Goal: Task Accomplishment & Management: Manage account settings

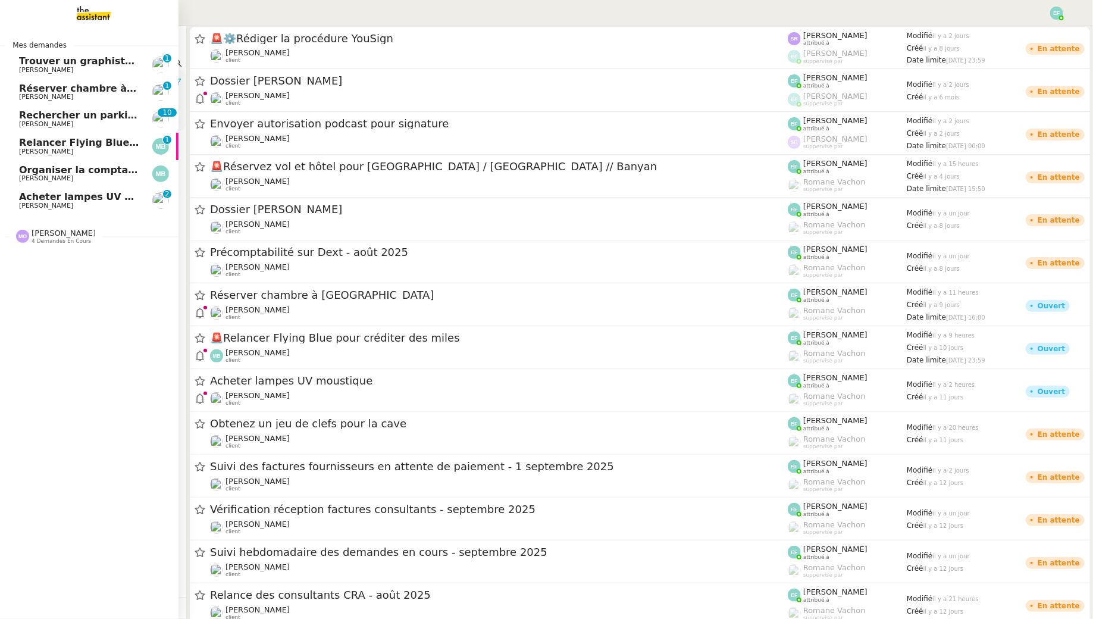
click at [55, 61] on span "Trouver un graphiste pour logo" at bounding box center [102, 60] width 167 height 11
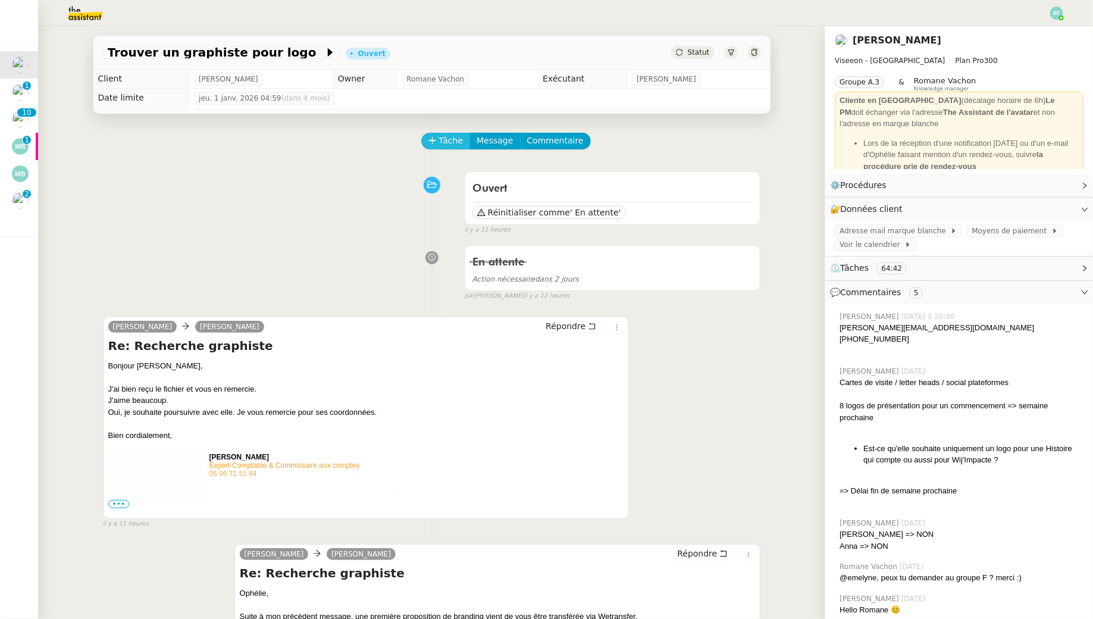
click at [444, 142] on span "Tâche" at bounding box center [451, 141] width 24 height 14
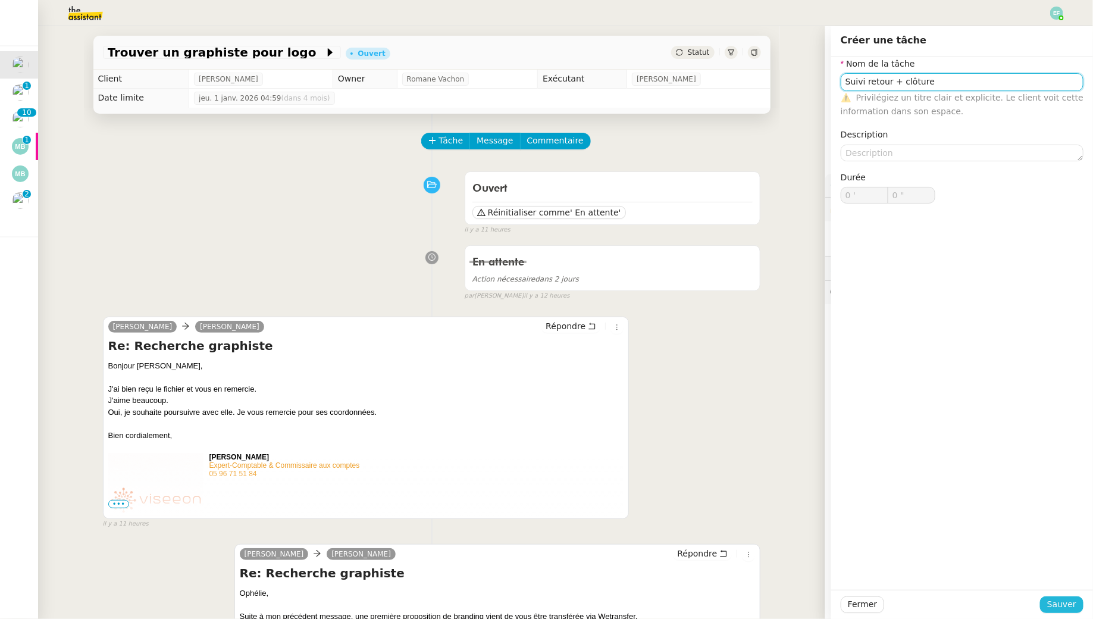
type input "Suivi retour + clôture"
click at [538, 562] on span "Sauver" at bounding box center [1061, 604] width 29 height 14
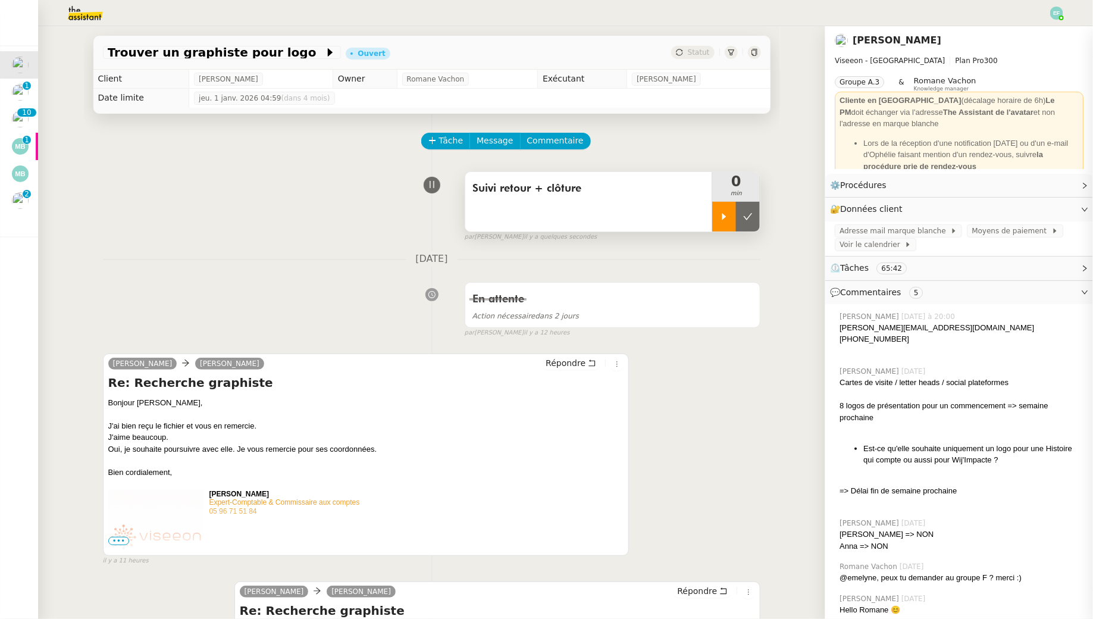
click at [538, 216] on icon at bounding box center [724, 216] width 4 height 7
click at [538, 359] on icon at bounding box center [592, 363] width 8 height 8
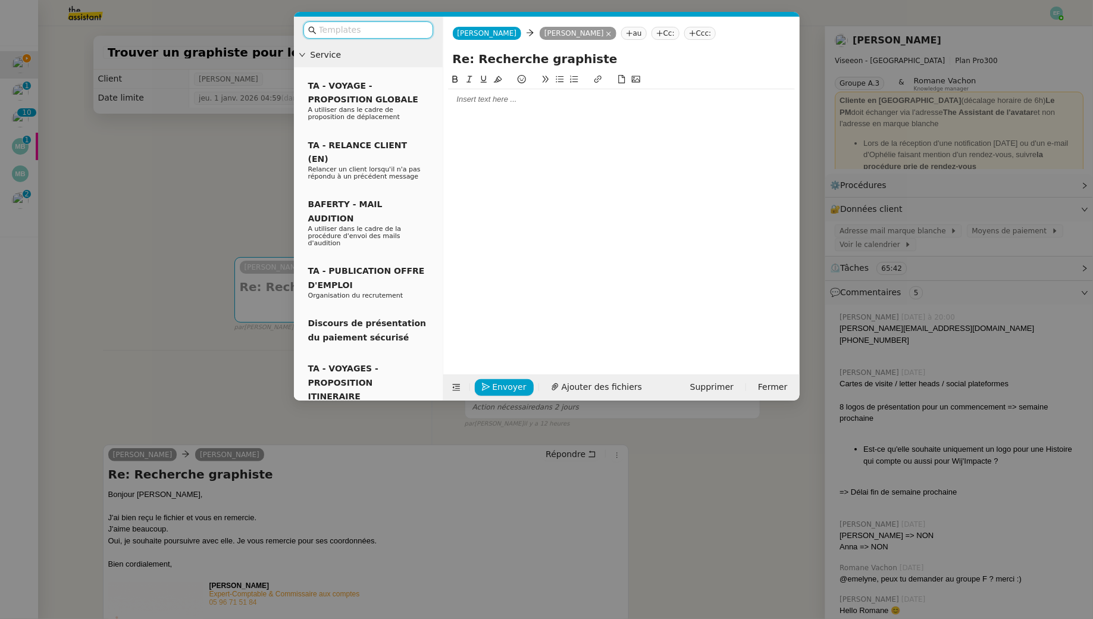
click at [403, 33] on input "text" at bounding box center [372, 30] width 107 height 14
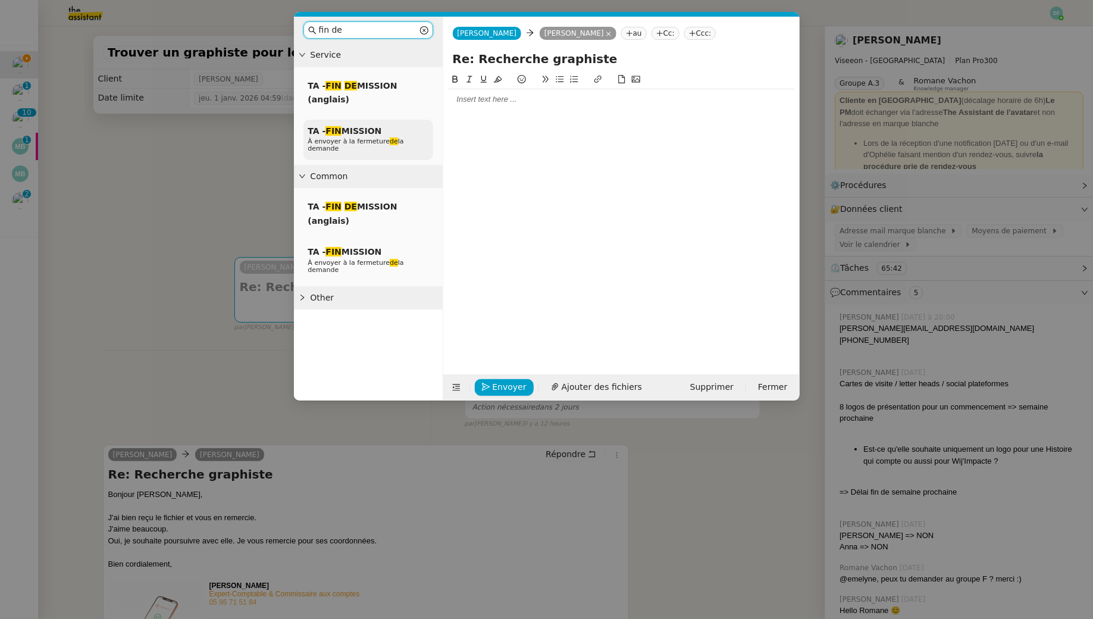
type input "fin de"
click at [380, 152] on div "TA - FIN MISSION À envoyer à la fermeture de la demande" at bounding box center [368, 140] width 130 height 41
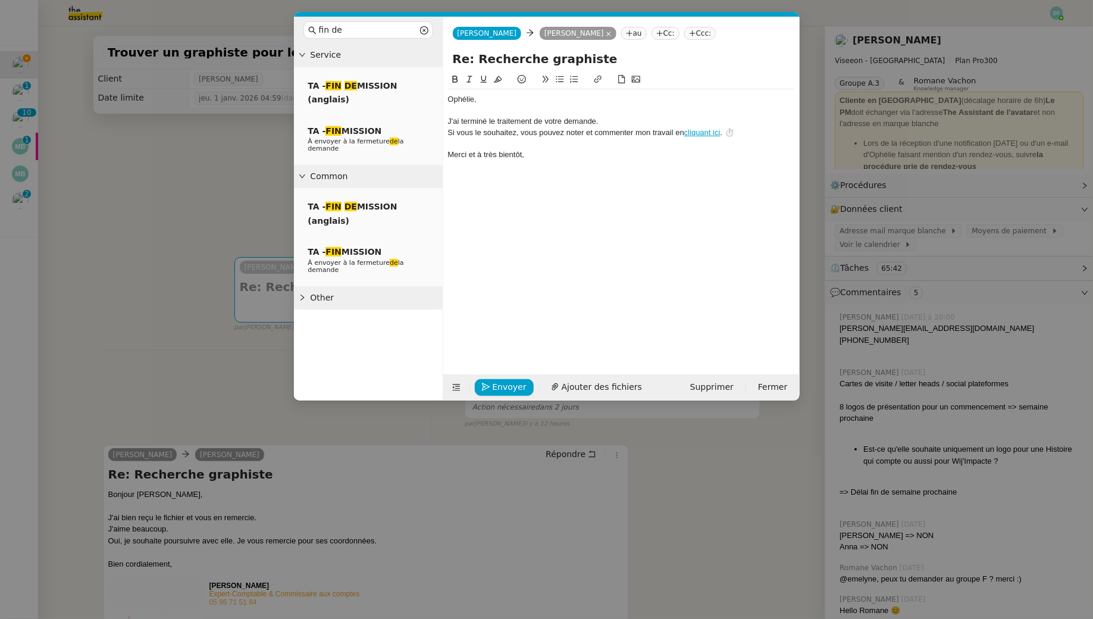
click at [514, 96] on div "﻿Ophélie﻿," at bounding box center [621, 99] width 347 height 11
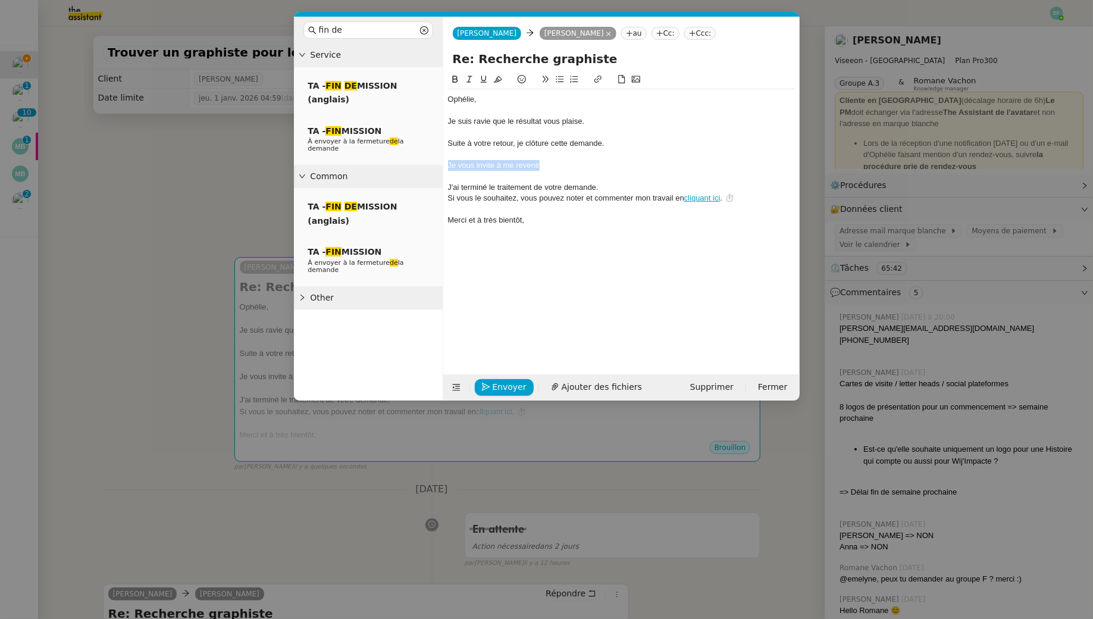
drag, startPoint x: 553, startPoint y: 164, endPoint x: 447, endPoint y: 164, distance: 105.9
click at [447, 164] on nz-spin "﻿Ophélie﻿, Je suis ravie que le résultat vous plaise. Suite à votre retour, je …" at bounding box center [621, 217] width 356 height 288
click at [538, 146] on div "Suite à votre retour, je clôture cette demande." at bounding box center [621, 143] width 347 height 11
drag, startPoint x: 611, startPoint y: 171, endPoint x: 472, endPoint y: 65, distance: 174.7
click at [472, 69] on form "[PERSON_NAME] au Cc: Ccc: Re: Recherche graphiste ﻿Ophélie﻿, Je suis ravie que …" at bounding box center [620, 209] width 357 height 384
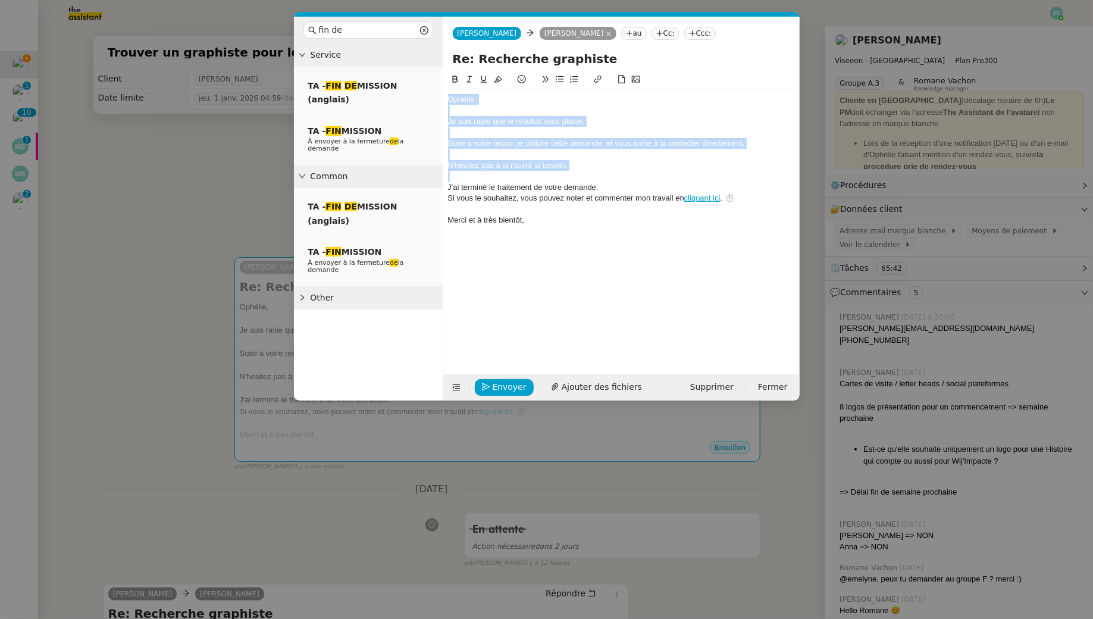
copy div "﻿Ophélie﻿, Je suis ravie que le résultat vous plaise. Suite à votre retour, je …"
click at [538, 171] on div at bounding box center [621, 176] width 347 height 11
drag, startPoint x: 585, startPoint y: 167, endPoint x: 379, endPoint y: 82, distance: 223.2
click at [379, 82] on nz-layout "fin de Service TA - FIN DE MISSION (anglais) TA - FIN MISSION À envoyer à la fe…" at bounding box center [547, 209] width 506 height 384
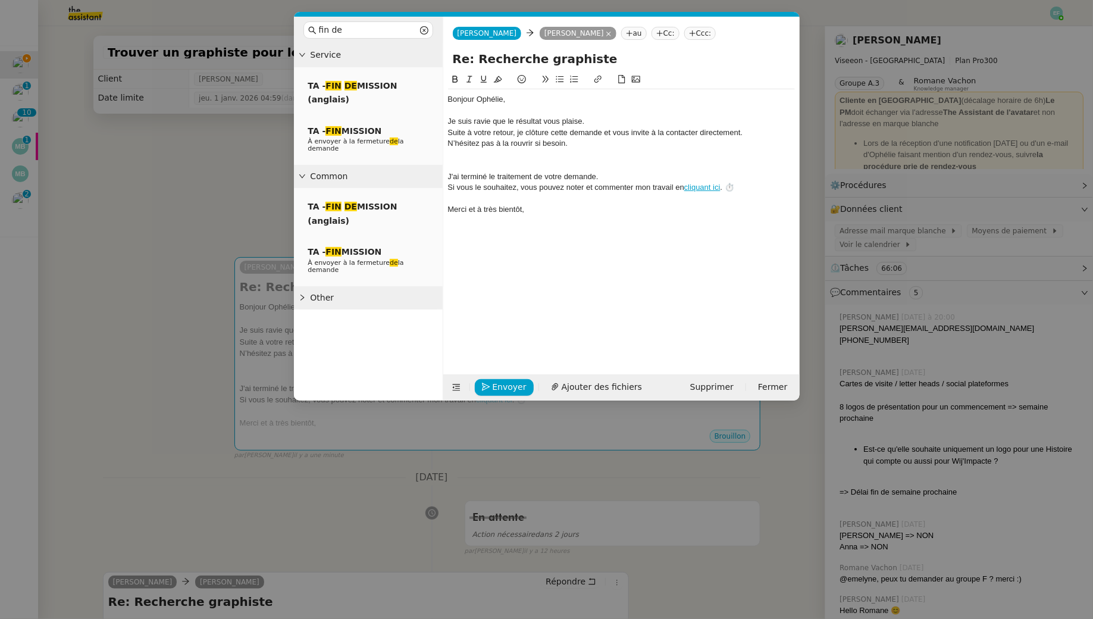
click at [538, 122] on div "Je suis ravie que le résultat vous plaise." at bounding box center [621, 121] width 347 height 11
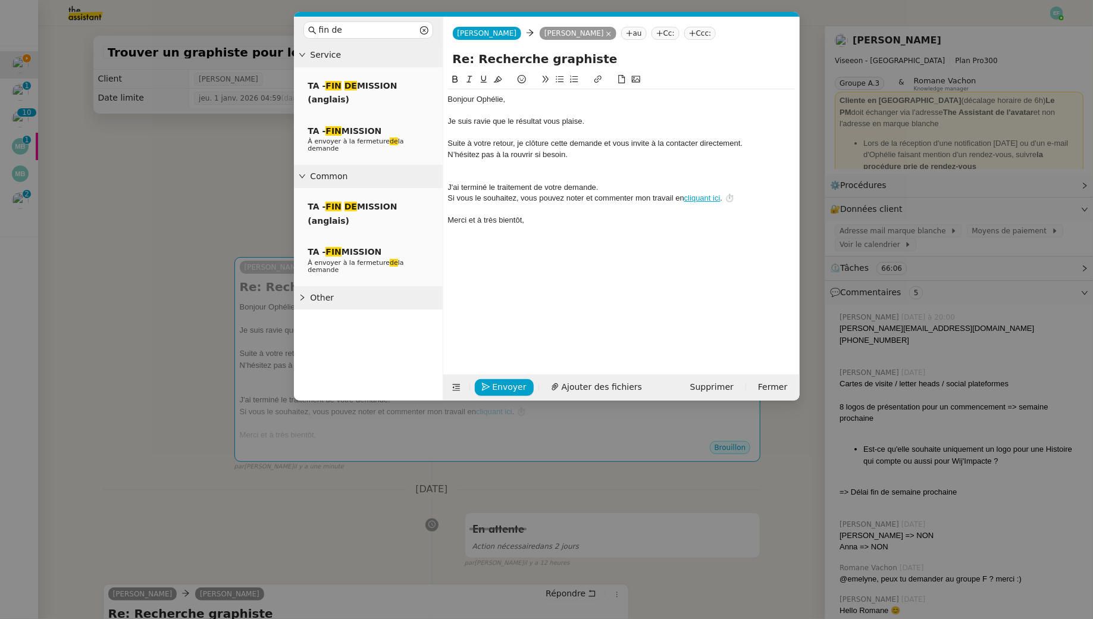
click at [538, 145] on div "Suite à votre retour, je clôture cette demande et vous invite à la contacter di…" at bounding box center [621, 143] width 347 height 11
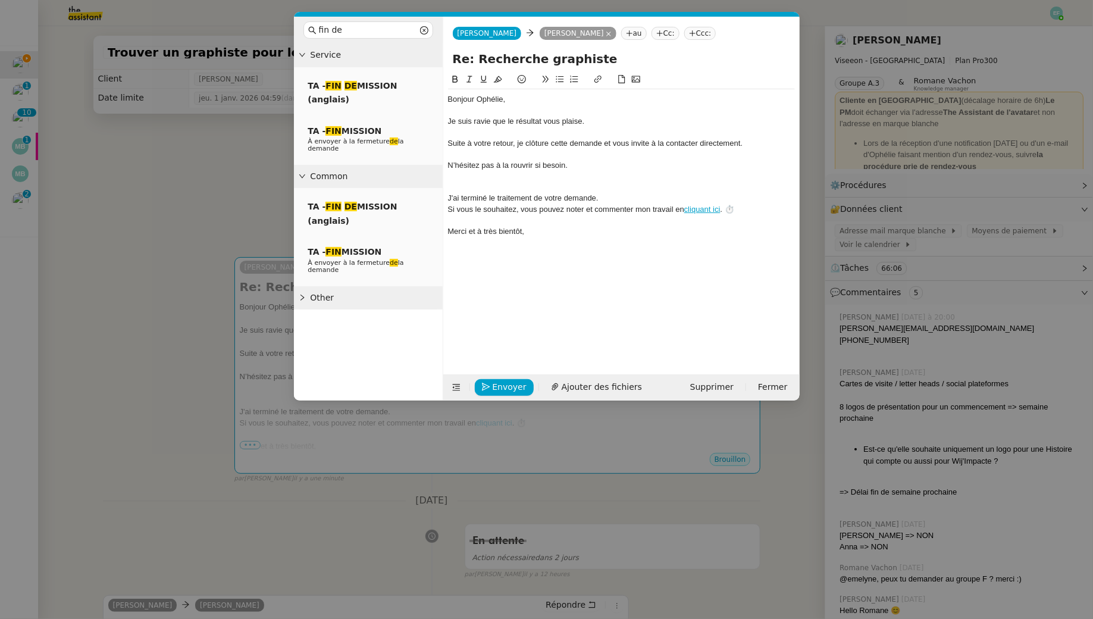
click at [538, 176] on div at bounding box center [621, 176] width 347 height 11
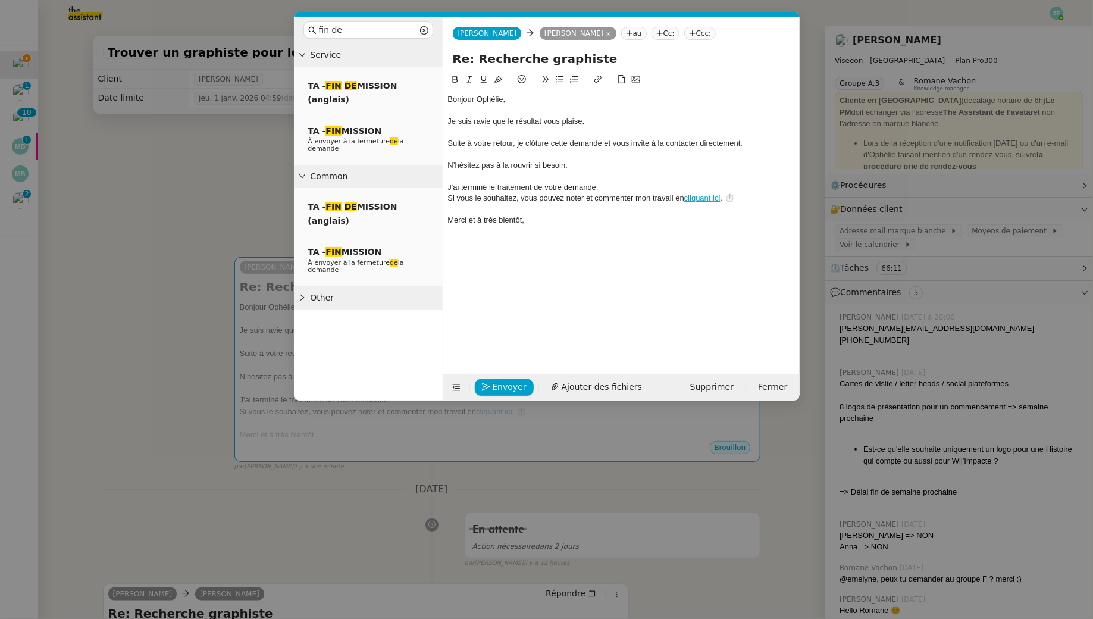
click at [517, 171] on div at bounding box center [621, 176] width 347 height 11
click at [513, 161] on div "N’hésitez pas à la rouvrir si besoin." at bounding box center [621, 165] width 347 height 11
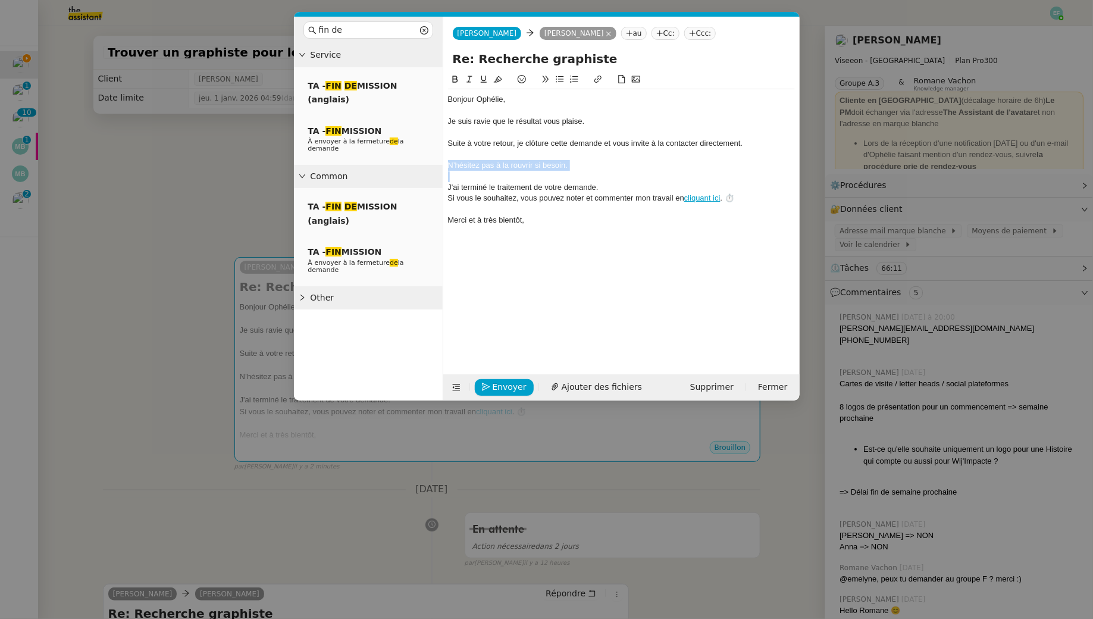
click at [470, 76] on icon at bounding box center [468, 79] width 5 height 7
click at [538, 160] on div "N’hésitez pas à la rouvrir si besoin." at bounding box center [621, 165] width 347 height 11
drag, startPoint x: 582, startPoint y: 165, endPoint x: 447, endPoint y: 165, distance: 135.0
click at [448, 165] on div "N’hésitez pas à la rouvrir si besoin." at bounding box center [621, 165] width 347 height 11
click at [497, 387] on span "Envoyer" at bounding box center [509, 387] width 34 height 14
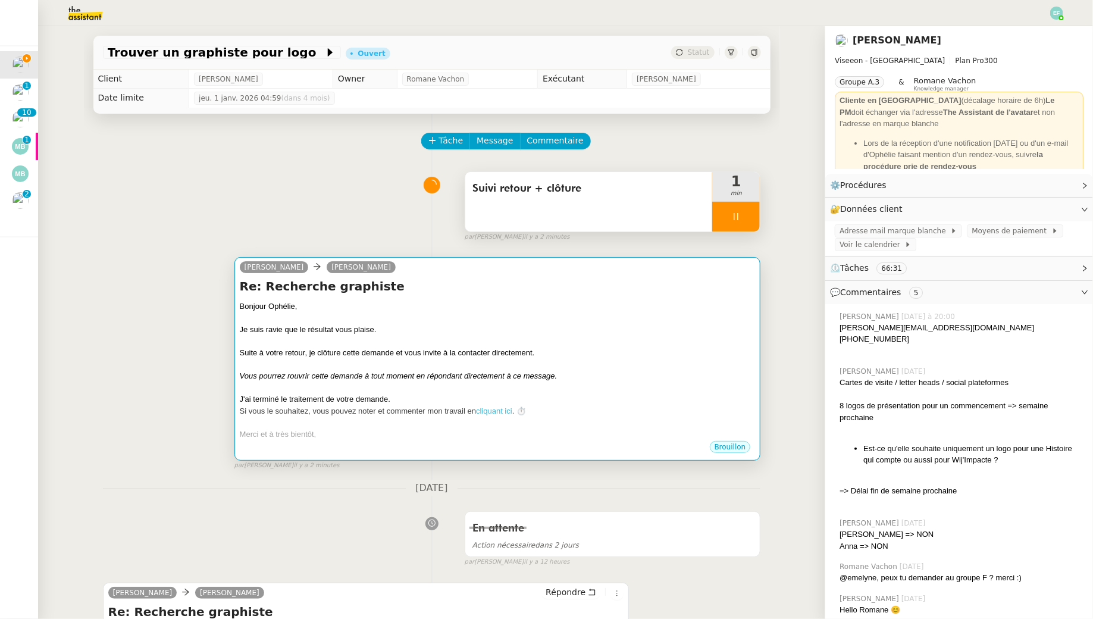
click at [538, 303] on div "Bonjour Ophélie," at bounding box center [498, 306] width 516 height 12
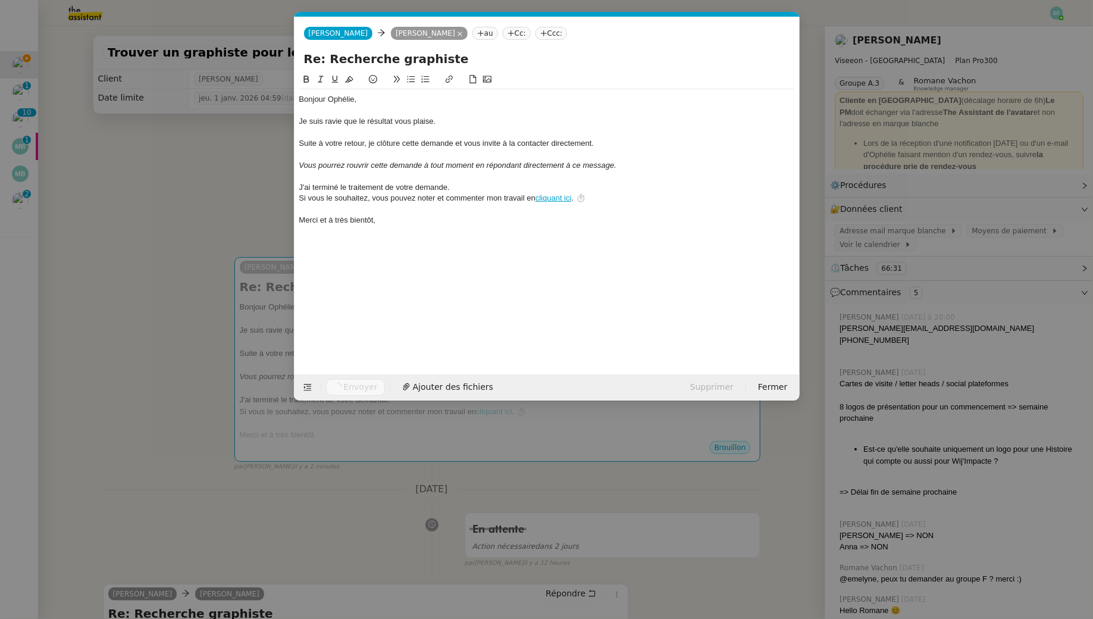
scroll to position [0, 46]
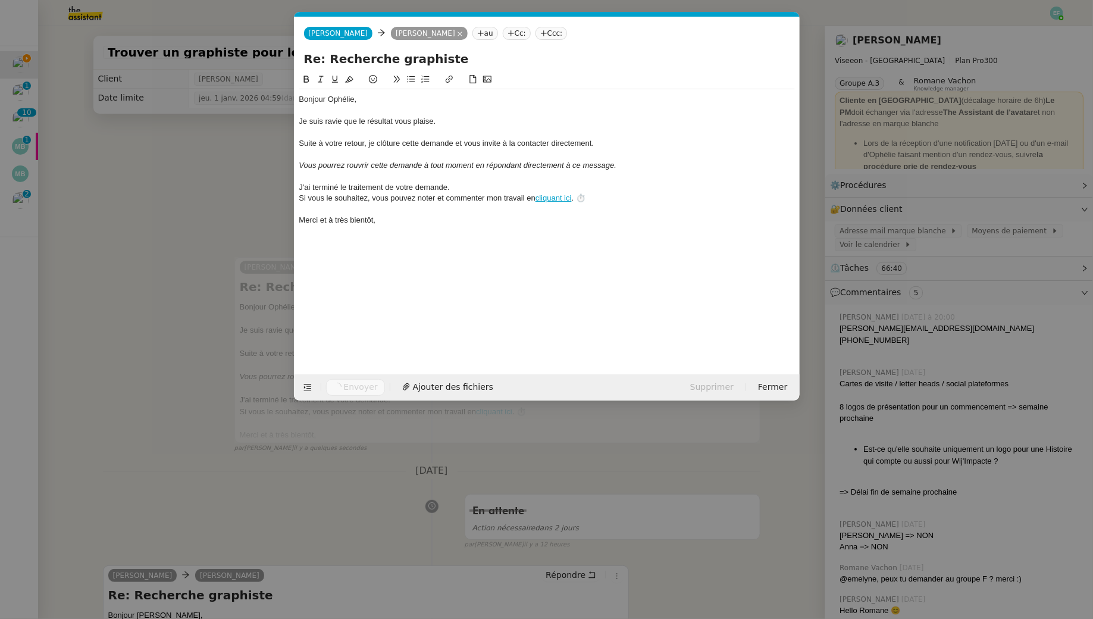
click at [211, 234] on nz-modal-container "fin de Service TA - FIN DE MISSION (anglais) TA - FIN MISSION À envoyer à la fe…" at bounding box center [546, 309] width 1093 height 619
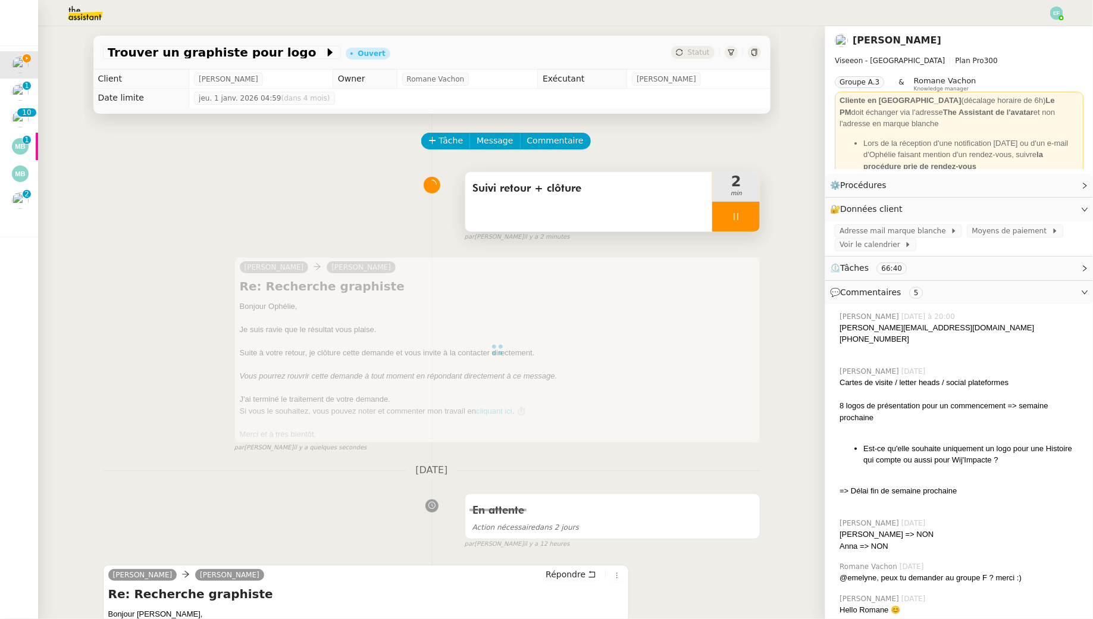
click at [538, 206] on div at bounding box center [736, 217] width 48 height 30
click at [538, 215] on icon at bounding box center [748, 217] width 10 height 10
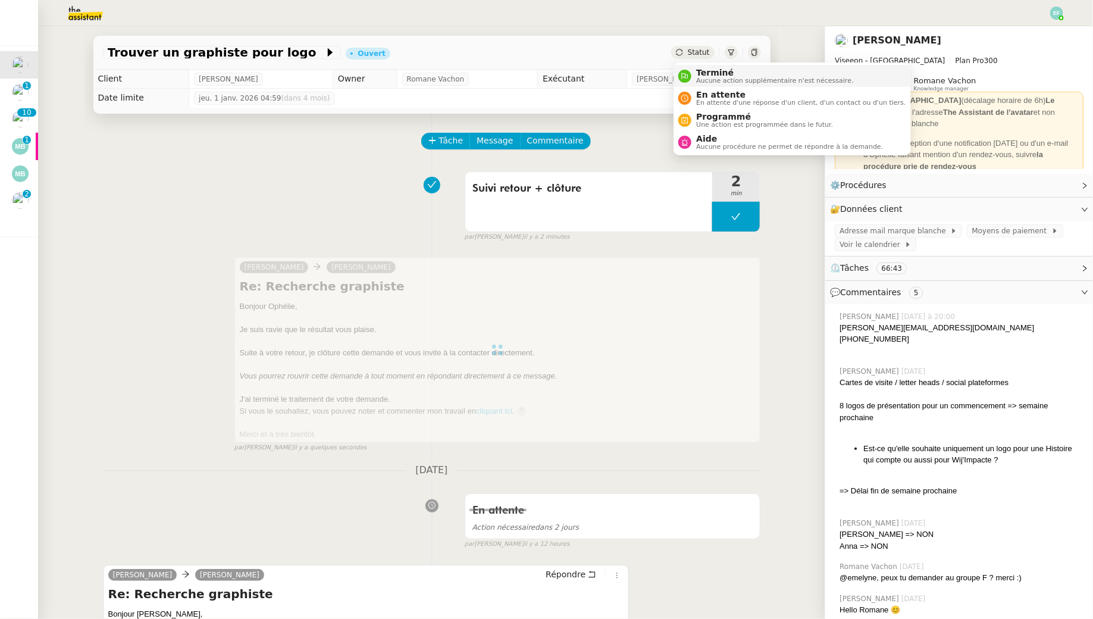
click at [538, 73] on div "Terminé Aucune action supplémentaire n'est nécessaire." at bounding box center [772, 76] width 162 height 16
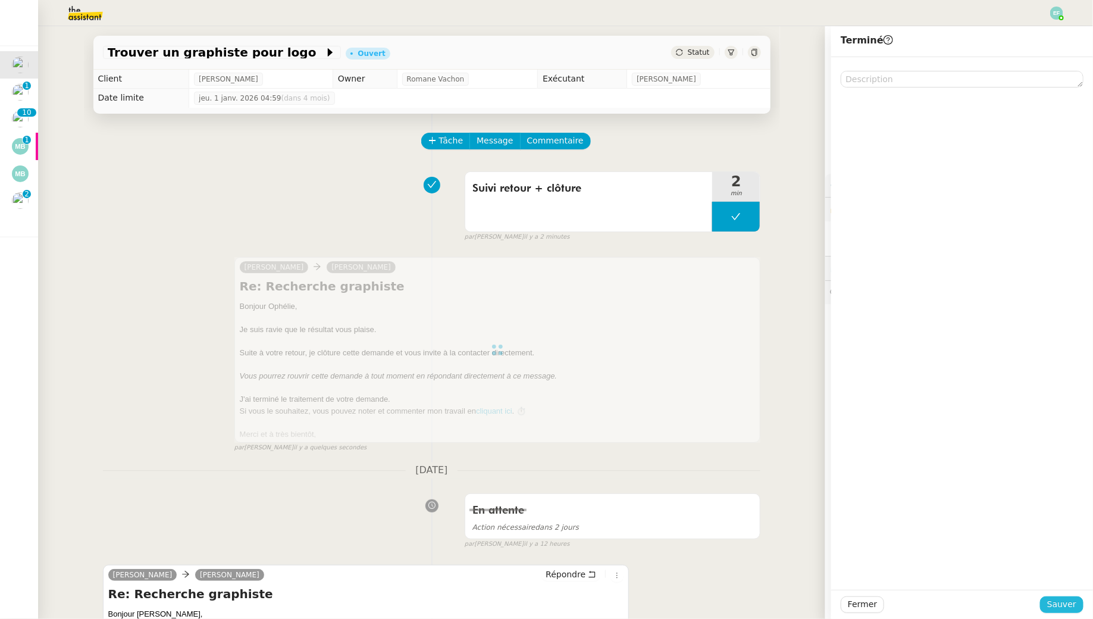
click at [538, 562] on span "Sauver" at bounding box center [1061, 604] width 29 height 14
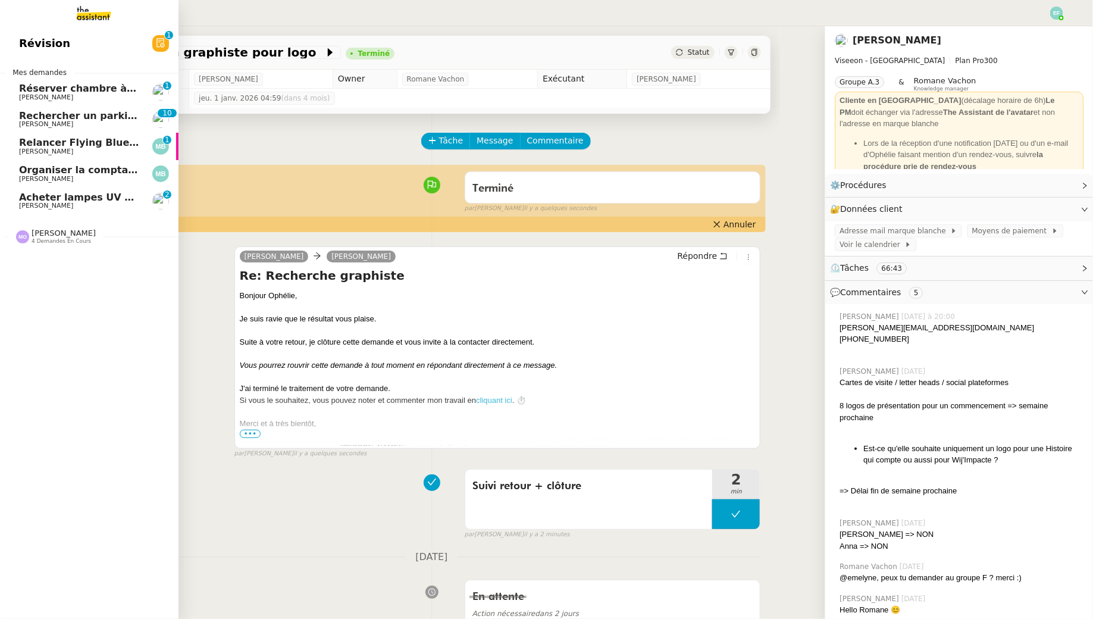
click at [104, 92] on span "Réserver chambre à [GEOGRAPHIC_DATA]" at bounding box center [130, 88] width 222 height 11
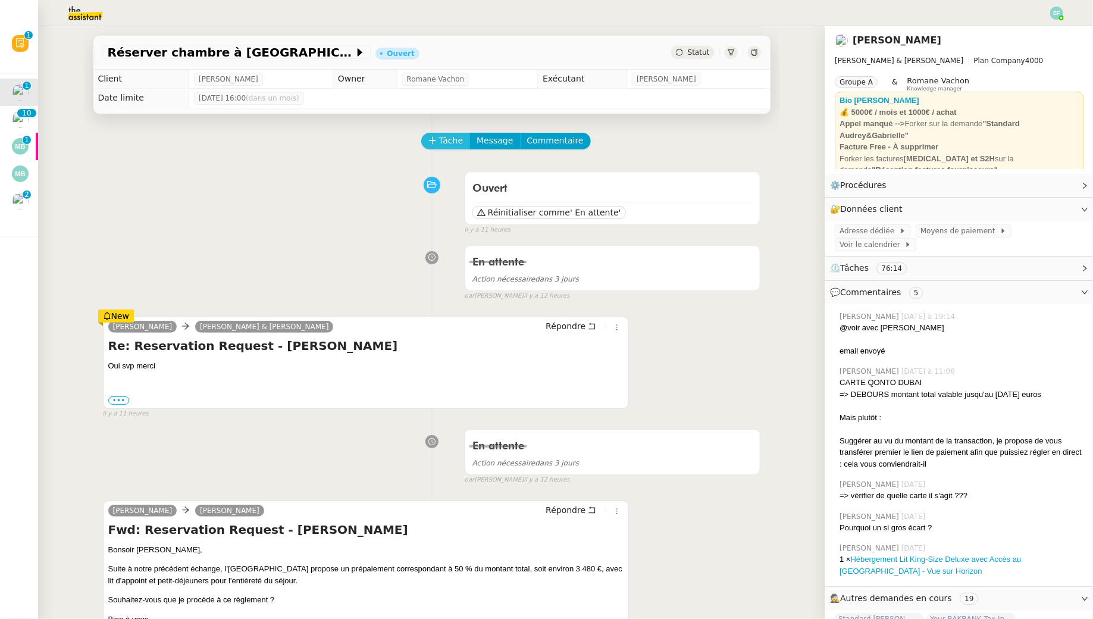
click at [452, 134] on span "Tâche" at bounding box center [451, 141] width 24 height 14
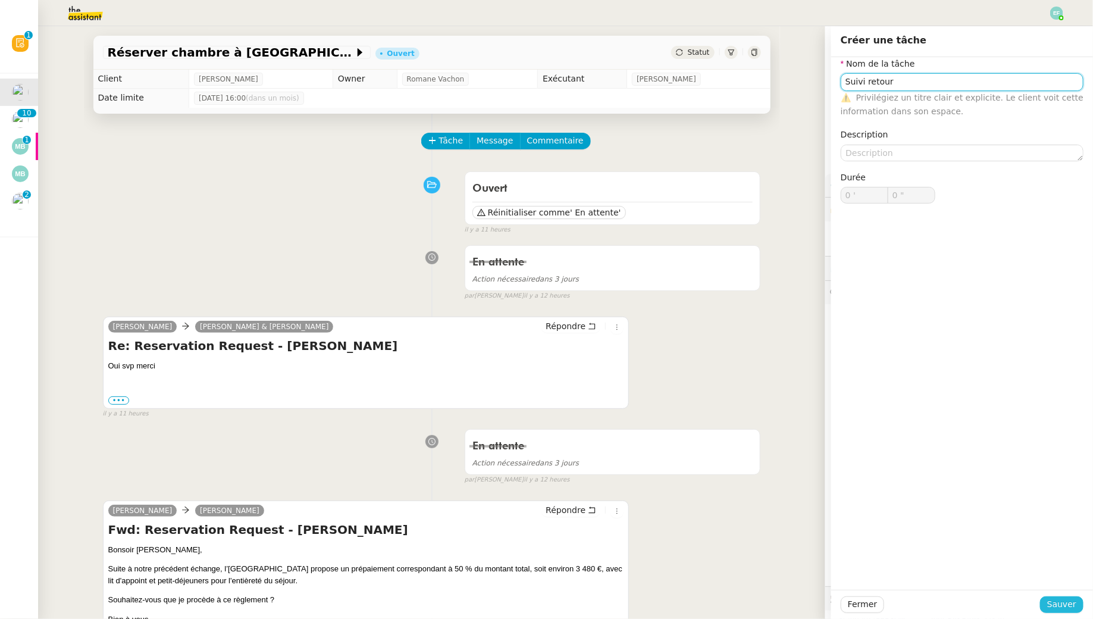
type input "Suivi retour"
click at [538, 562] on span "Sauver" at bounding box center [1061, 604] width 29 height 14
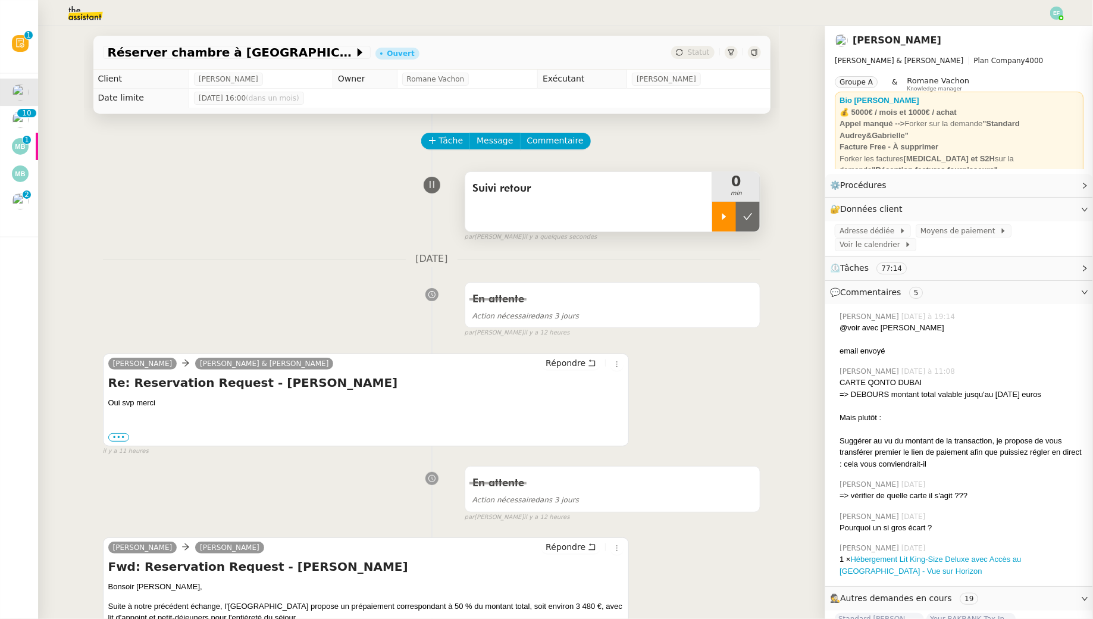
click at [538, 227] on div at bounding box center [724, 217] width 24 height 30
click at [538, 193] on span "Suivi retour" at bounding box center [588, 189] width 233 height 18
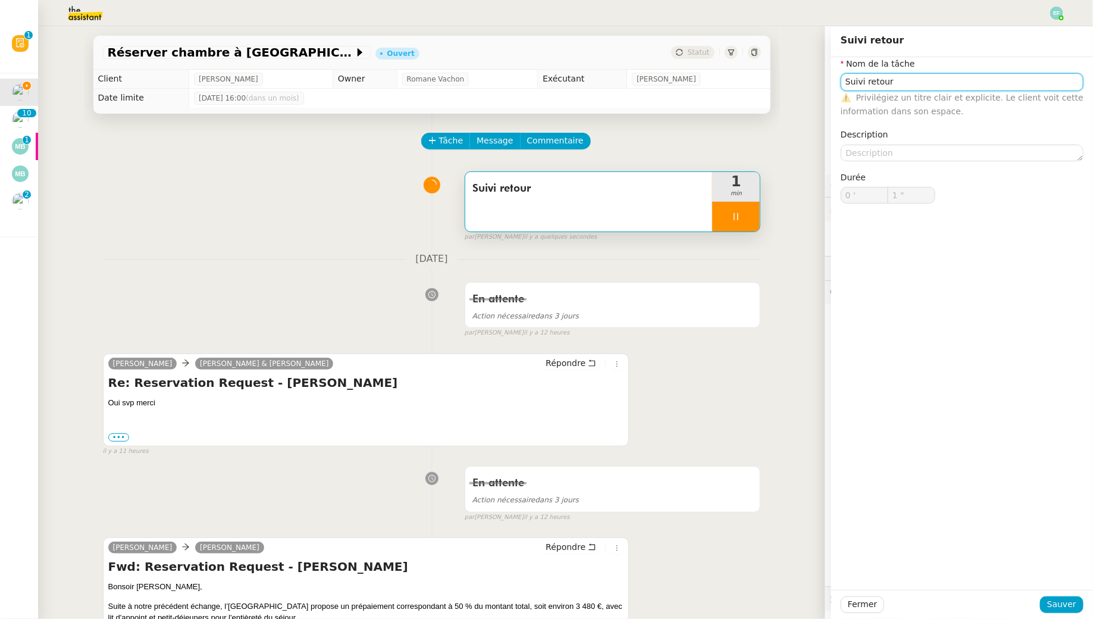
click at [538, 76] on input "Suivi retour" at bounding box center [961, 81] width 243 height 17
type input "Suivi retour"
type input "2 ""
type input "Suivi retour + en"
type input "3 ""
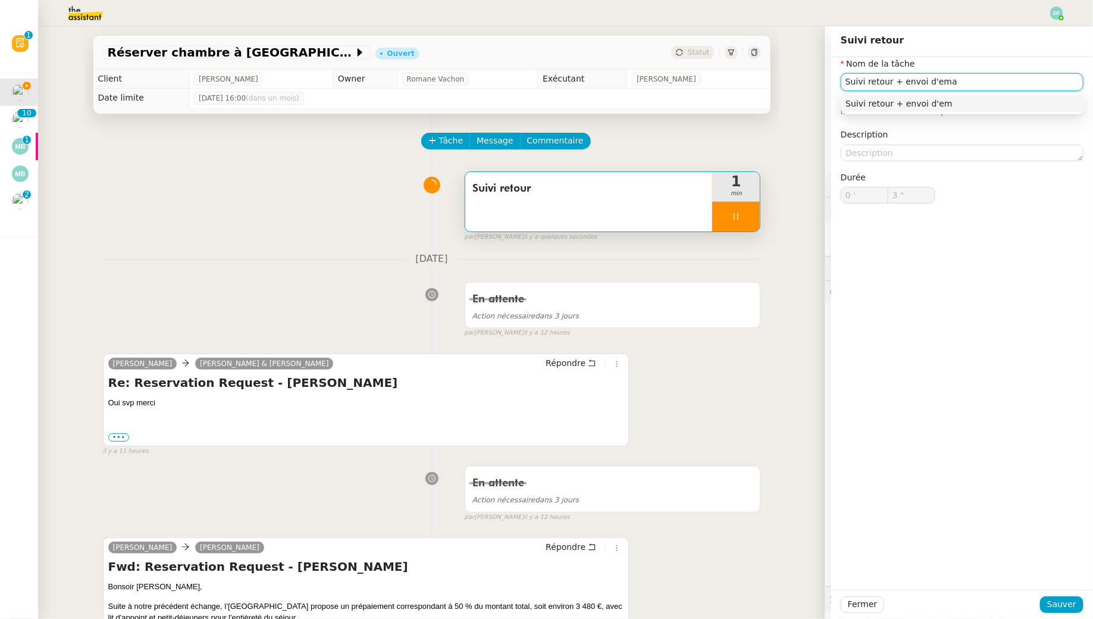
type input "Suivi retour + envoi d'emai"
type input "4 ""
type input "Suivi retour + envoi d'email"
type input "5 ""
type input "Suivi retour + envoi d'email"
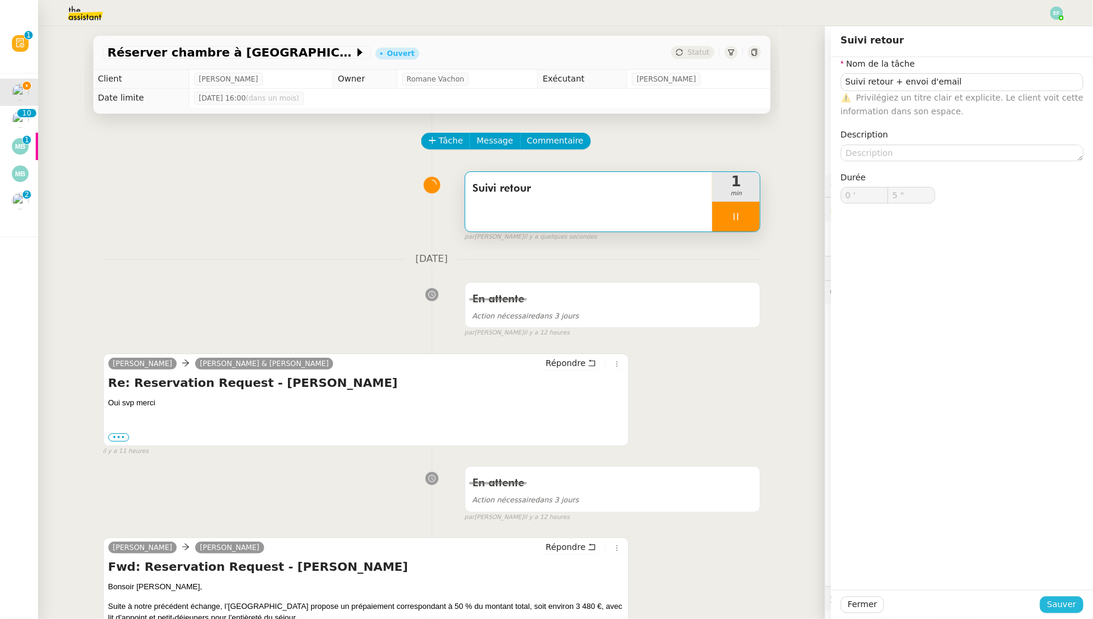
click at [538, 562] on span "Sauver" at bounding box center [1061, 604] width 29 height 14
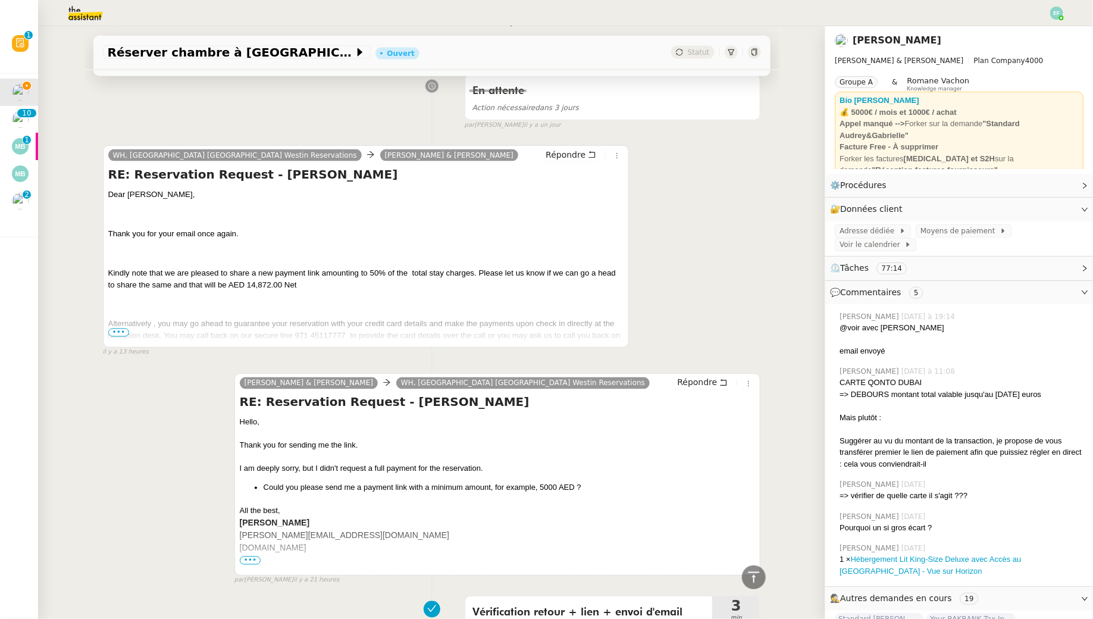
scroll to position [827, 0]
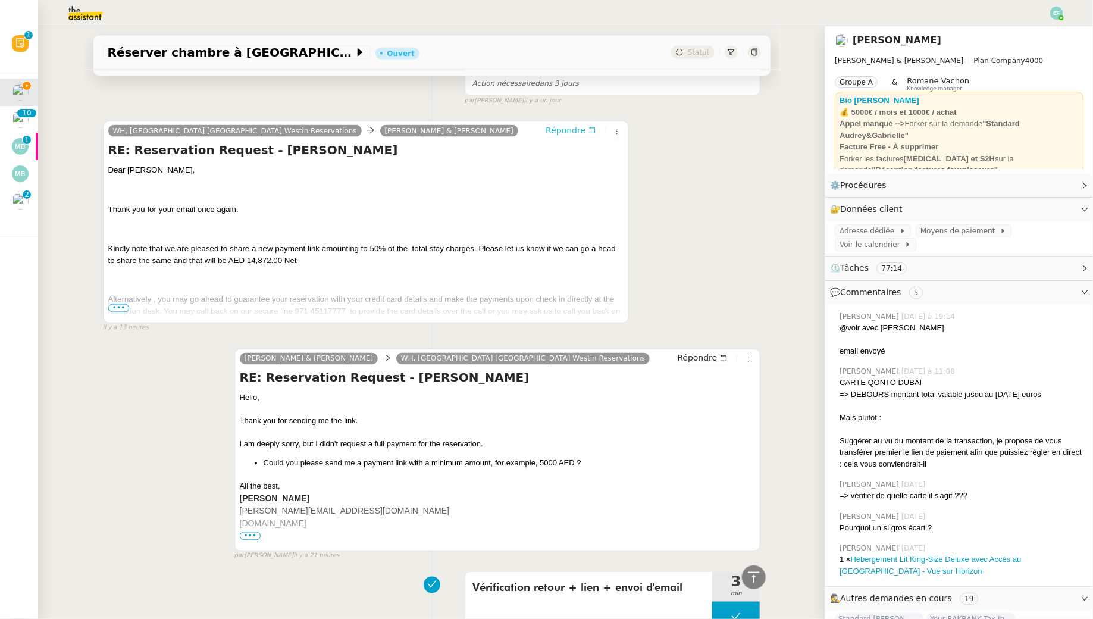
click at [538, 127] on icon at bounding box center [592, 130] width 7 height 7
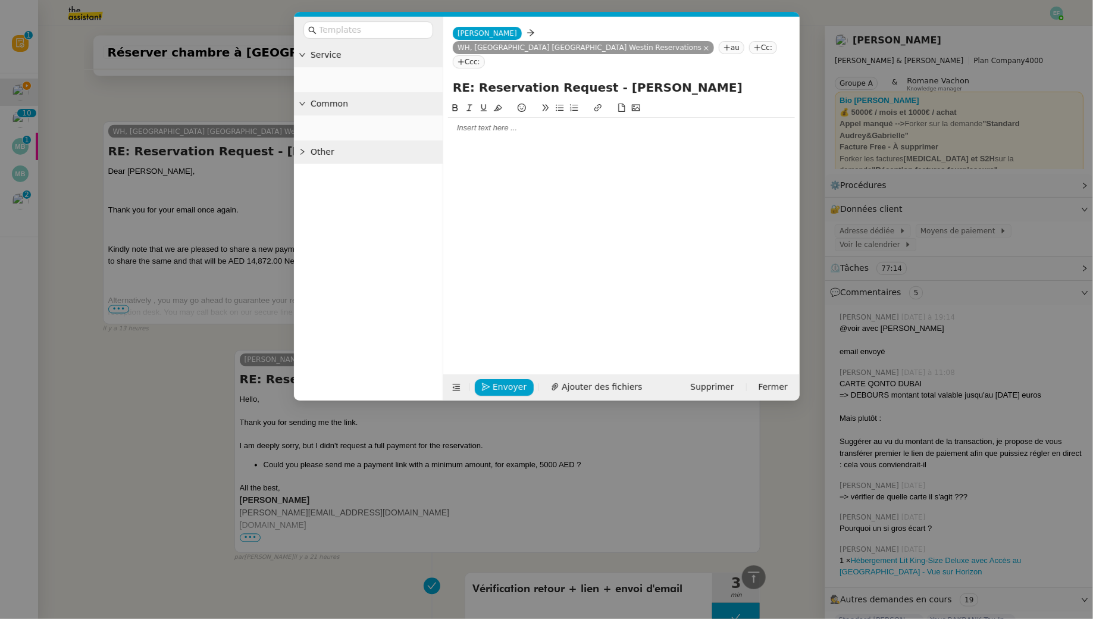
scroll to position [919, 0]
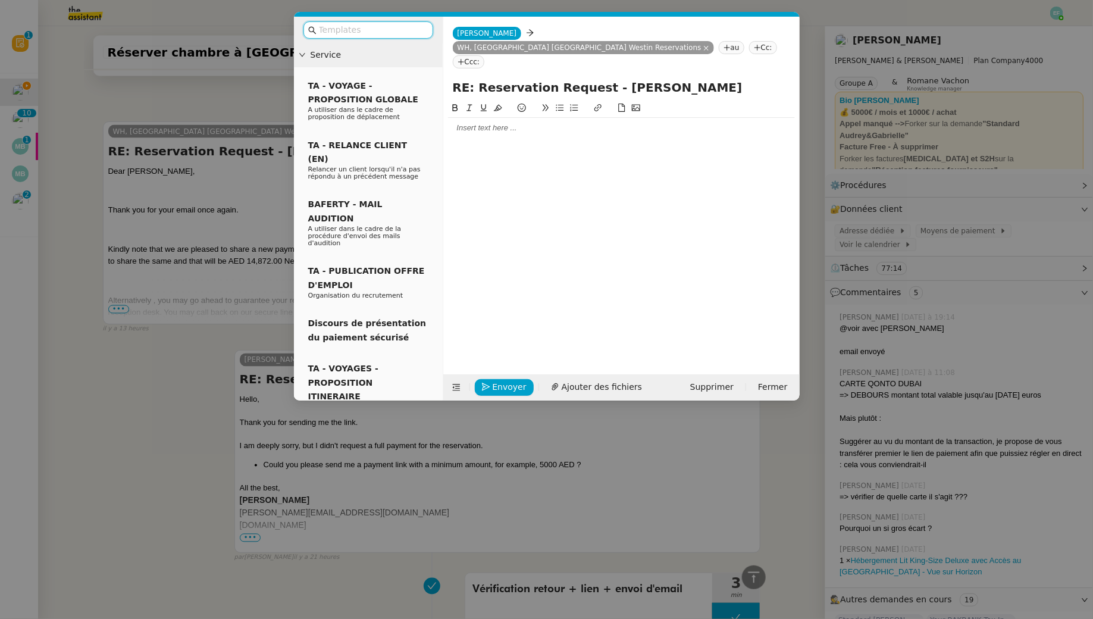
click at [538, 123] on div at bounding box center [621, 128] width 347 height 11
click at [265, 175] on nz-modal-container "Service TA - VOYAGE - PROPOSITION GLOBALE A utiliser dans le cadre de propositi…" at bounding box center [546, 309] width 1093 height 619
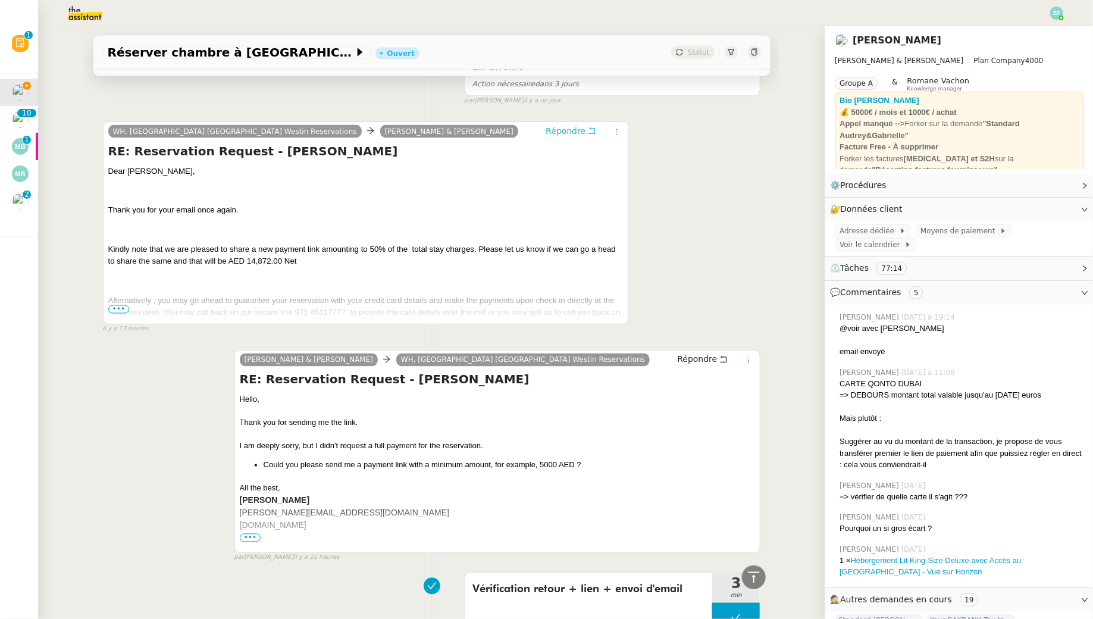
scroll to position [917, 0]
click at [121, 309] on span "Alternatively , you may go ahead to guarantee your reservation with your credit…" at bounding box center [364, 312] width 512 height 33
click at [119, 306] on span "•••" at bounding box center [118, 309] width 21 height 8
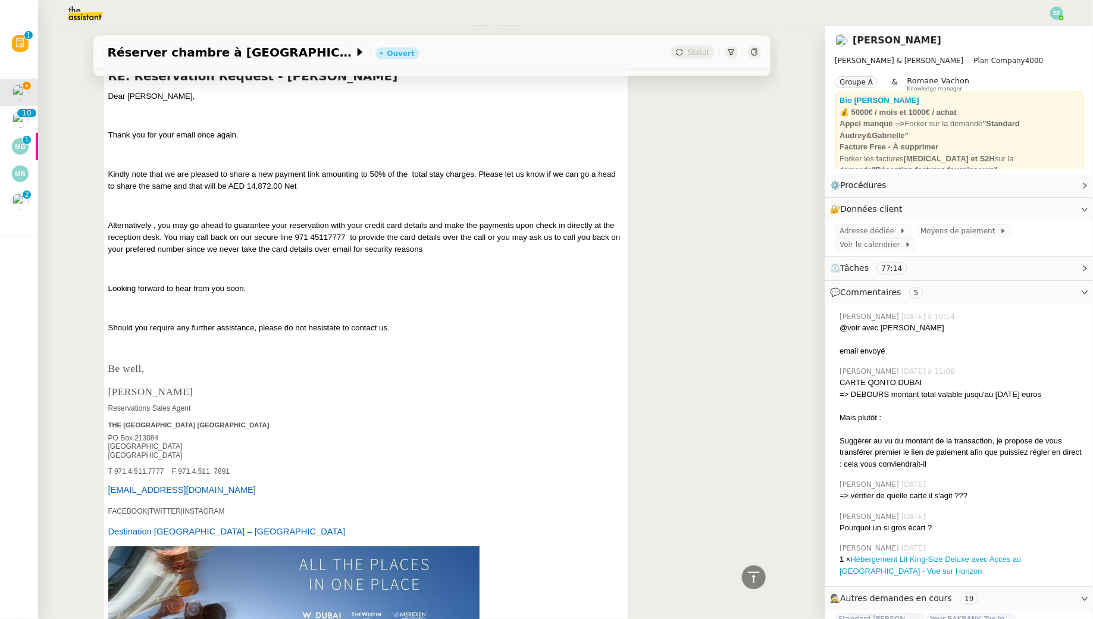
scroll to position [995, 0]
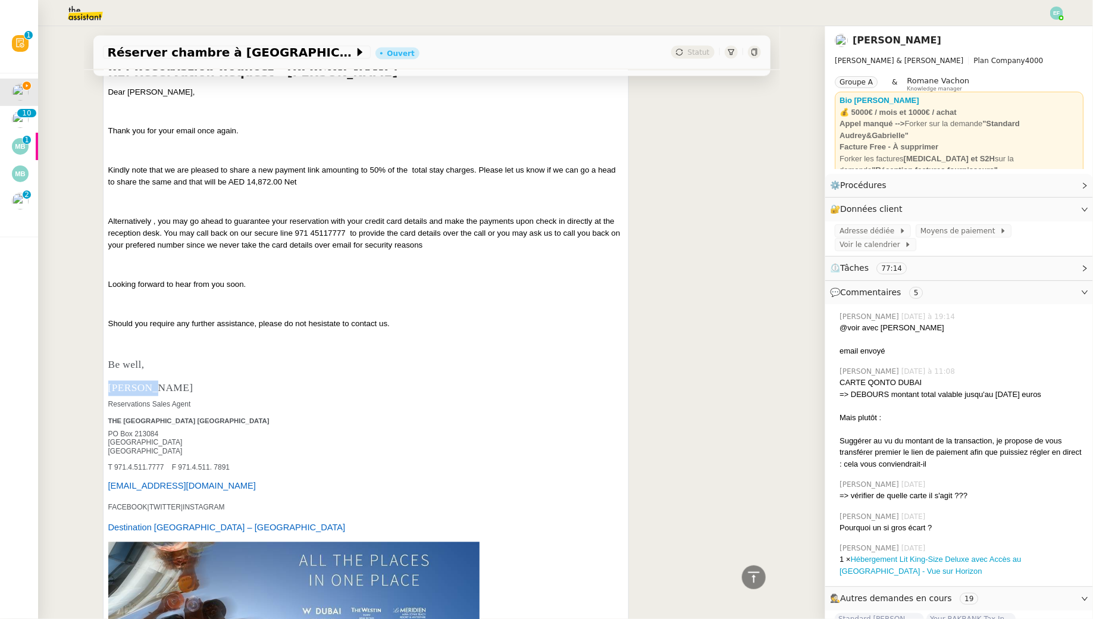
drag, startPoint x: 150, startPoint y: 390, endPoint x: 108, endPoint y: 387, distance: 42.3
click at [108, 387] on span "[PERSON_NAME]" at bounding box center [150, 387] width 85 height 11
copy span "Carolyne"
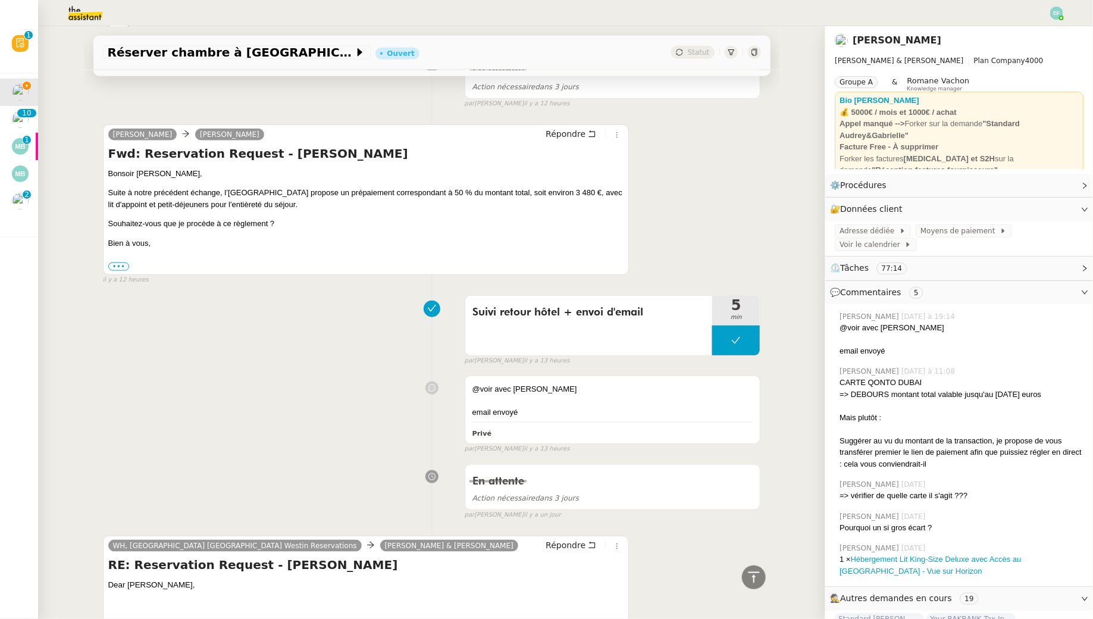
scroll to position [0, 0]
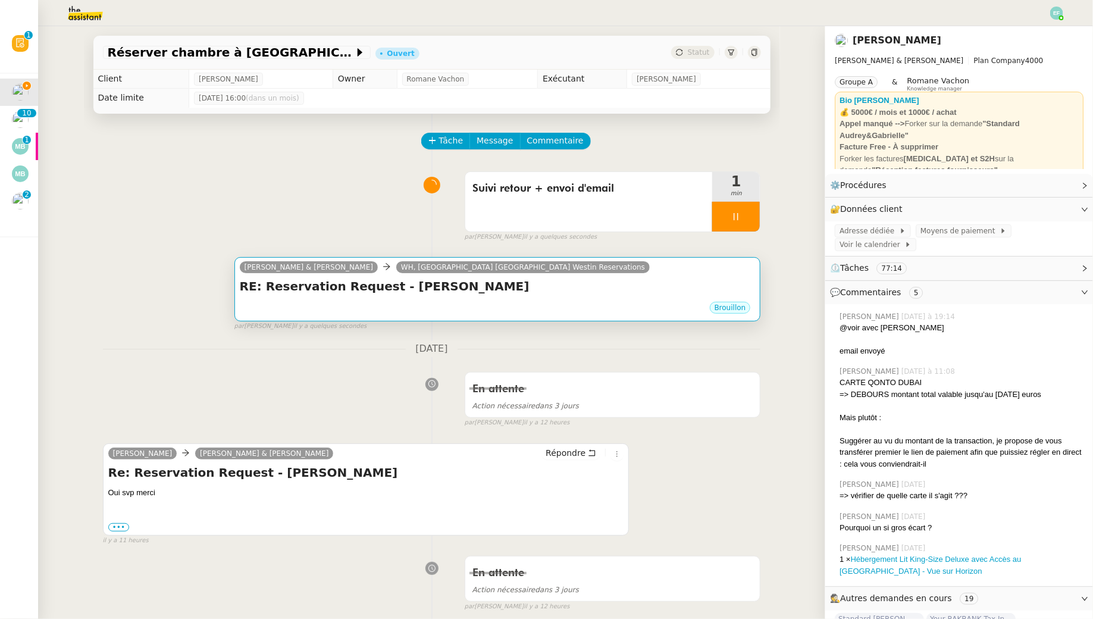
click at [396, 294] on h4 "RE: Reservation Request - [PERSON_NAME]" at bounding box center [498, 286] width 516 height 17
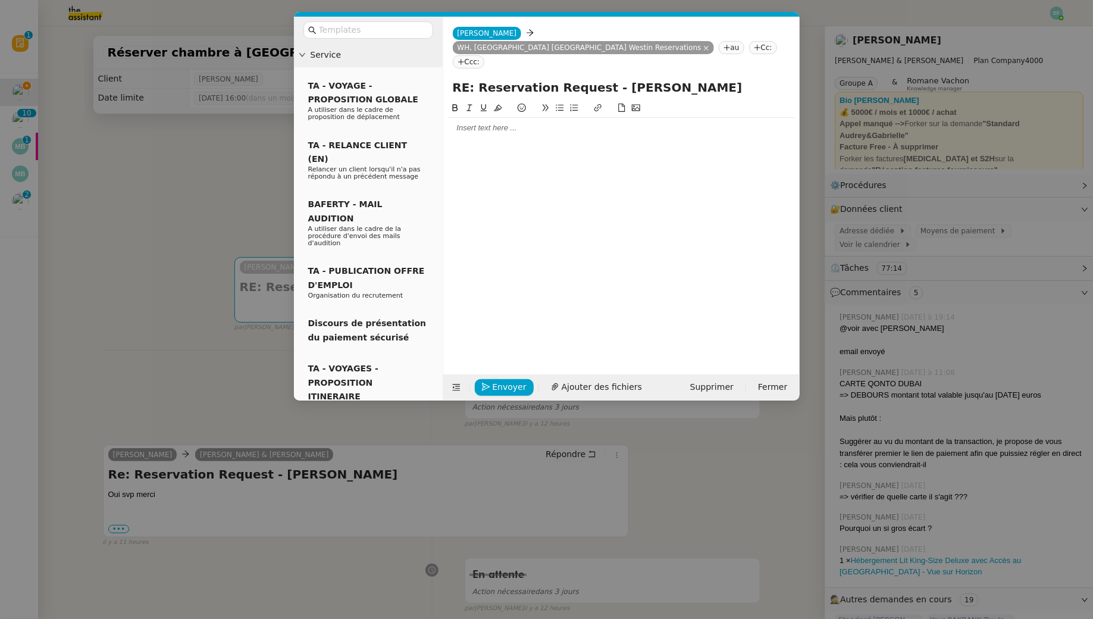
click at [466, 118] on div at bounding box center [621, 128] width 347 height 20
click at [451, 123] on div "Carolyne" at bounding box center [621, 128] width 347 height 11
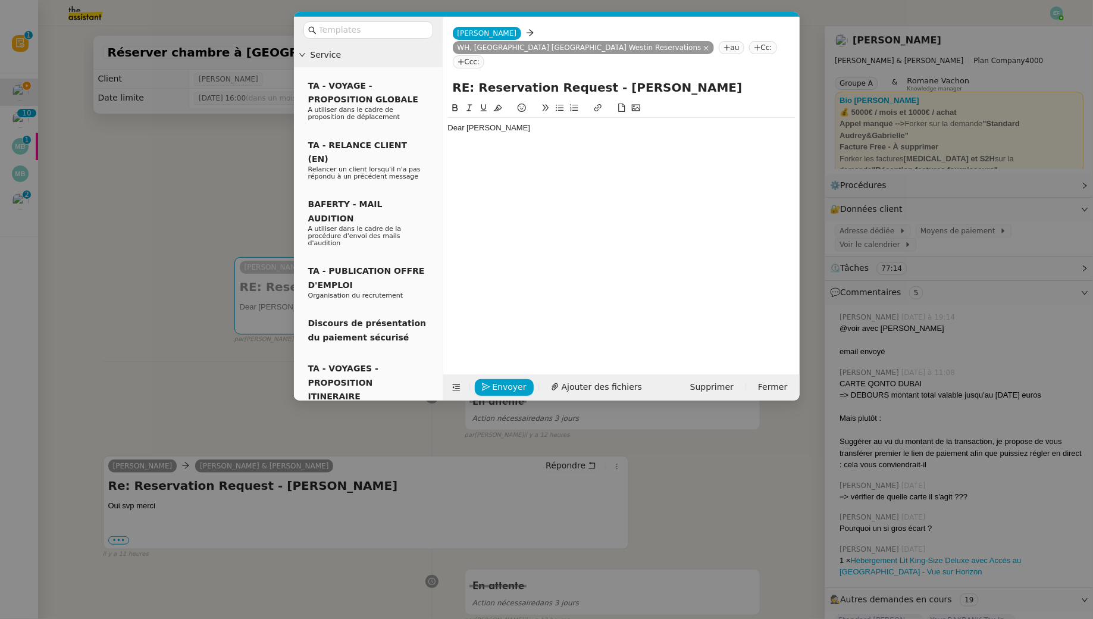
click at [538, 123] on div "Dear [PERSON_NAME]" at bounding box center [621, 128] width 347 height 11
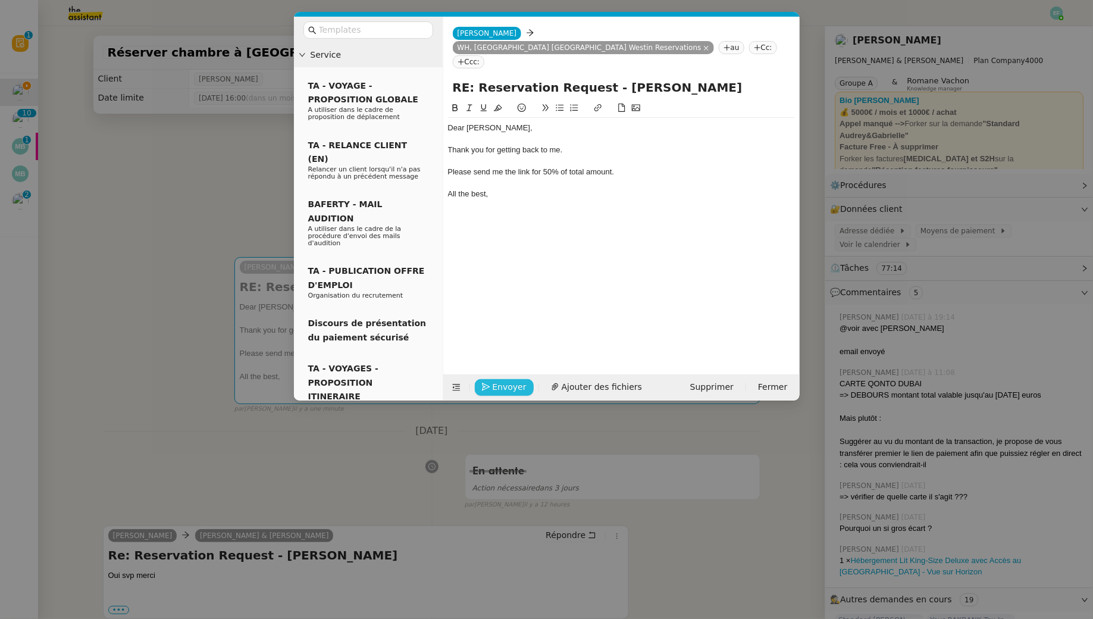
click at [511, 386] on span "Envoyer" at bounding box center [509, 387] width 34 height 14
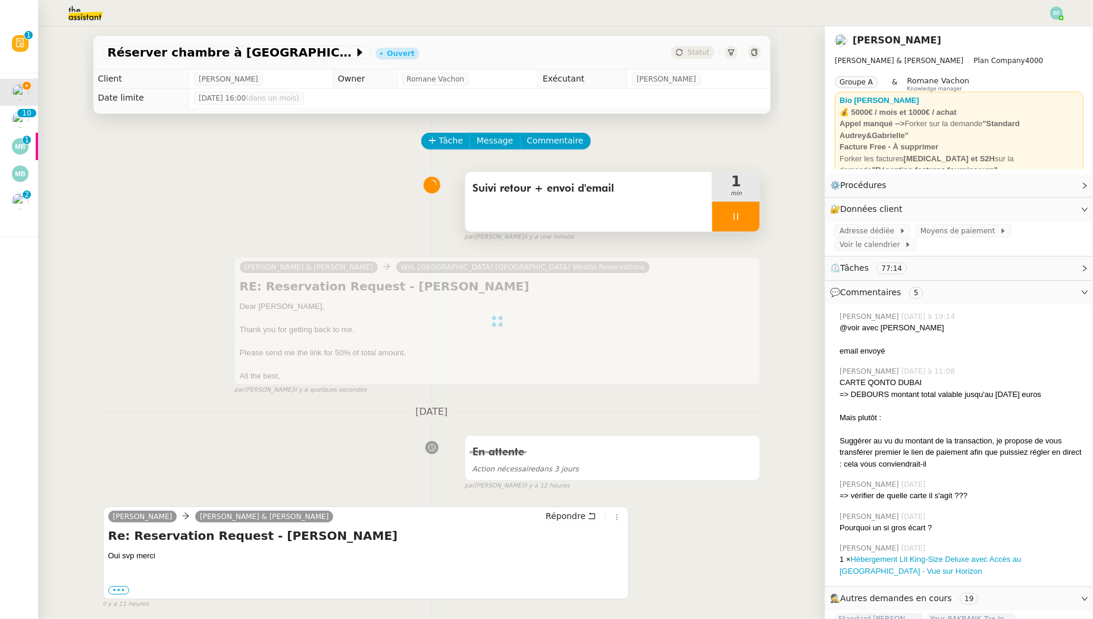
click at [538, 225] on div at bounding box center [736, 217] width 48 height 30
click at [538, 216] on icon at bounding box center [747, 216] width 9 height 7
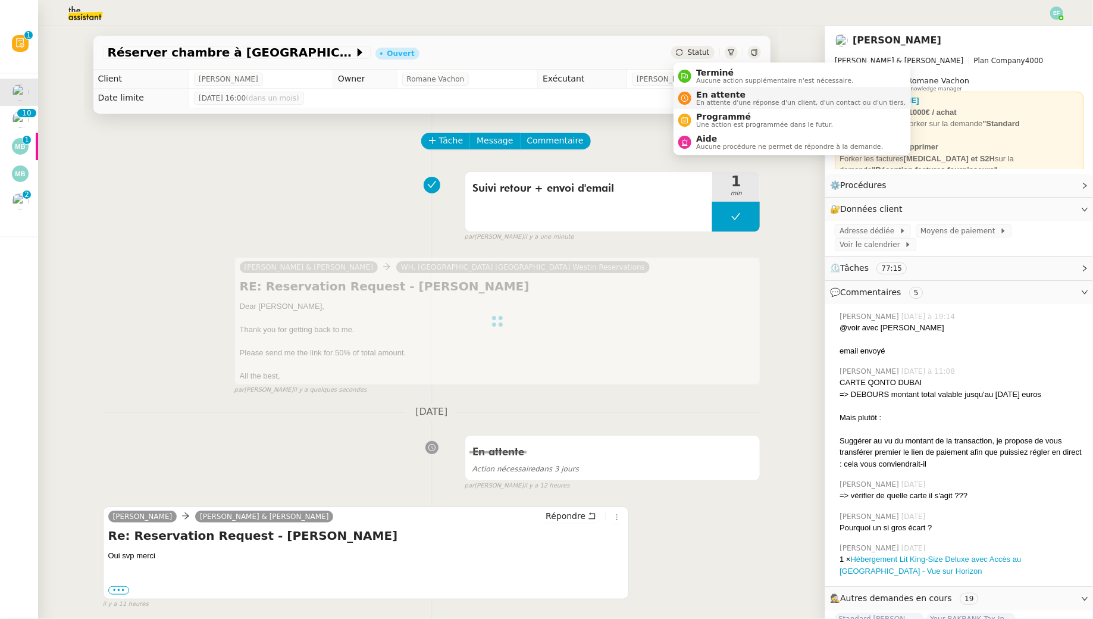
click at [538, 103] on span "En attente d'une réponse d'un client, d'un contact ou d'un tiers." at bounding box center [800, 102] width 209 height 7
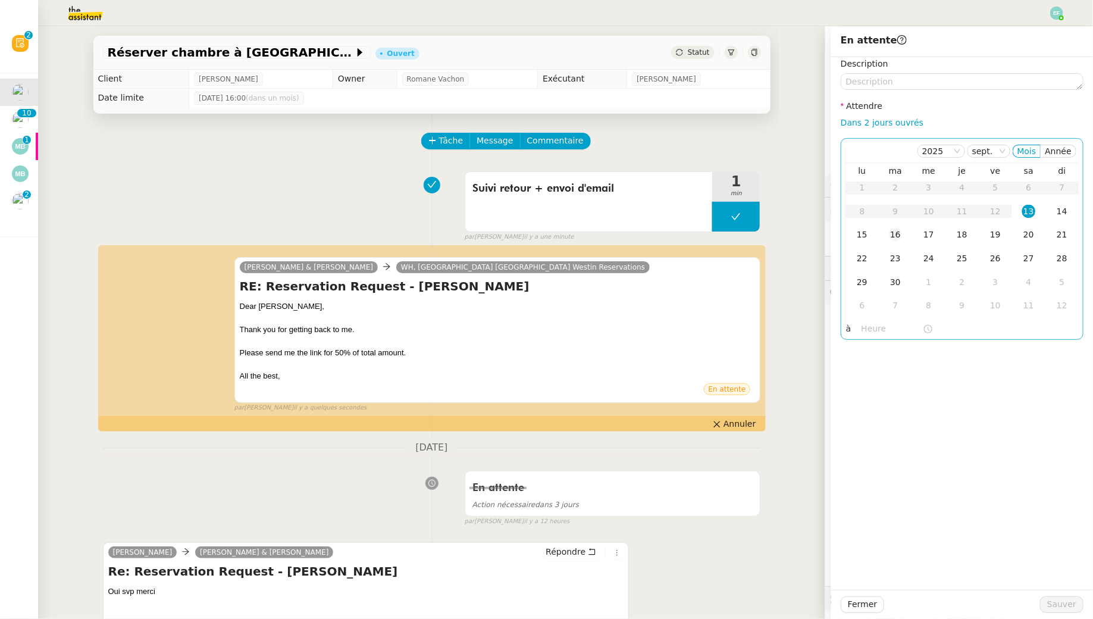
click at [538, 239] on div "16" at bounding box center [895, 234] width 13 height 13
click at [538, 562] on button "Sauver" at bounding box center [1061, 604] width 43 height 17
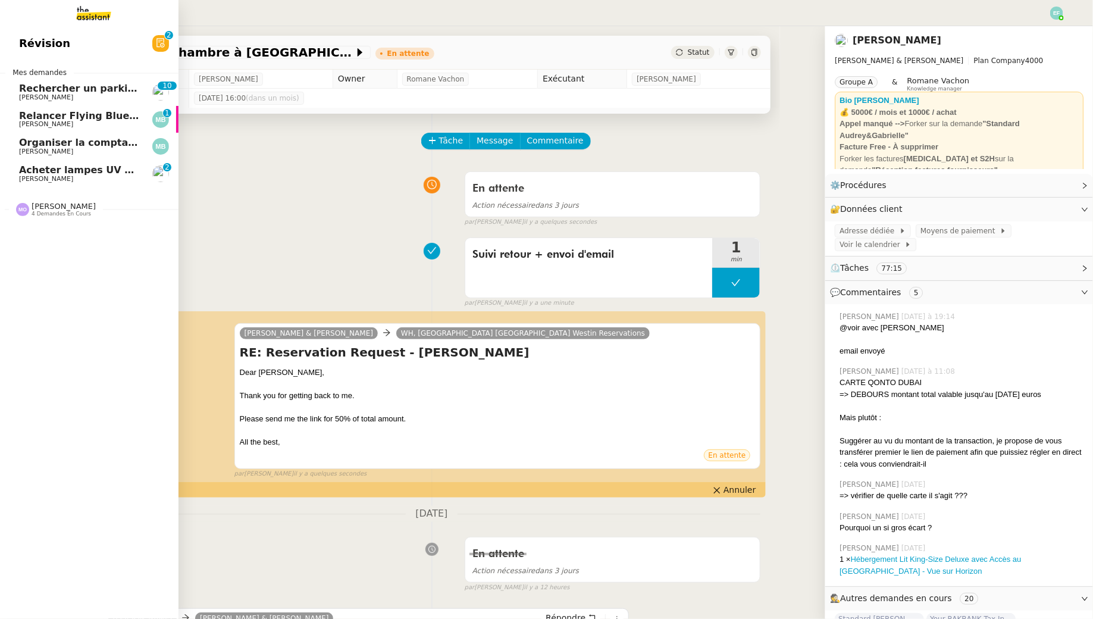
click at [37, 86] on span "Rechercher un parking à vendre à [GEOGRAPHIC_DATA]" at bounding box center [167, 88] width 297 height 11
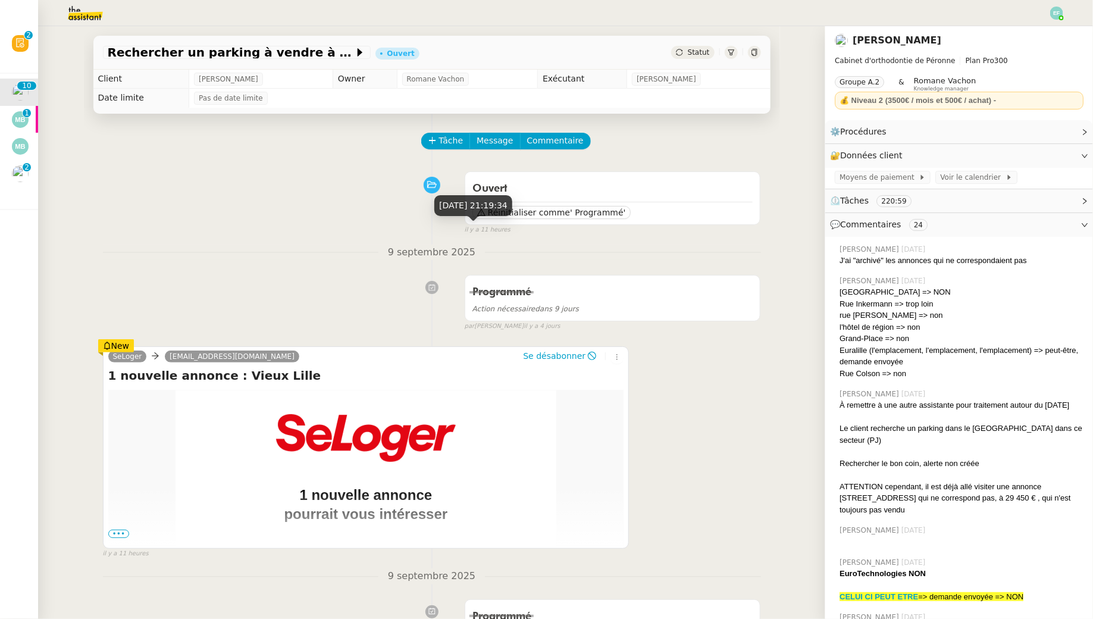
click at [493, 221] on div "[DATE] 21:19:34" at bounding box center [473, 210] width 78 height 30
click at [538, 215] on span "Réinitialiser comme" at bounding box center [529, 212] width 82 height 12
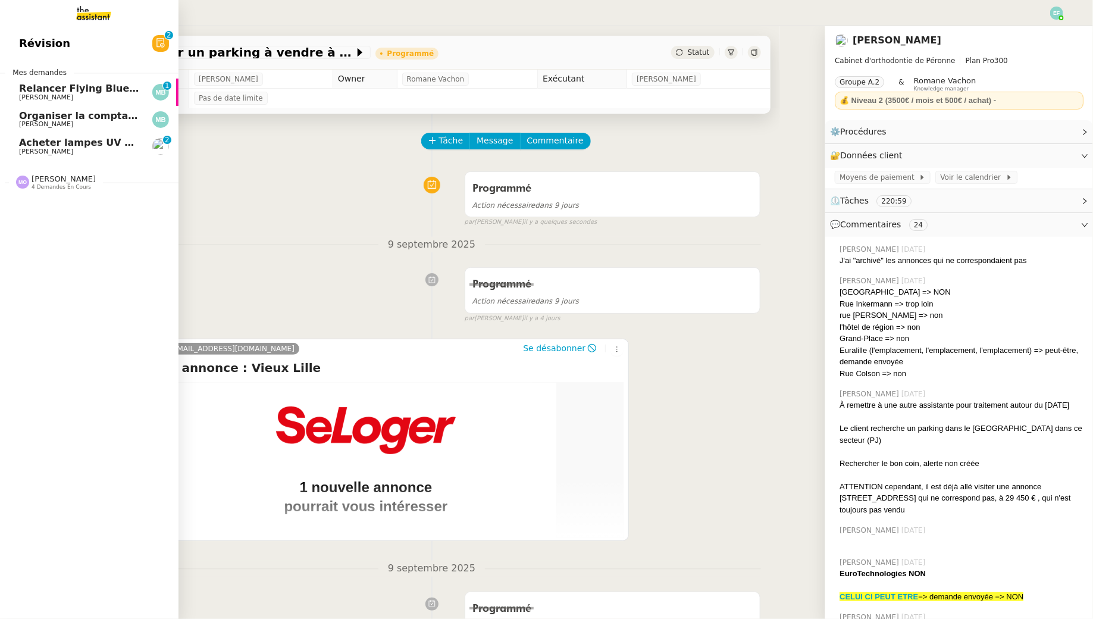
click at [39, 145] on span "Acheter lampes UV moustique" at bounding box center [100, 142] width 162 height 11
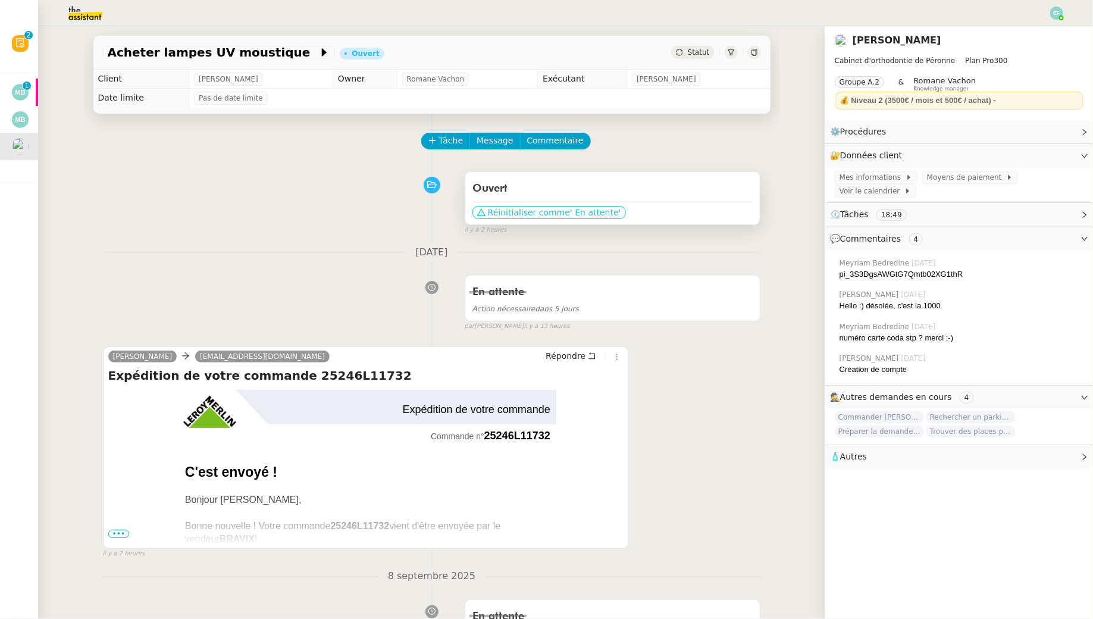
click at [514, 206] on button "Réinitialiser comme ' En attente'" at bounding box center [548, 212] width 153 height 13
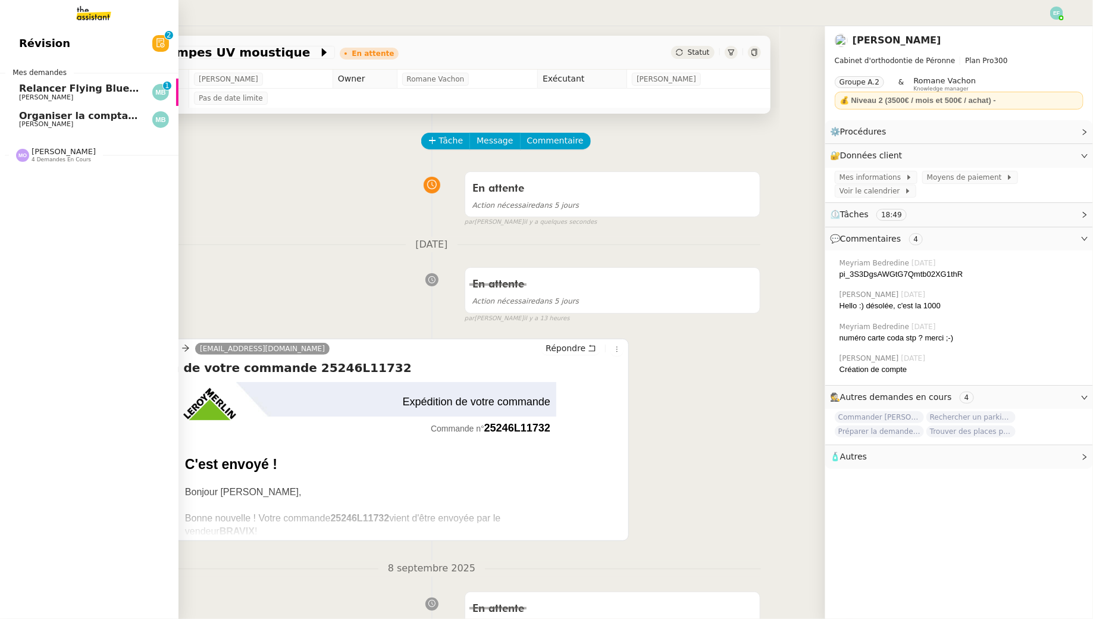
click at [42, 111] on span "Organiser la comptabilité NURI 2025" at bounding box center [117, 115] width 196 height 11
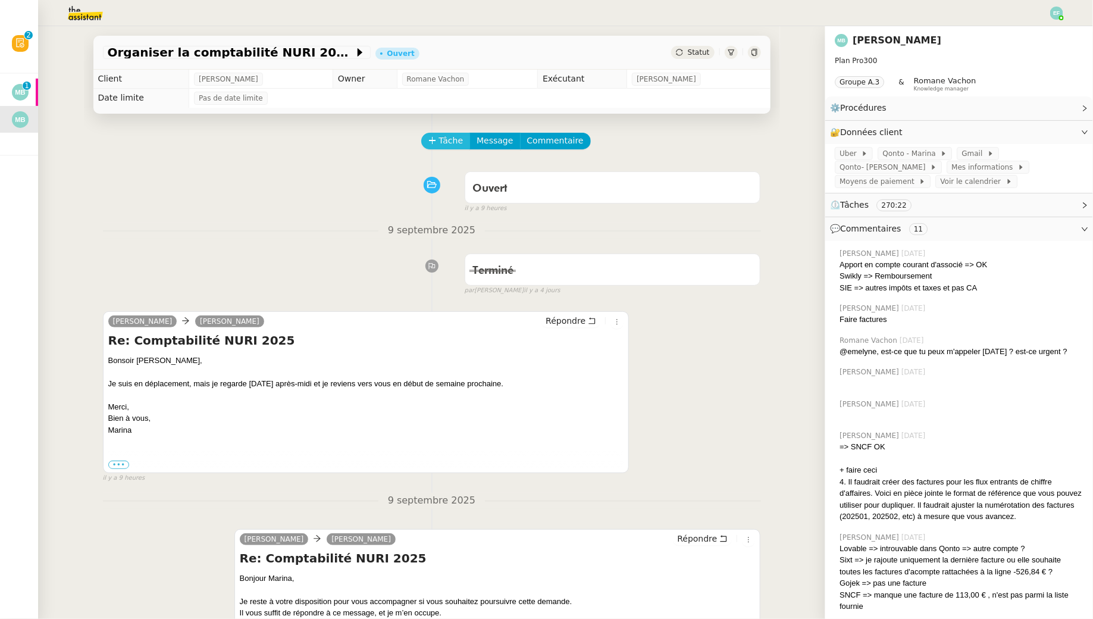
click at [451, 135] on span "Tâche" at bounding box center [451, 141] width 24 height 14
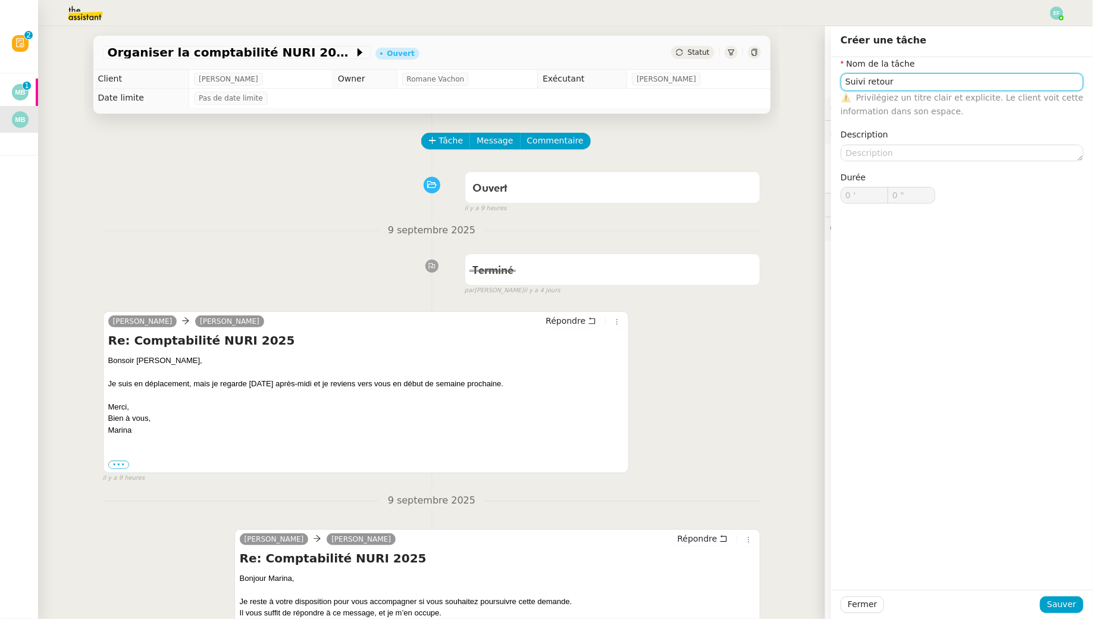
type input "Suivi retour"
click at [538, 562] on div "Fermer Sauver" at bounding box center [962, 603] width 262 height 29
click at [538, 562] on span "Sauver" at bounding box center [1061, 604] width 29 height 14
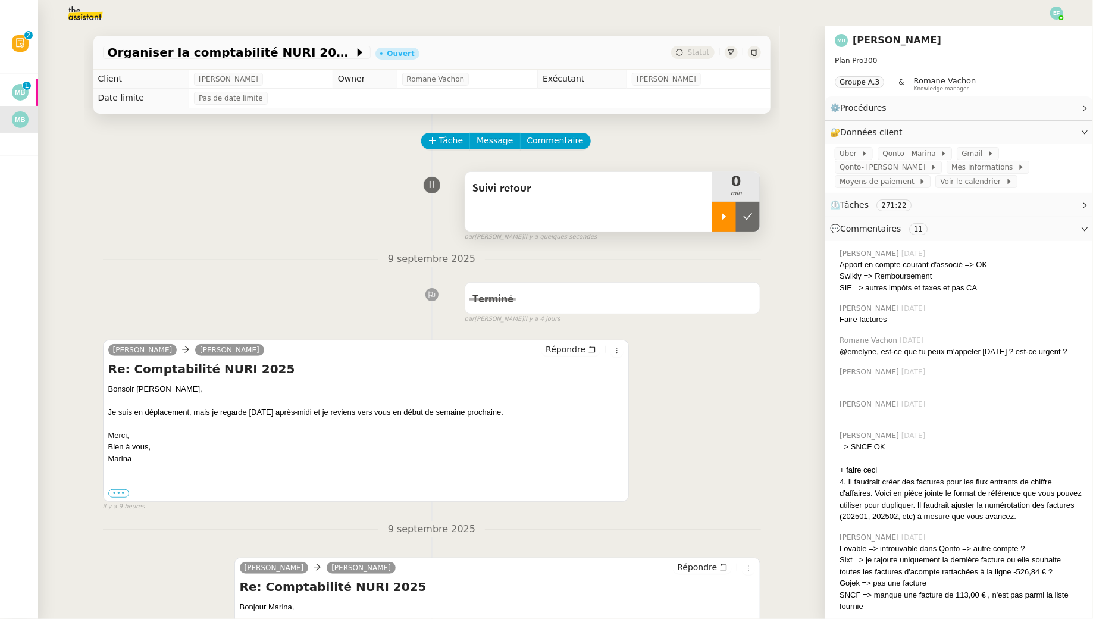
click at [538, 228] on div at bounding box center [724, 217] width 24 height 30
click at [538, 215] on icon at bounding box center [736, 217] width 10 height 10
click at [538, 215] on button at bounding box center [748, 217] width 24 height 30
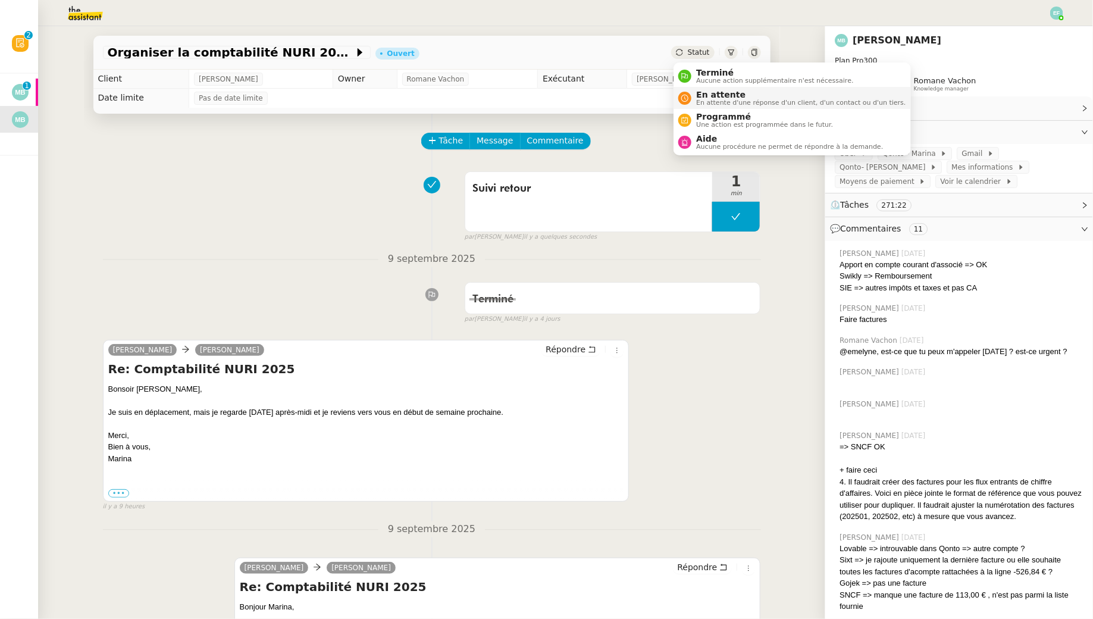
click at [538, 94] on span "En attente" at bounding box center [800, 95] width 209 height 10
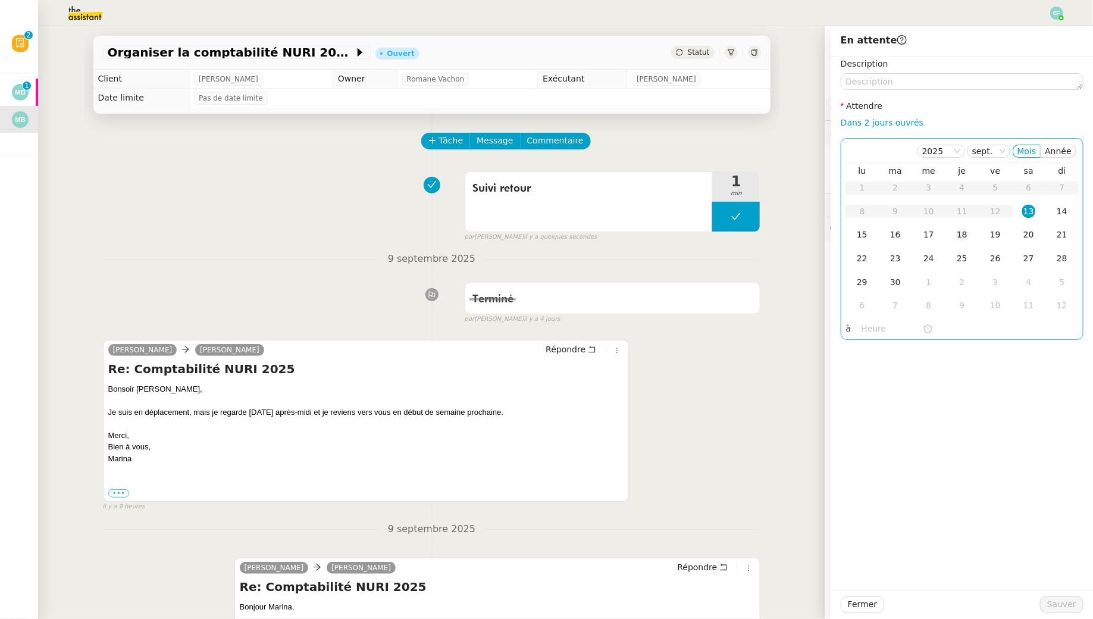
click at [538, 236] on div "18" at bounding box center [961, 234] width 13 height 13
click at [538, 562] on span "Sauver" at bounding box center [1061, 604] width 29 height 14
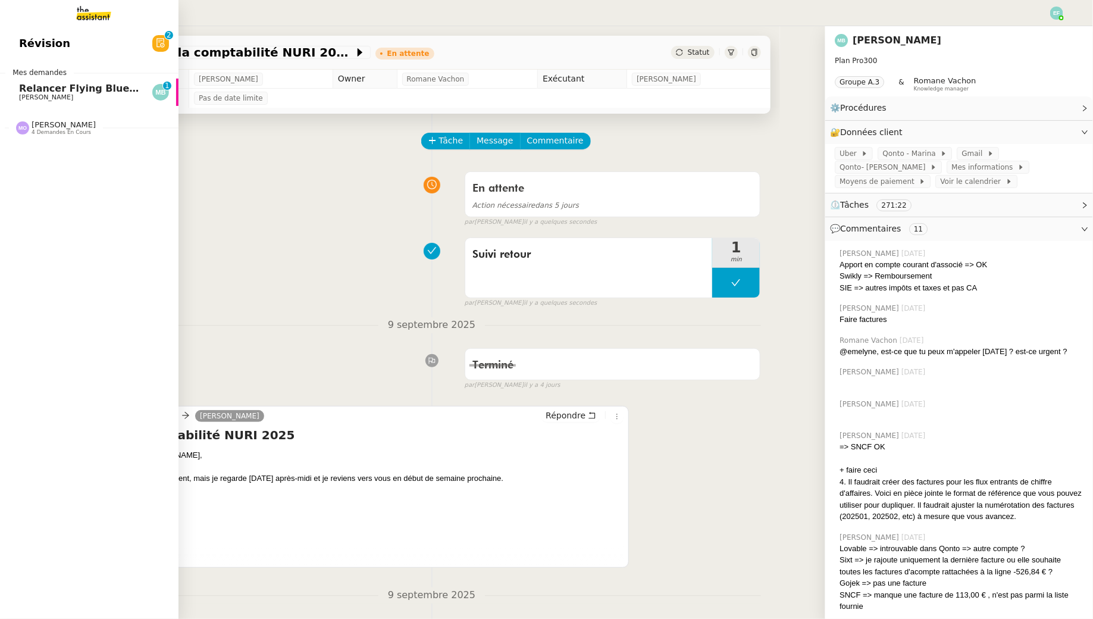
click at [14, 103] on link "Relancer Flying Blue pour créditer des miles [PERSON_NAME] 0 1 2 3 4 5 6 7 8 9" at bounding box center [89, 92] width 178 height 27
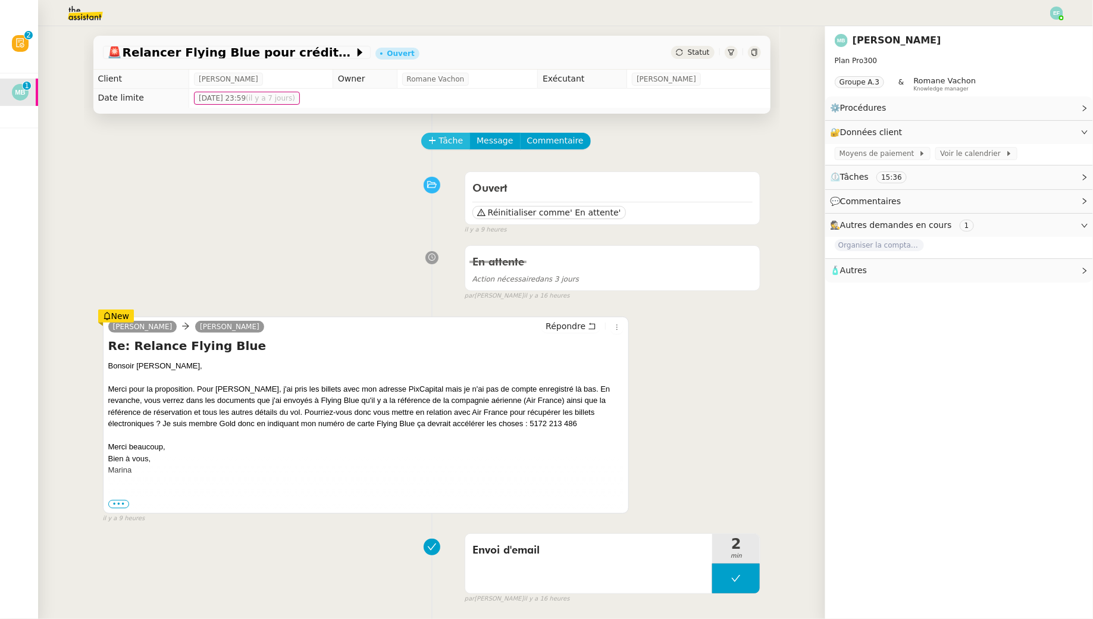
click at [442, 140] on span "Tâche" at bounding box center [451, 141] width 24 height 14
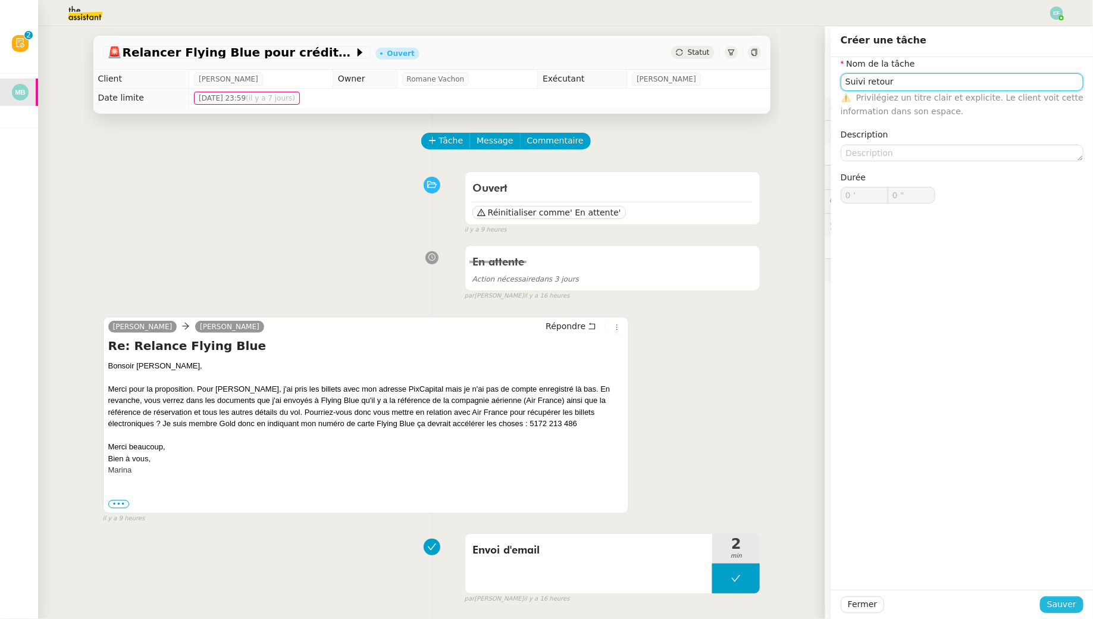
type input "Suivi retour"
click at [538, 562] on span "Sauver" at bounding box center [1061, 604] width 29 height 14
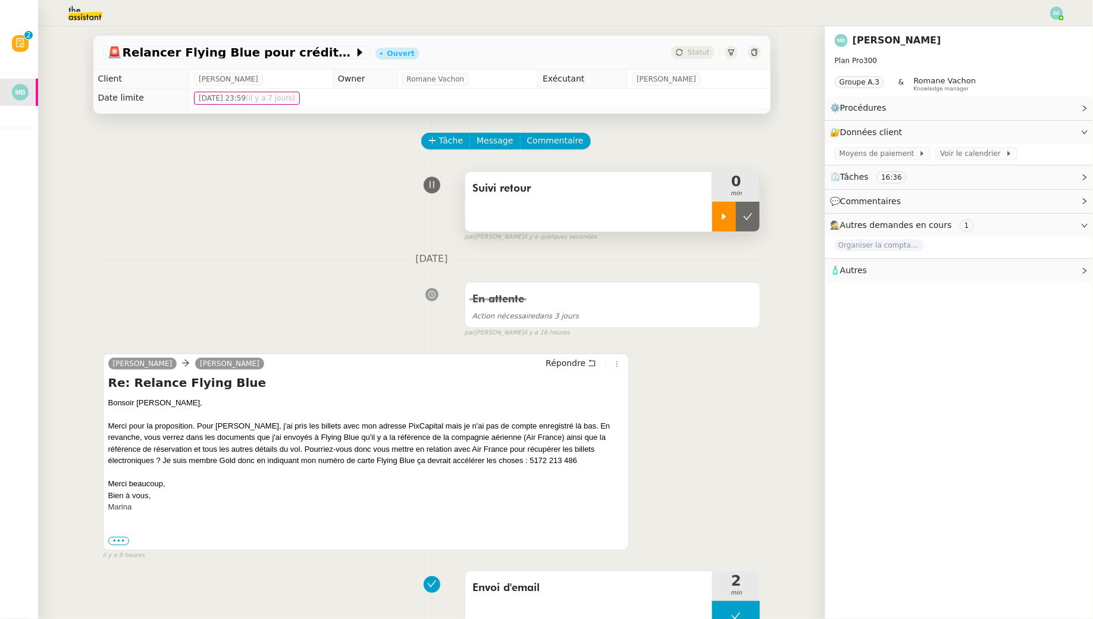
click at [538, 214] on icon at bounding box center [724, 217] width 10 height 10
click at [538, 14] on img at bounding box center [1056, 13] width 13 height 13
click at [538, 34] on li "Suivi" at bounding box center [1023, 34] width 77 height 17
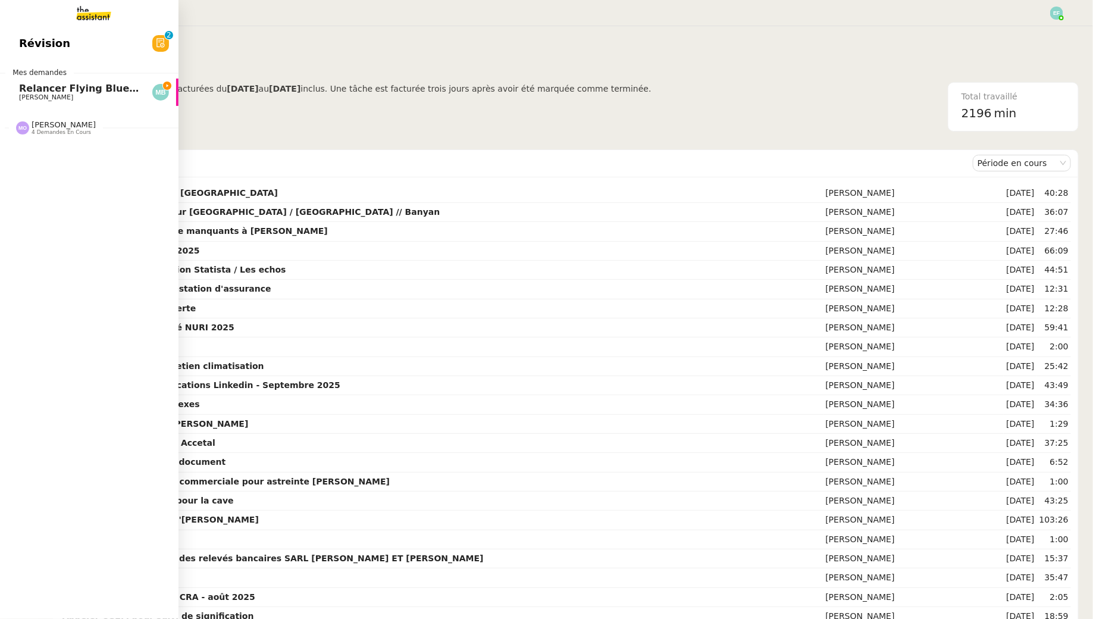
click at [50, 131] on span "4 demandes en cours" at bounding box center [61, 132] width 59 height 7
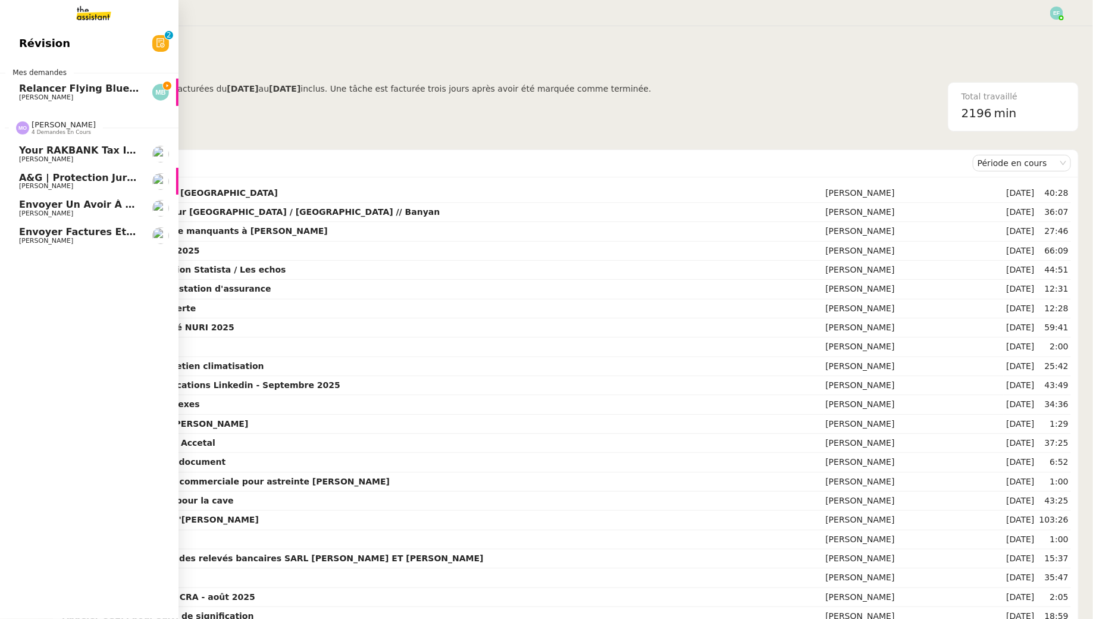
click at [54, 202] on span "Envoyer un avoir à DOCAMAIL" at bounding box center [100, 204] width 163 height 11
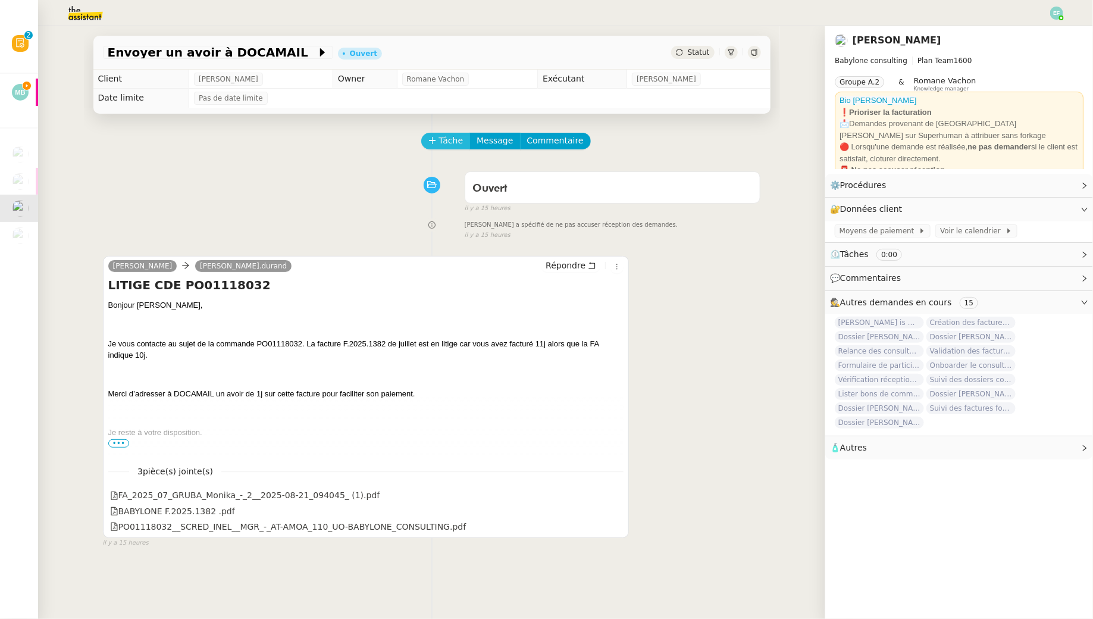
click at [443, 141] on span "Tâche" at bounding box center [451, 141] width 24 height 14
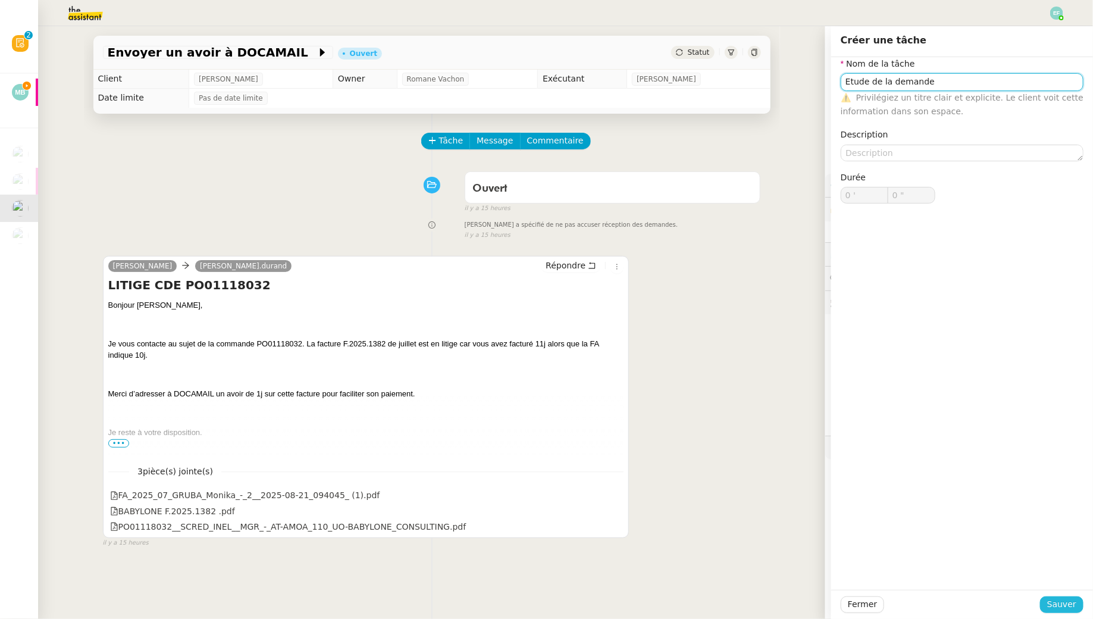
type input "Etude de la demande"
click at [538, 562] on span "Sauver" at bounding box center [1061, 604] width 29 height 14
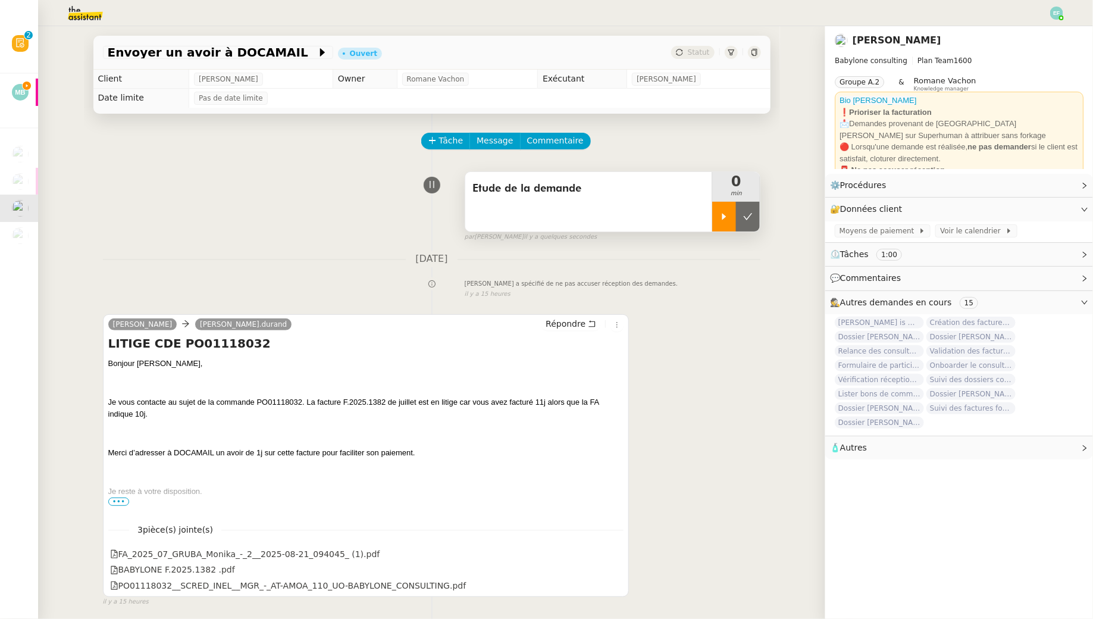
click at [538, 218] on div at bounding box center [724, 217] width 24 height 30
click at [538, 136] on span "Commentaire" at bounding box center [555, 141] width 57 height 14
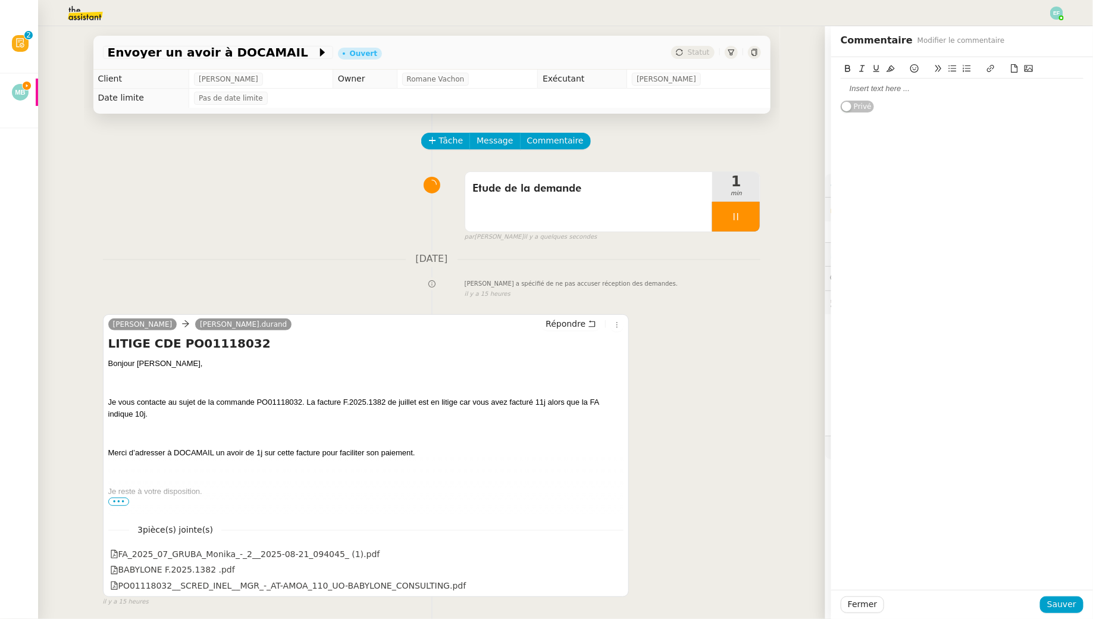
click at [538, 85] on div at bounding box center [961, 88] width 243 height 11
drag, startPoint x: 881, startPoint y: 95, endPoint x: 828, endPoint y: 77, distance: 55.3
click at [538, 77] on app-ticket "Envoyer un avoir à DOCAMAIL Ouvert Statut Client [PERSON_NAME] Owner [PERSON_NA…" at bounding box center [565, 322] width 1054 height 592
click at [538, 334] on div "Envoyer un avoir à DOCAMAIL Ouvert Statut Client [PERSON_NAME] Owner [PERSON_NA…" at bounding box center [431, 322] width 787 height 592
click at [538, 562] on span "Fermer" at bounding box center [862, 604] width 29 height 14
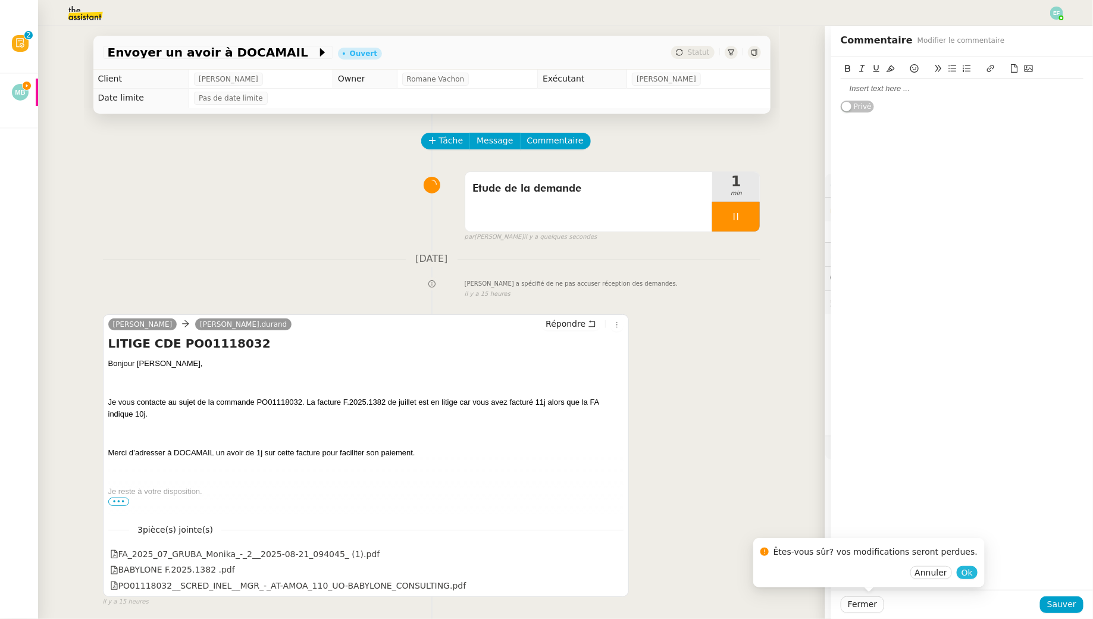
click at [538, 562] on span "Ok" at bounding box center [966, 572] width 11 height 12
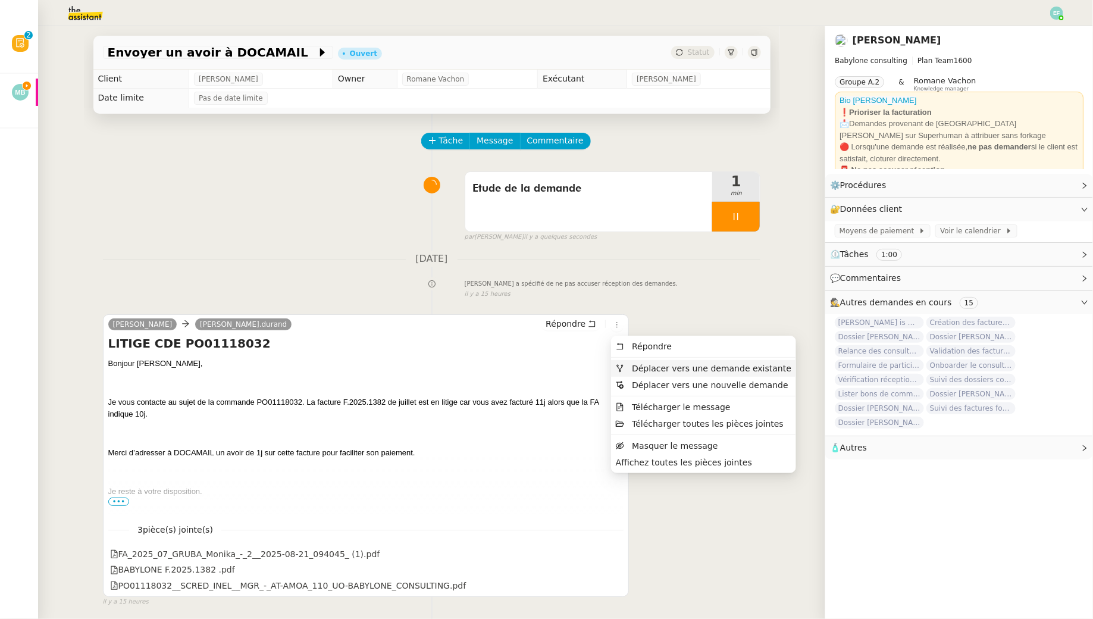
click at [538, 368] on span "Déplacer vers une demande existante" at bounding box center [711, 368] width 159 height 10
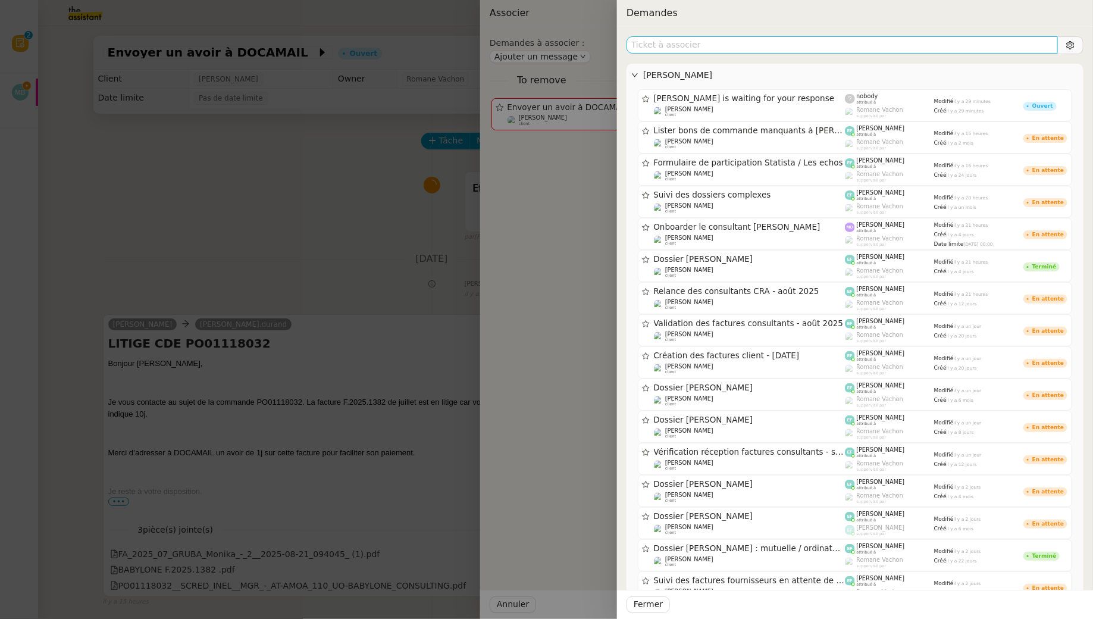
click at [538, 43] on input "text" at bounding box center [841, 44] width 431 height 17
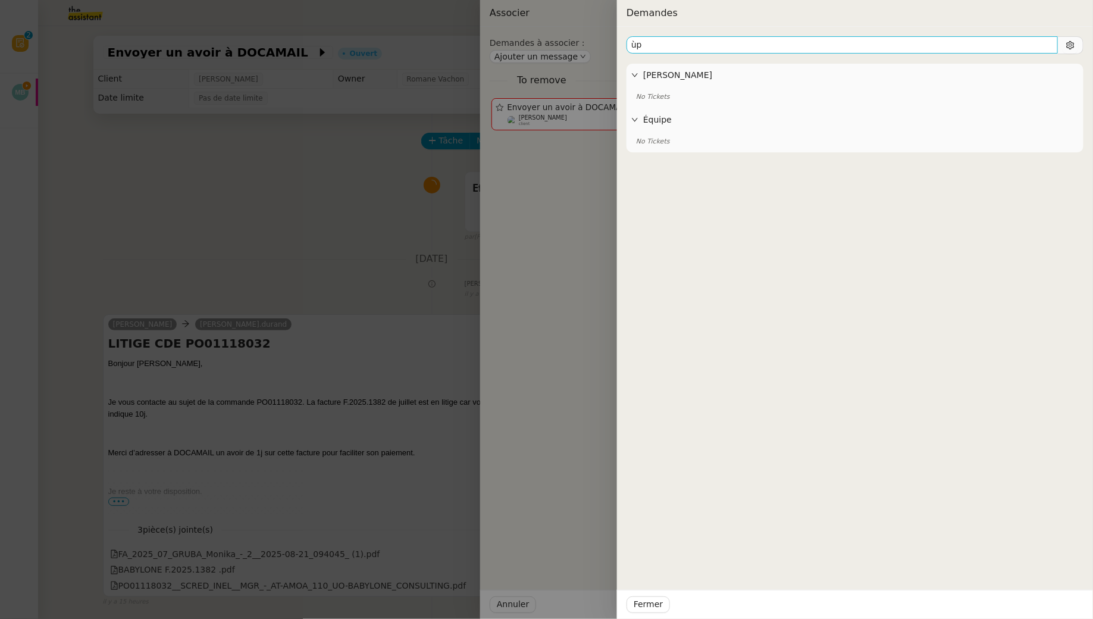
type input "ù"
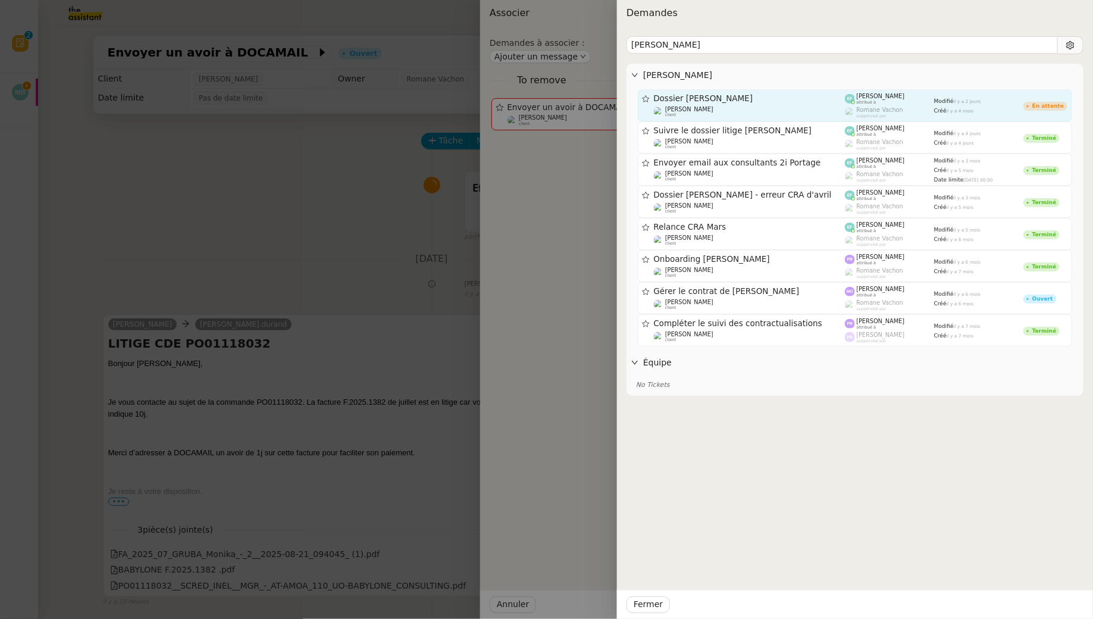
type input "[PERSON_NAME]"
click at [538, 104] on div "[PERSON_NAME] attribué à [PERSON_NAME] suppervisé par" at bounding box center [889, 105] width 89 height 24
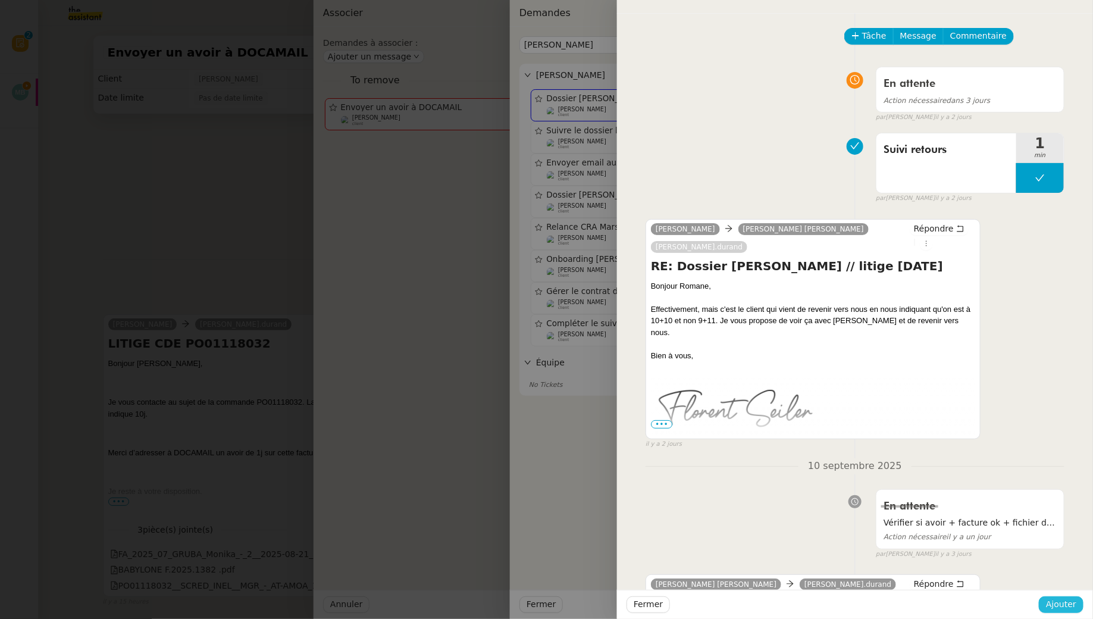
click at [538, 562] on span "Ajouter" at bounding box center [1061, 604] width 30 height 14
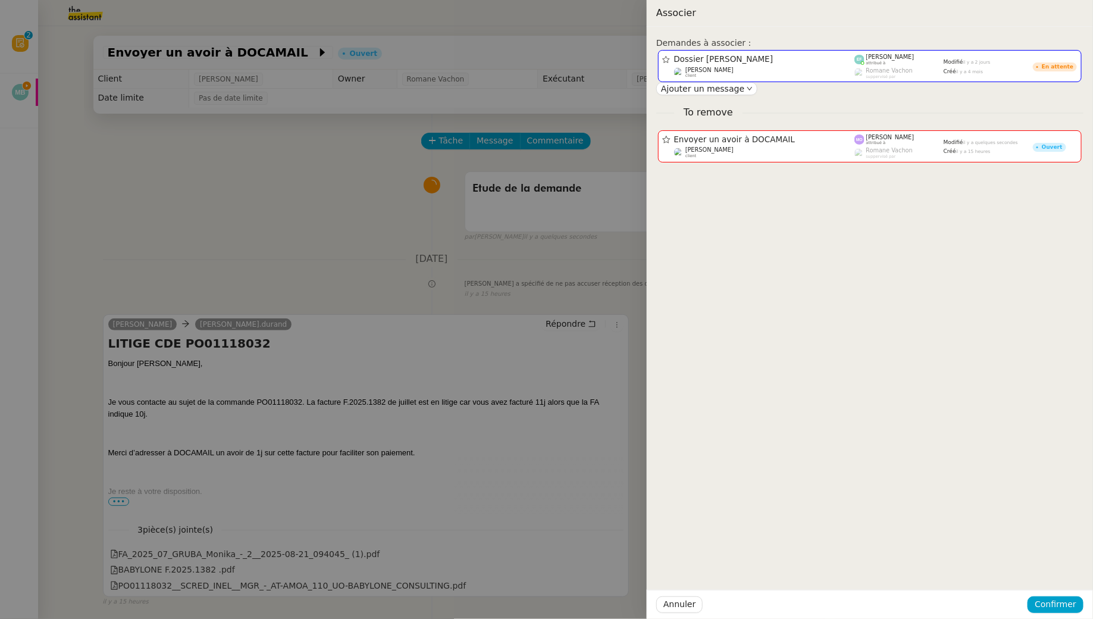
click at [538, 562] on div "Annuler Confirmer" at bounding box center [869, 603] width 446 height 29
click at [538, 562] on button "Confirmer" at bounding box center [1055, 604] width 56 height 17
click at [538, 562] on span "Ajouter" at bounding box center [1056, 572] width 30 height 12
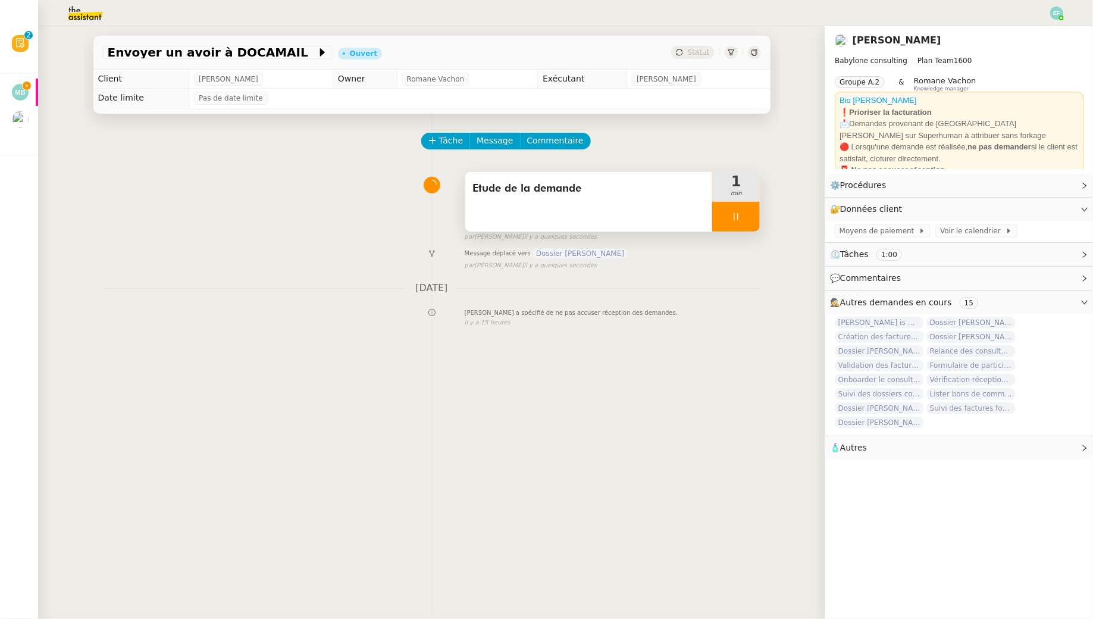
click at [538, 223] on div at bounding box center [736, 217] width 48 height 30
click at [538, 221] on button at bounding box center [748, 217] width 24 height 30
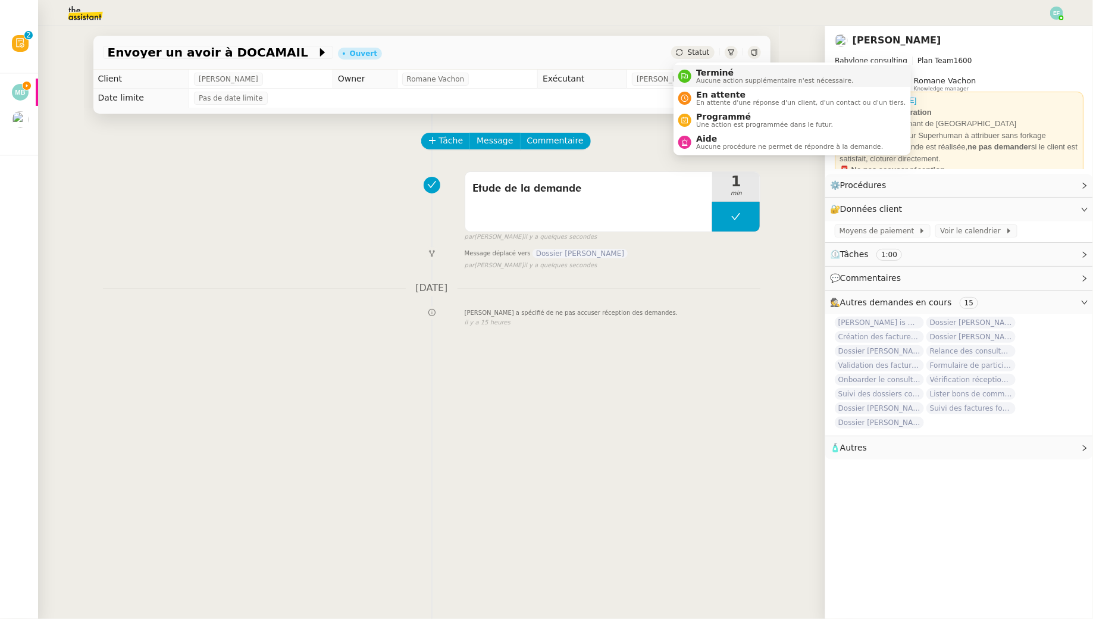
click at [538, 72] on span "Terminé" at bounding box center [774, 73] width 157 height 10
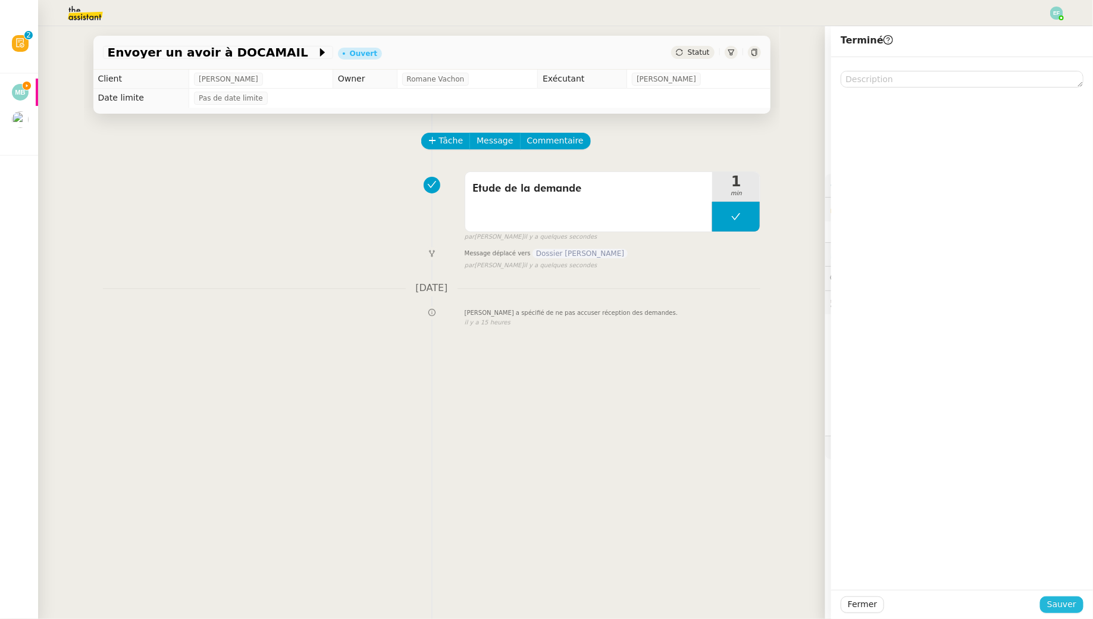
click at [538, 562] on span "Sauver" at bounding box center [1061, 604] width 29 height 14
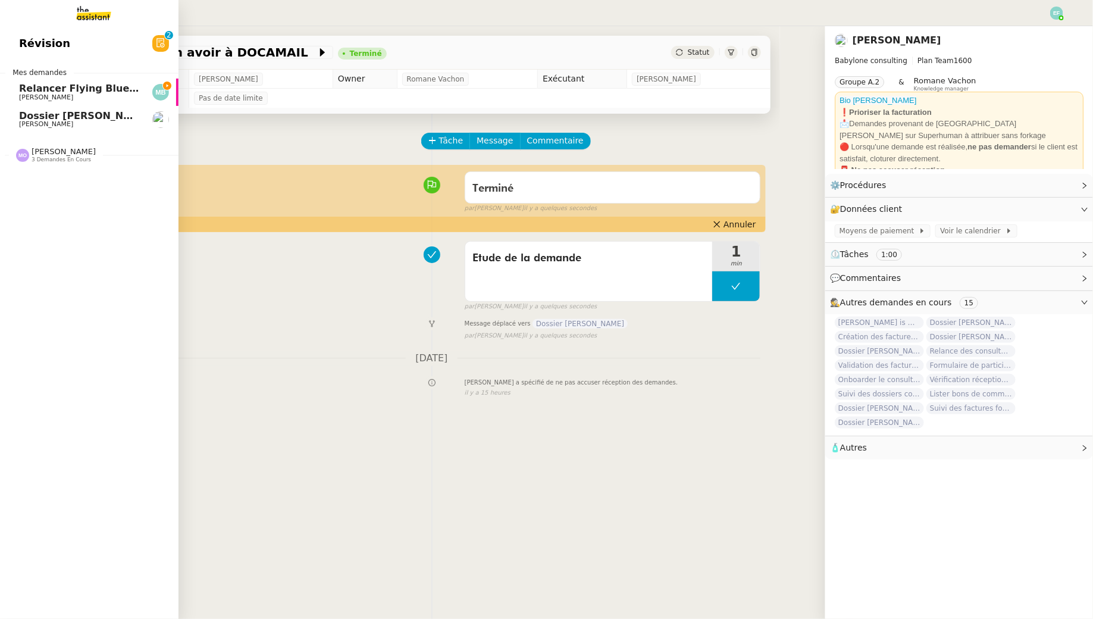
click at [35, 96] on span "[PERSON_NAME]" at bounding box center [46, 97] width 54 height 8
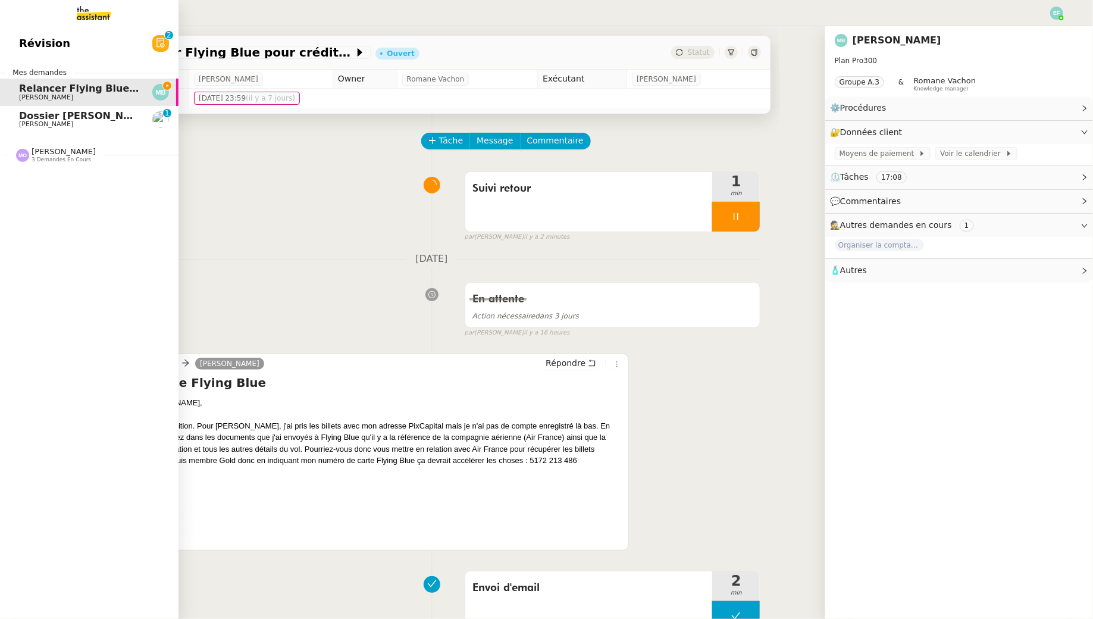
click at [39, 161] on span "3 demandes en cours" at bounding box center [61, 159] width 59 height 7
click at [35, 120] on span "Dossier [PERSON_NAME]" at bounding box center [85, 115] width 132 height 11
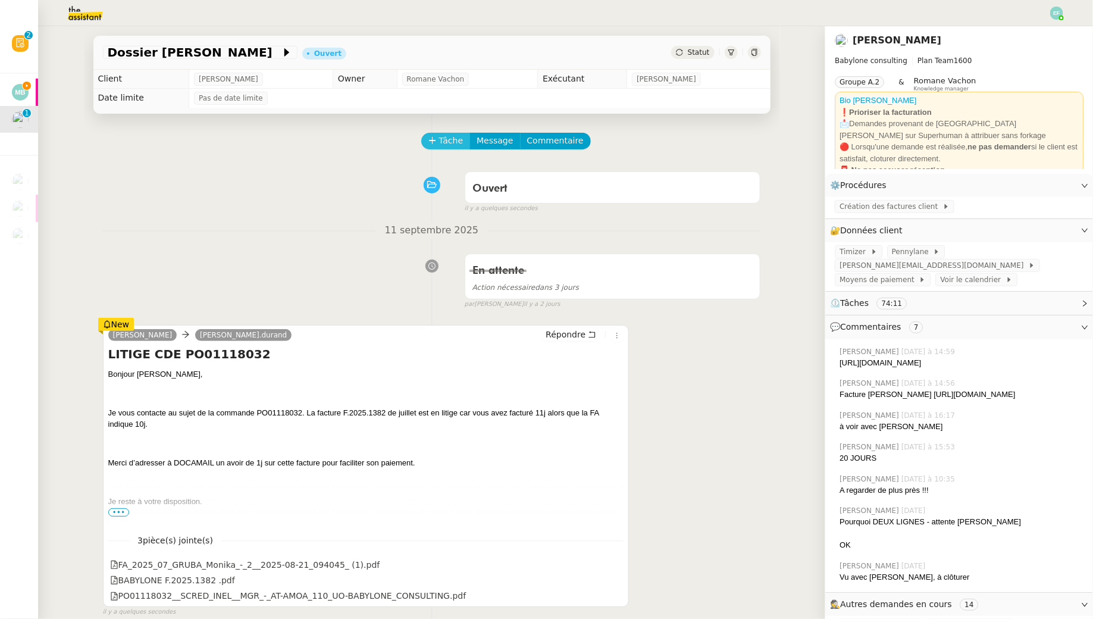
click at [442, 146] on span "Tâche" at bounding box center [451, 141] width 24 height 14
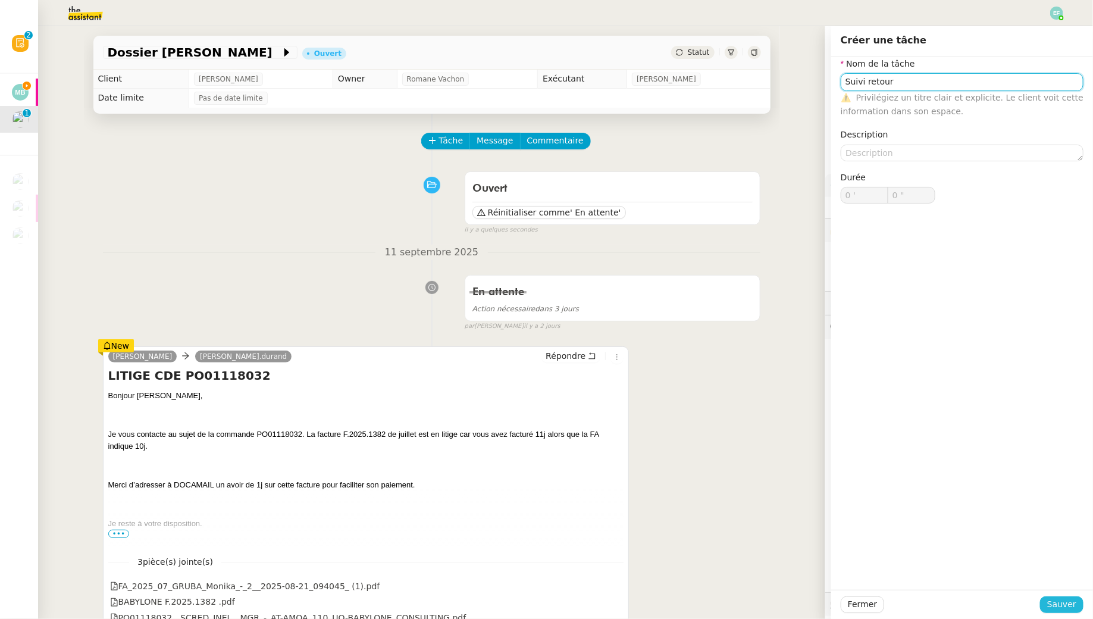
type input "Suivi retour"
click at [538, 562] on span "Sauver" at bounding box center [1061, 604] width 29 height 14
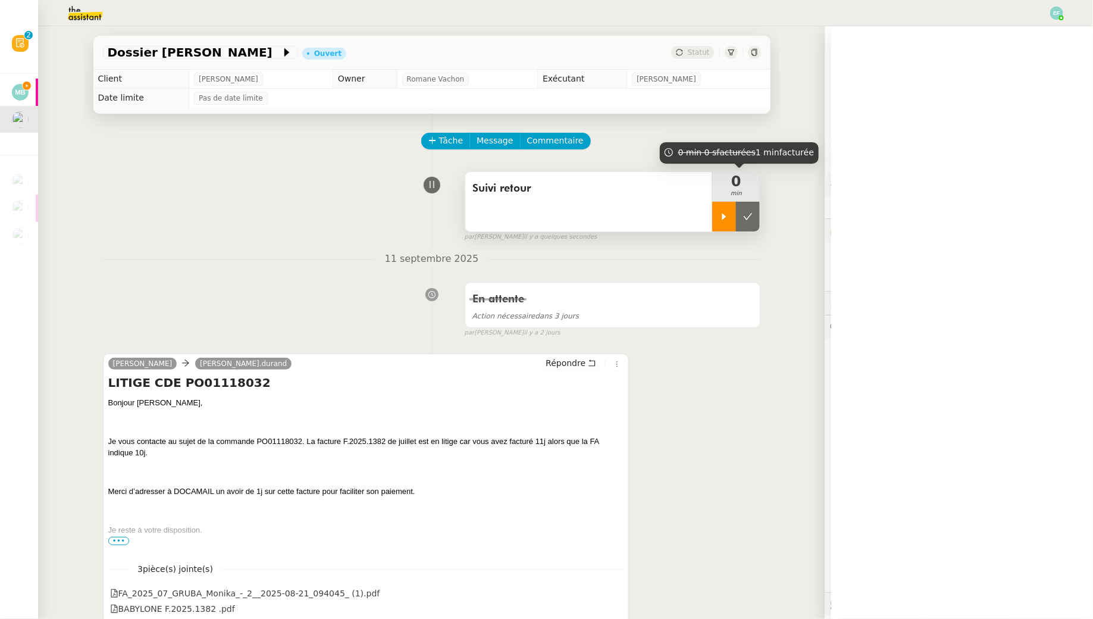
click at [538, 218] on div at bounding box center [724, 217] width 24 height 30
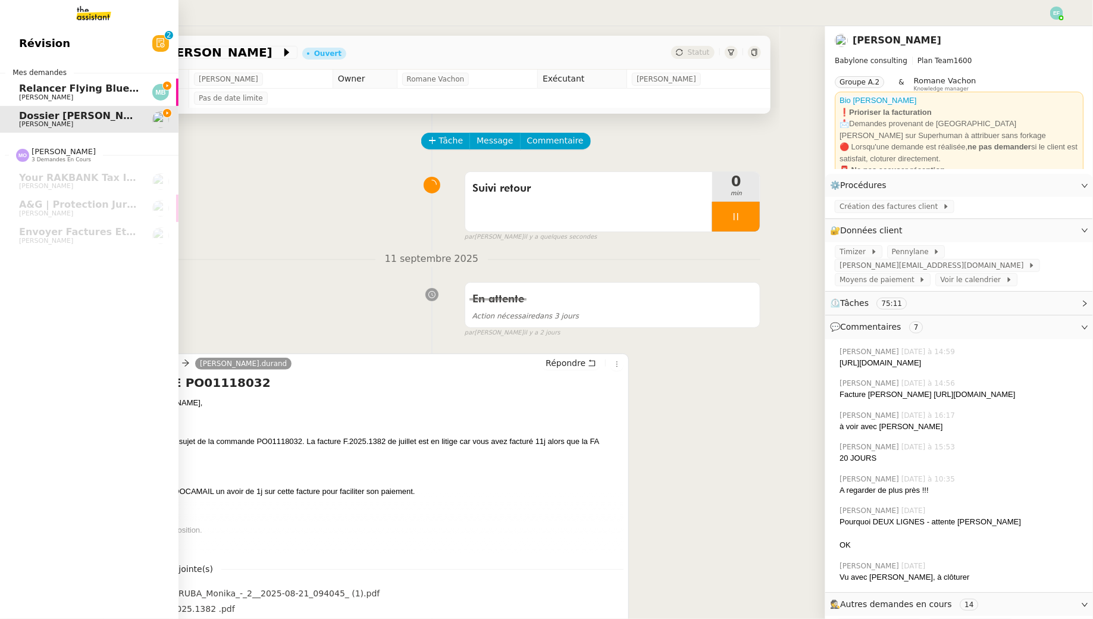
click at [19, 92] on span "Relancer Flying Blue pour créditer des miles" at bounding box center [138, 88] width 238 height 11
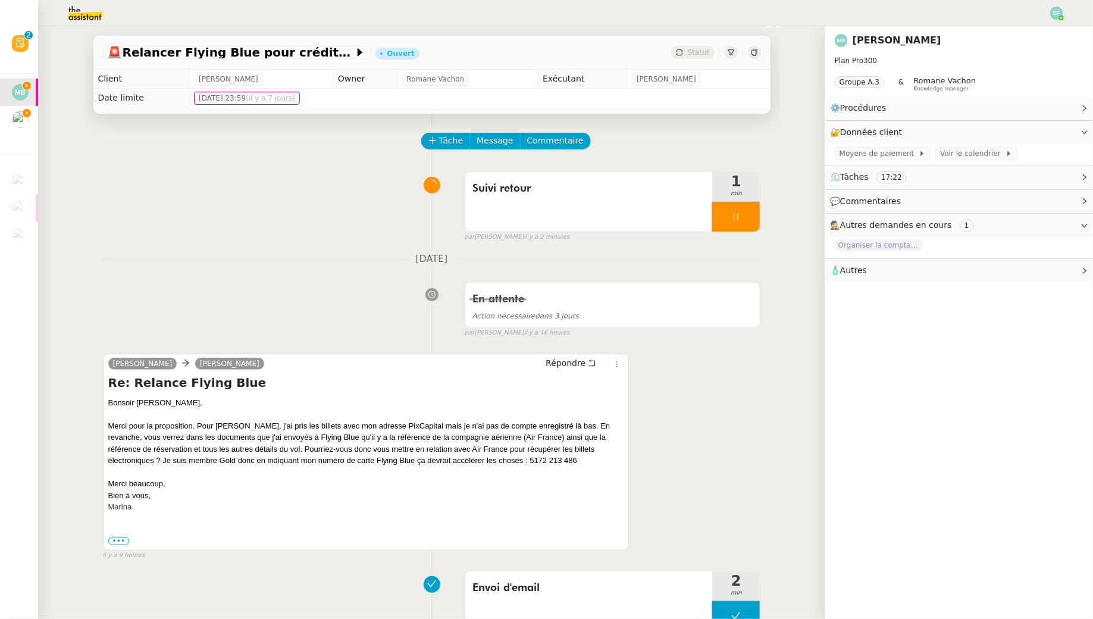
click at [538, 14] on img at bounding box center [1056, 13] width 13 height 13
click at [538, 31] on li "Suivi" at bounding box center [1023, 34] width 77 height 17
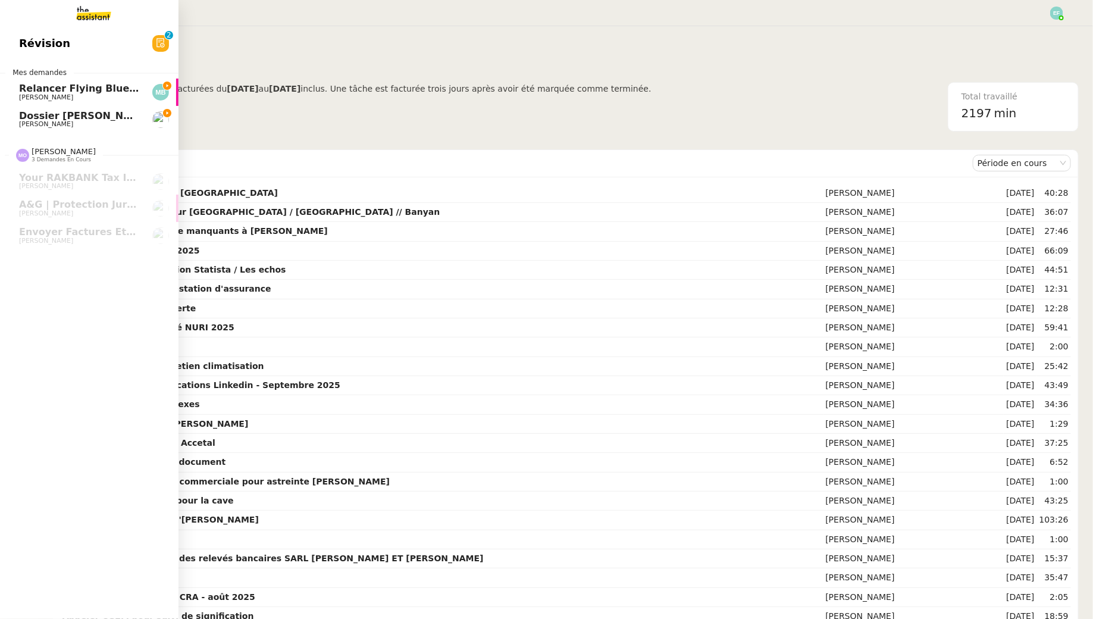
click at [47, 90] on span "Relancer Flying Blue pour créditer des miles" at bounding box center [138, 88] width 238 height 11
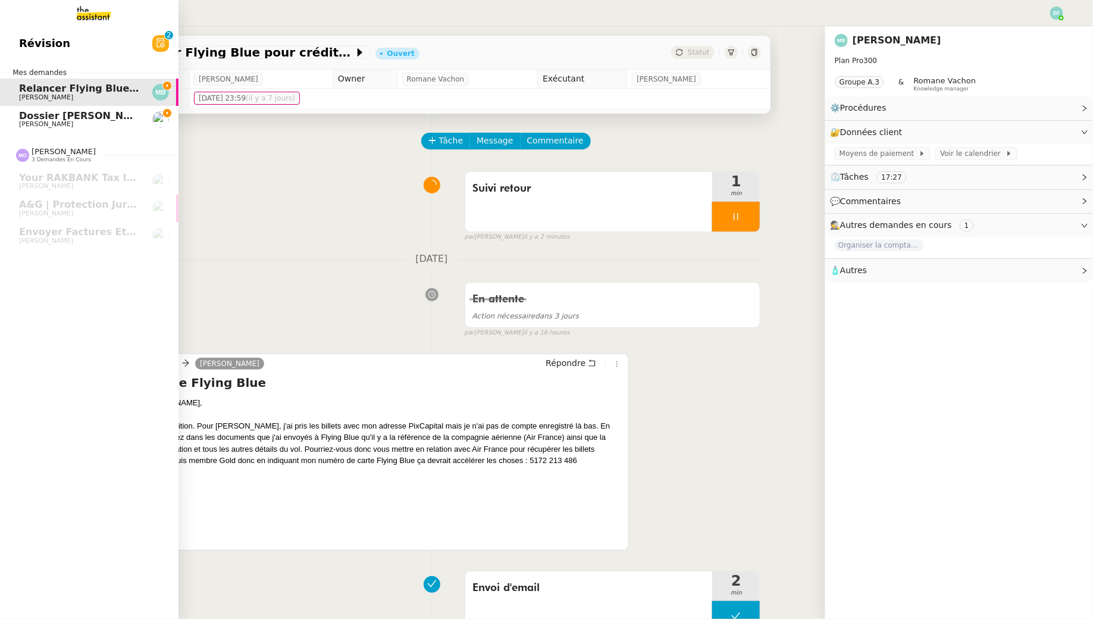
click at [20, 120] on span "Dossier [PERSON_NAME]" at bounding box center [85, 115] width 132 height 11
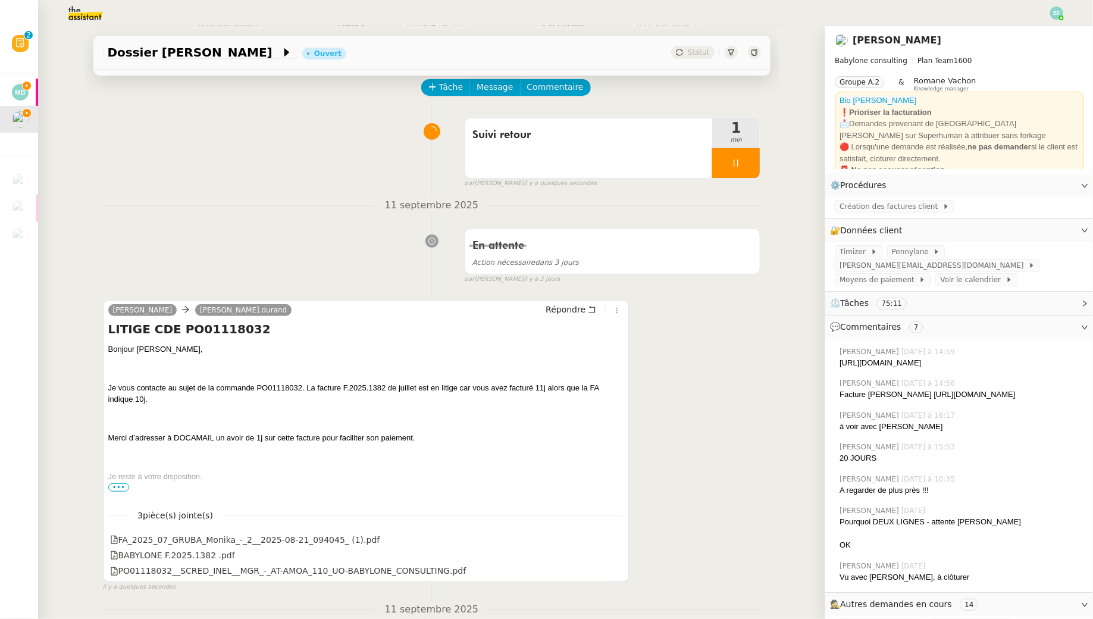
scroll to position [52, 0]
click at [538, 86] on span "Commentaire" at bounding box center [555, 88] width 57 height 14
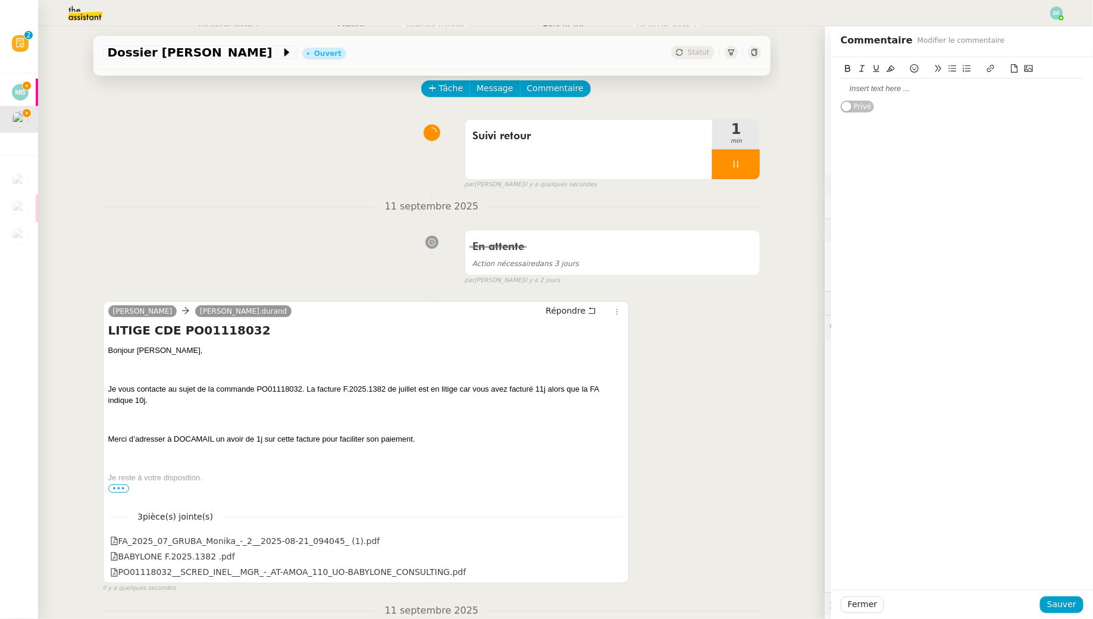
click at [538, 89] on div at bounding box center [961, 88] width 243 height 11
click at [538, 562] on div "Répondre à [PERSON_NAME] en indiquant que c'est en cours, on vérifie cela avec …" at bounding box center [962, 323] width 262 height 532
click at [538, 562] on div "Fermer Sauver" at bounding box center [962, 603] width 262 height 29
click at [538, 562] on span "Sauver" at bounding box center [1061, 604] width 29 height 14
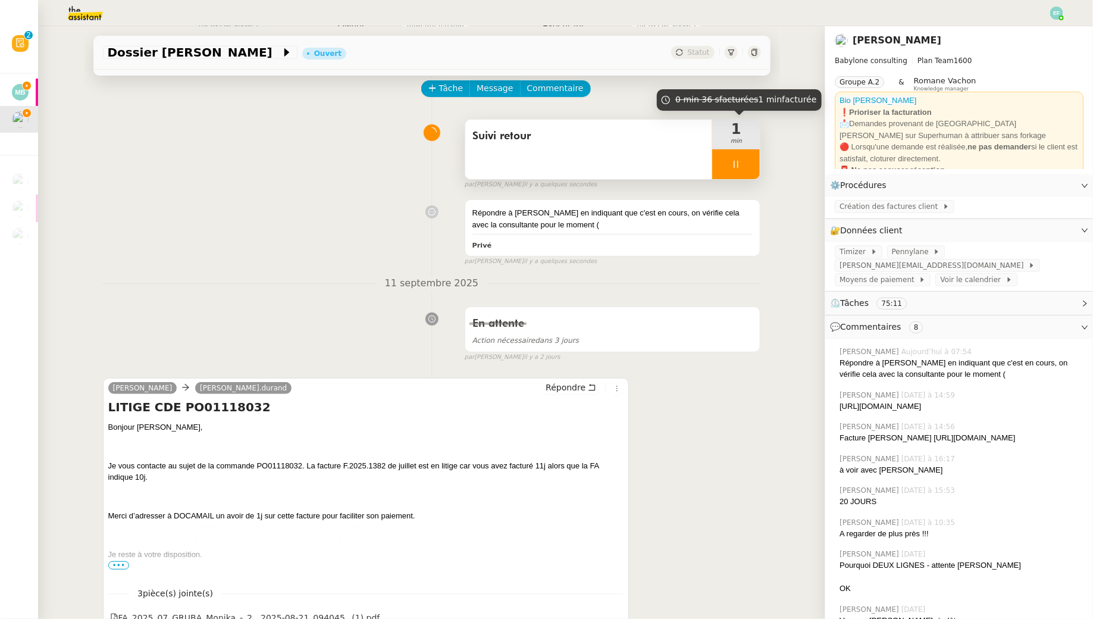
click at [538, 153] on div at bounding box center [736, 164] width 48 height 30
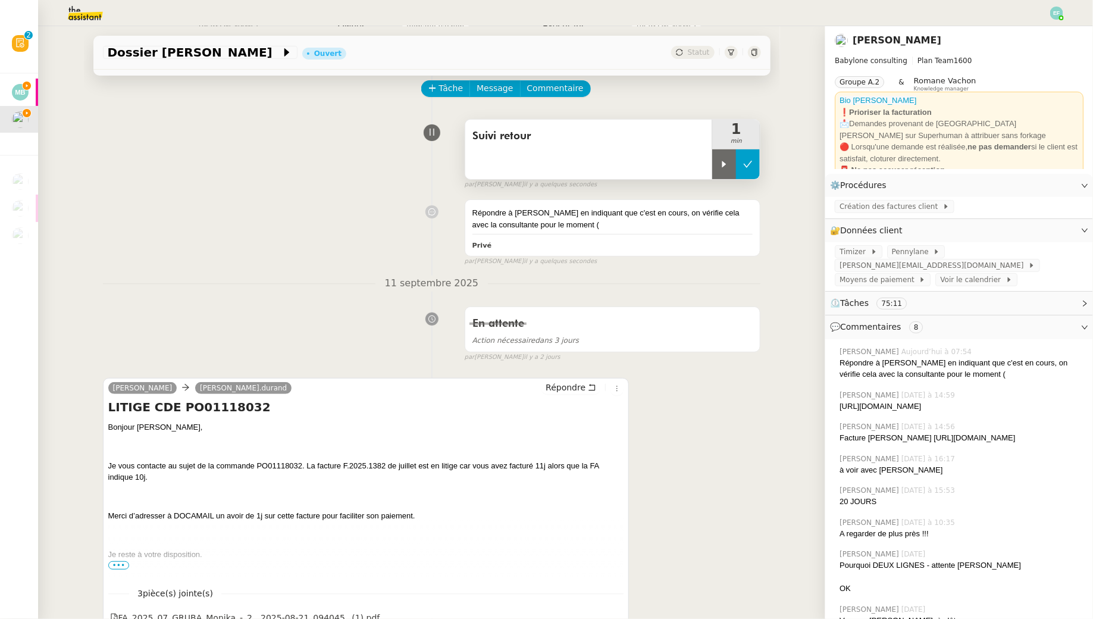
click at [538, 165] on icon at bounding box center [748, 164] width 10 height 10
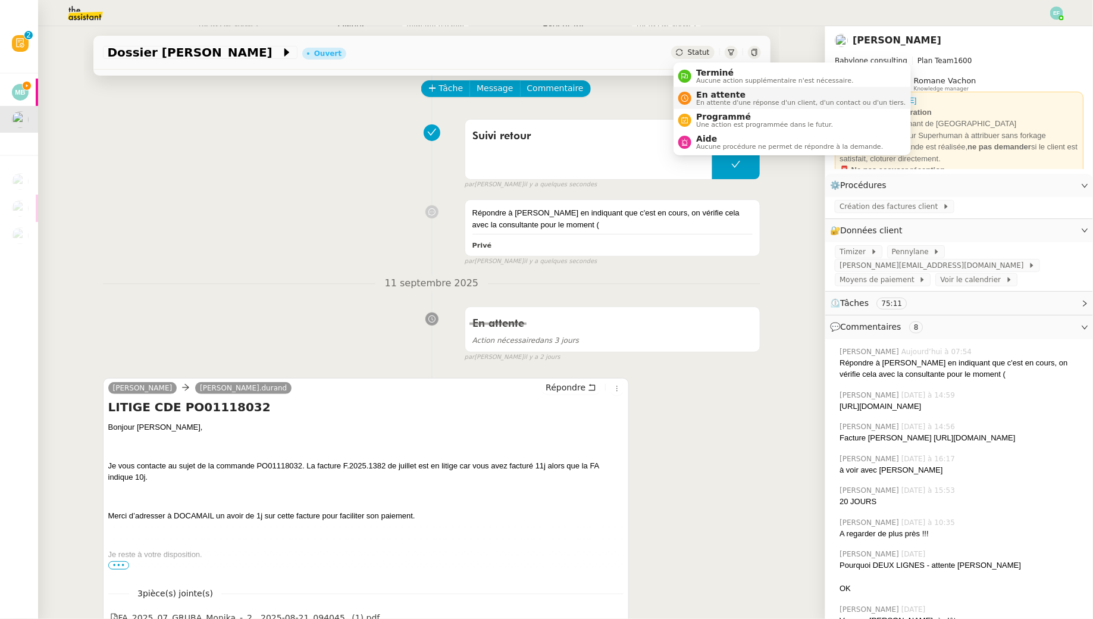
click at [538, 89] on li "En attente En attente d'une réponse d'un client, d'un contact ou d'un tiers." at bounding box center [791, 98] width 237 height 22
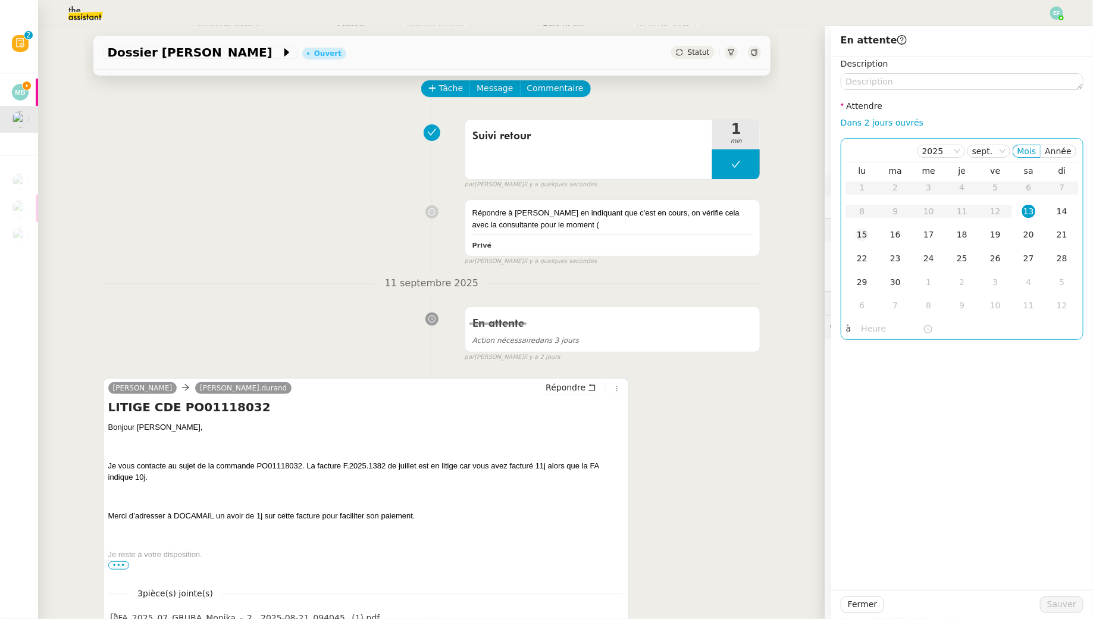
click at [538, 238] on td "15" at bounding box center [861, 235] width 33 height 24
click at [538, 562] on span "Sauver" at bounding box center [1061, 604] width 29 height 14
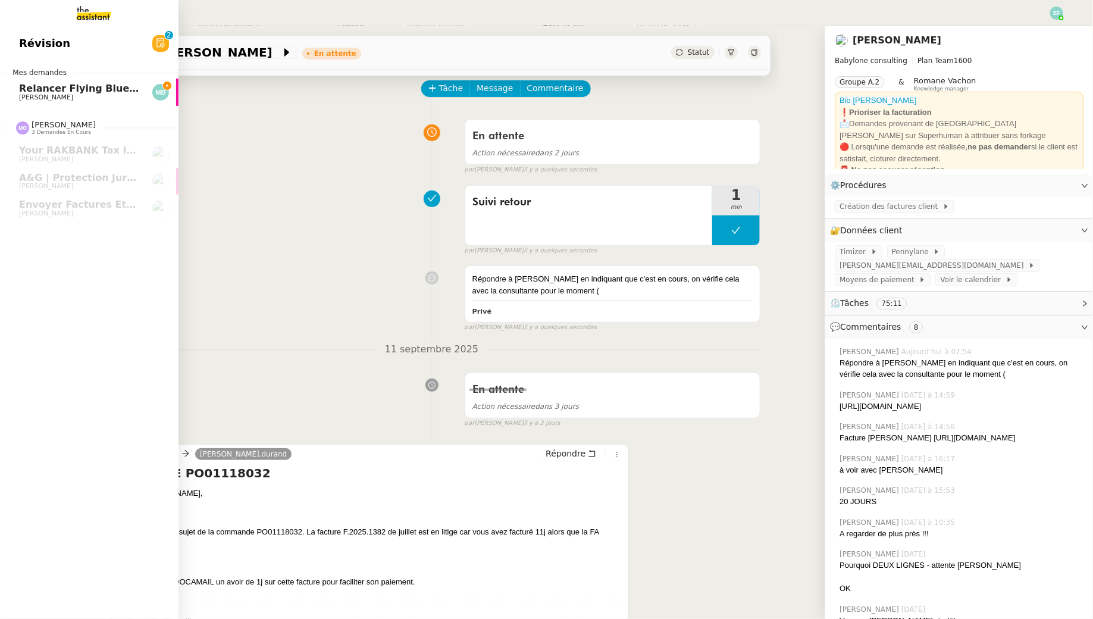
click at [26, 83] on span "Relancer Flying Blue pour créditer des miles" at bounding box center [138, 88] width 238 height 11
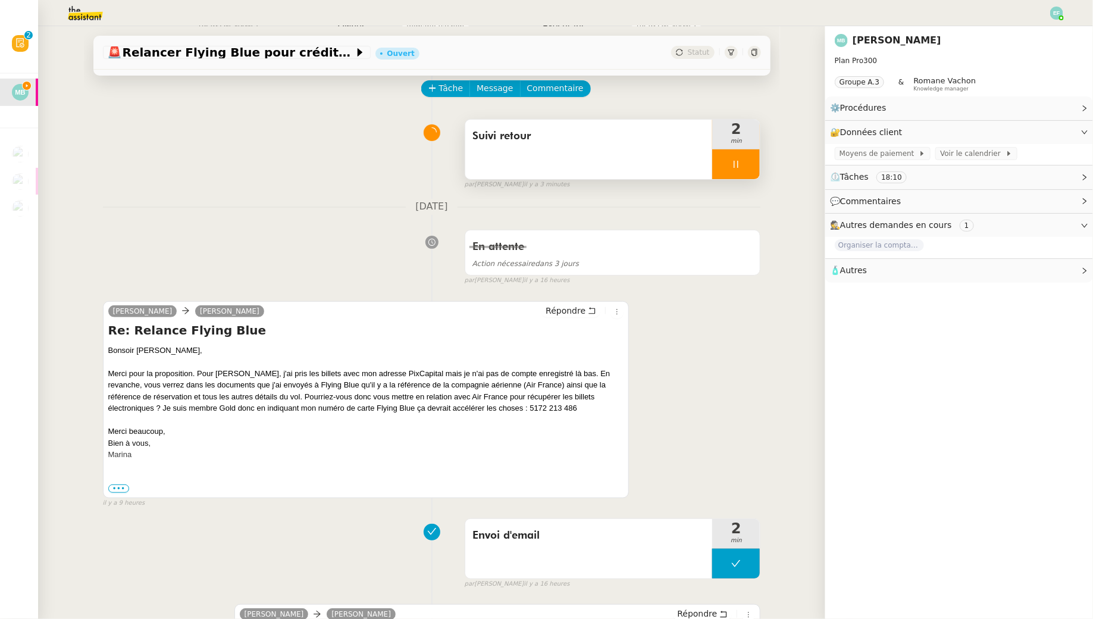
click at [538, 169] on div at bounding box center [736, 164] width 48 height 30
click at [538, 167] on button at bounding box center [748, 164] width 24 height 30
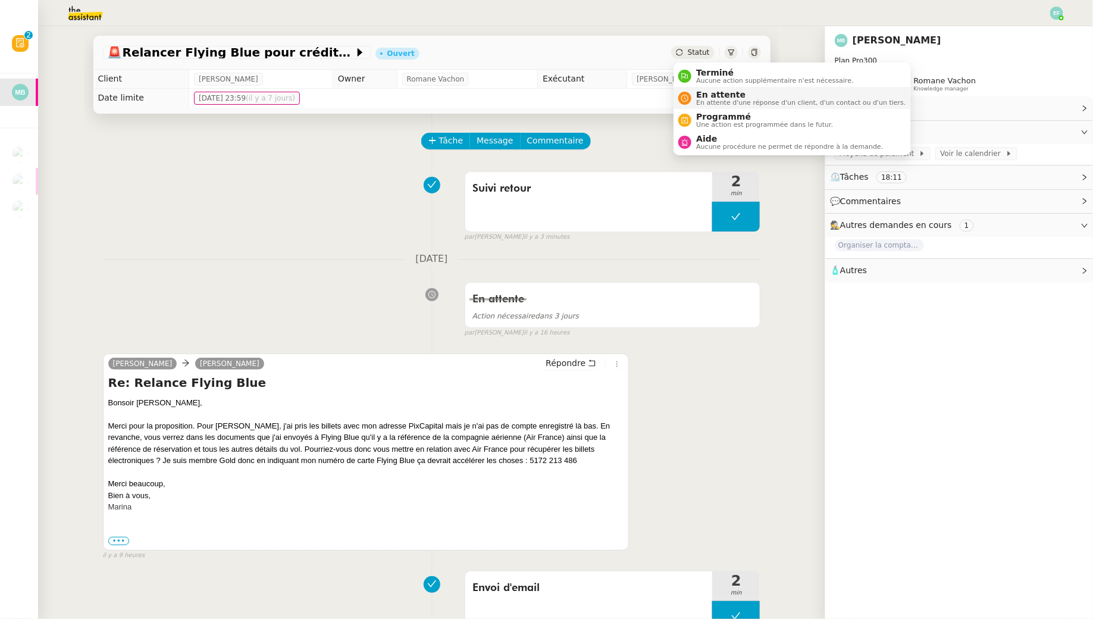
click at [538, 103] on span "En attente d'une réponse d'un client, d'un contact ou d'un tiers." at bounding box center [800, 102] width 209 height 7
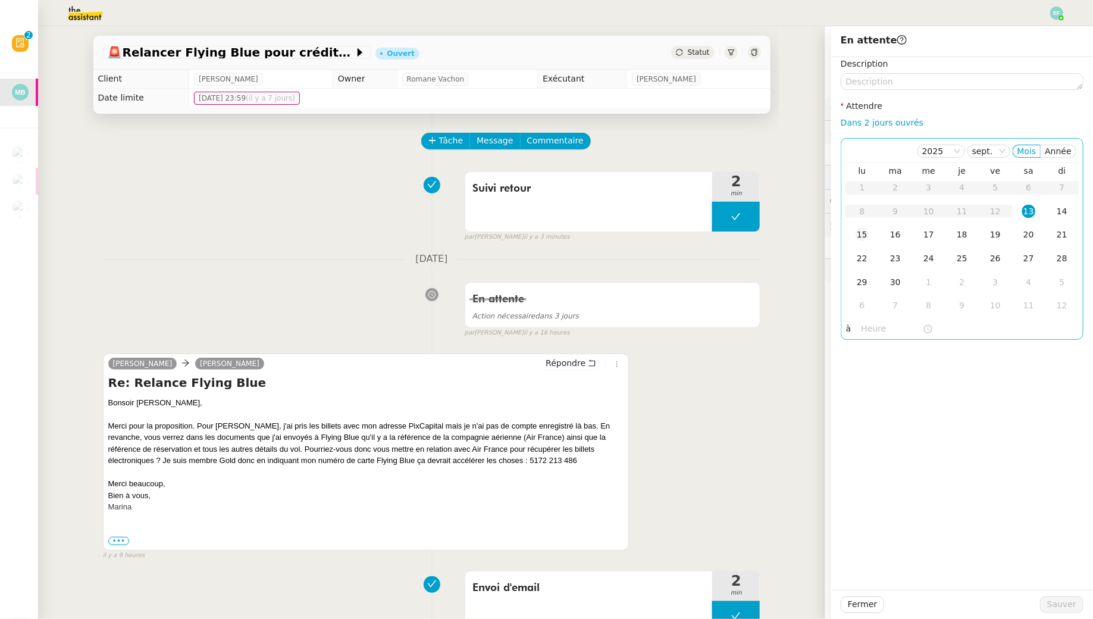
click at [538, 236] on div "15" at bounding box center [861, 234] width 13 height 13
click at [538, 562] on button "Sauver" at bounding box center [1061, 604] width 43 height 17
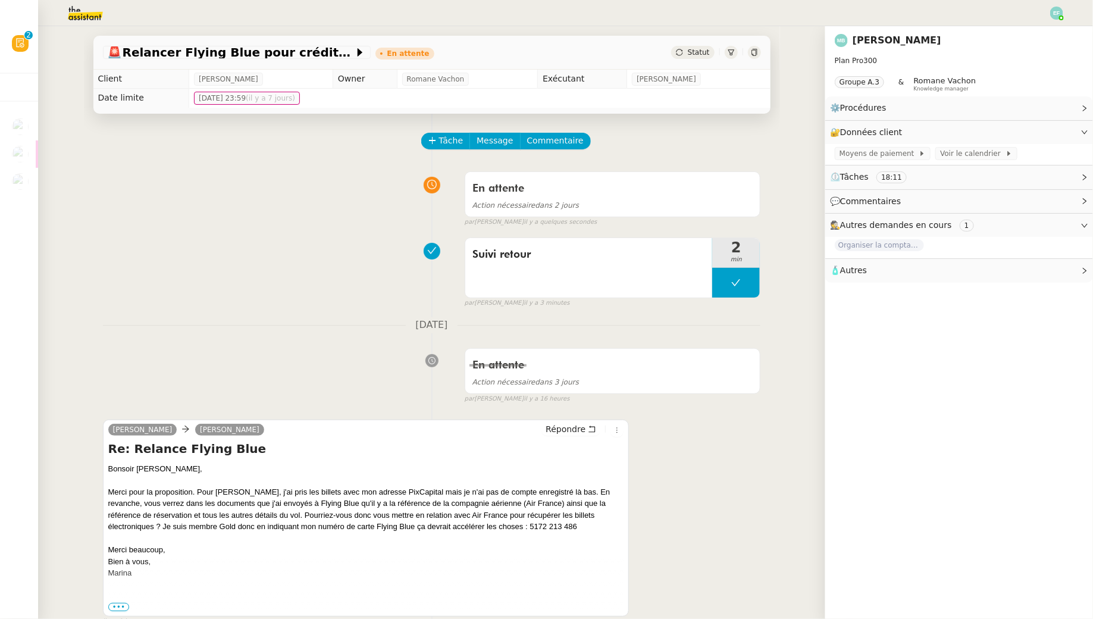
click at [538, 11] on img at bounding box center [1056, 13] width 13 height 13
click at [538, 33] on li "Suivi" at bounding box center [1023, 34] width 77 height 17
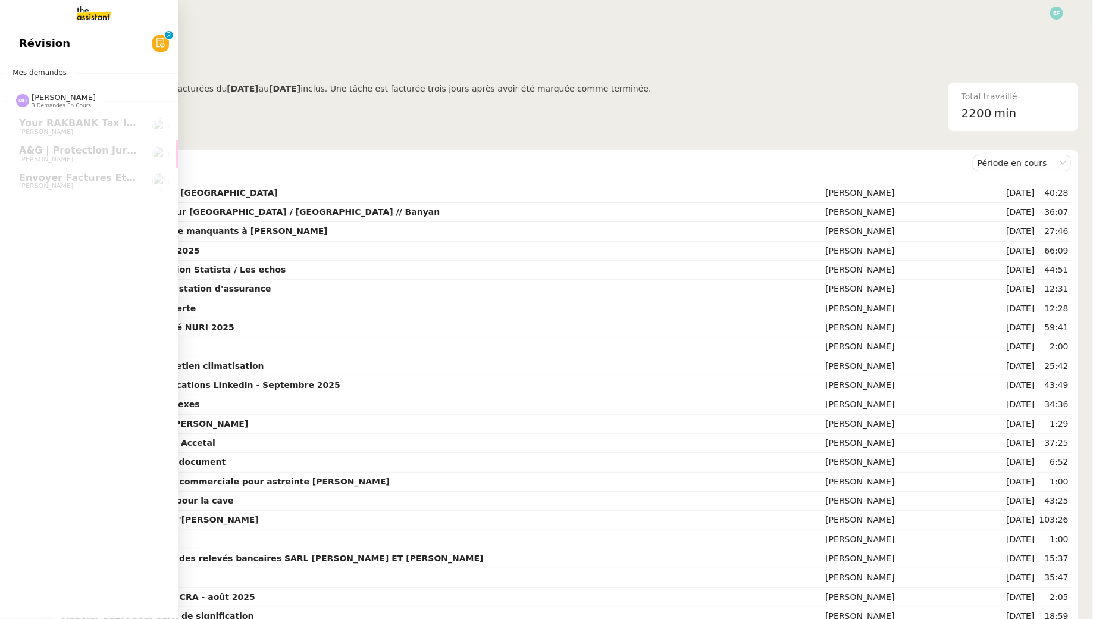
click at [29, 46] on span "Révision" at bounding box center [44, 43] width 51 height 18
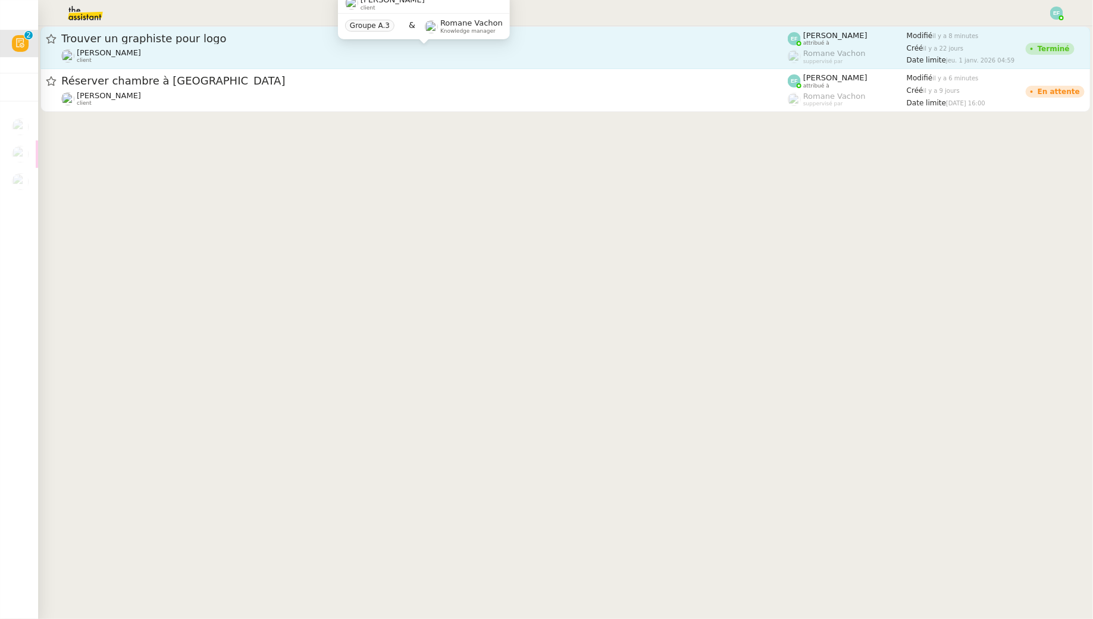
click at [407, 50] on div "[PERSON_NAME] client" at bounding box center [424, 55] width 726 height 15
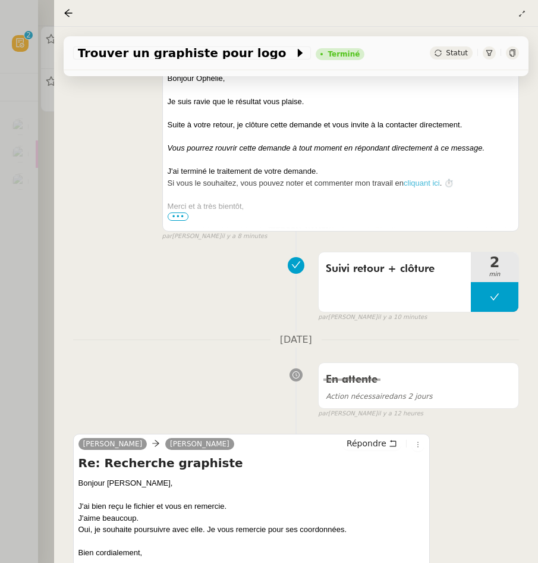
scroll to position [194, 0]
